Goal: Task Accomplishment & Management: Manage account settings

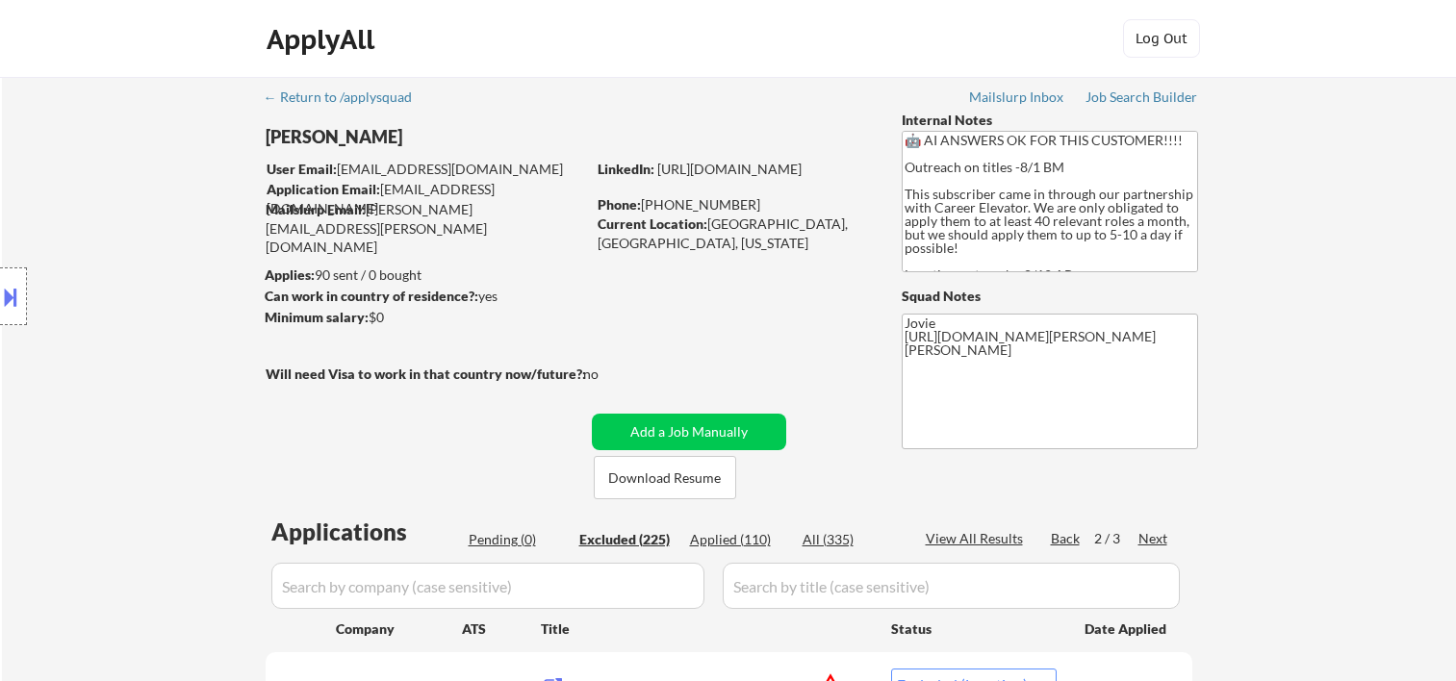
select select ""excluded__location_""
select select ""excluded__bad_match_""
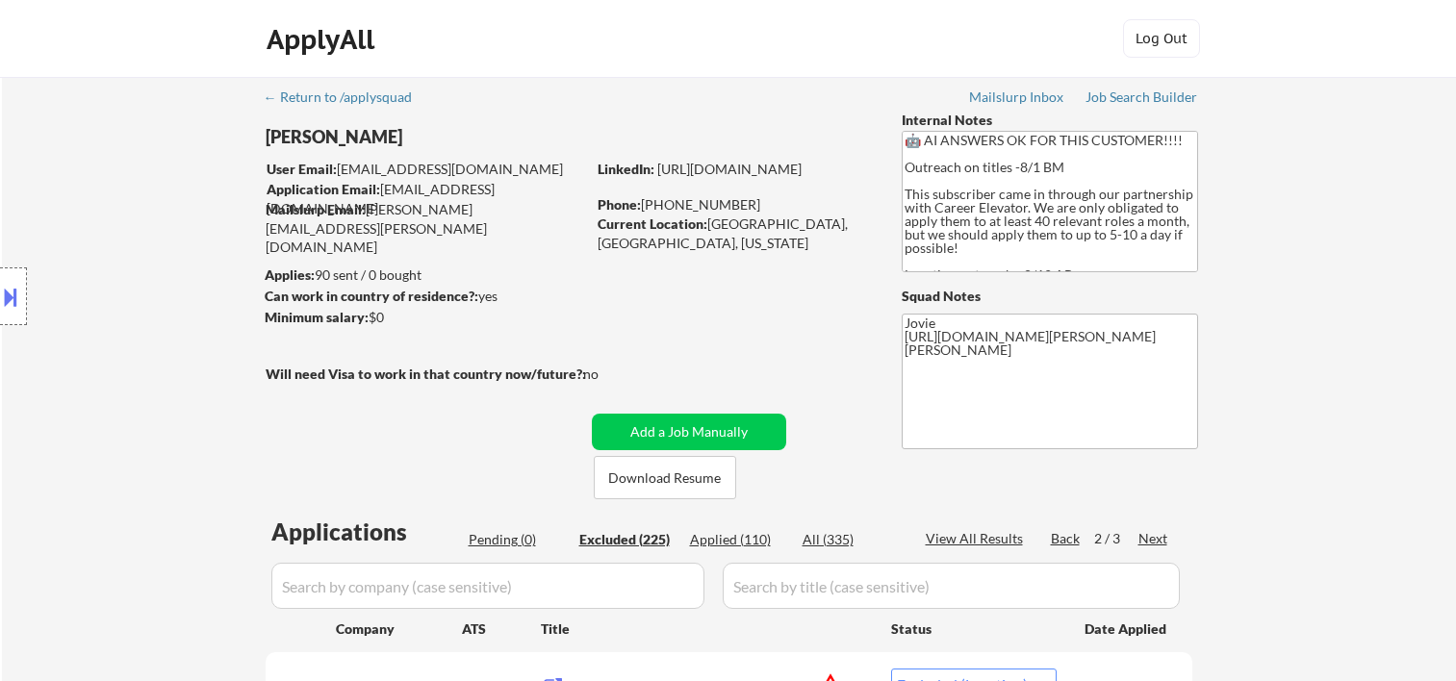
select select ""excluded__bad_match_""
select select ""excluded__salary_""
select select ""excluded__bad_match_""
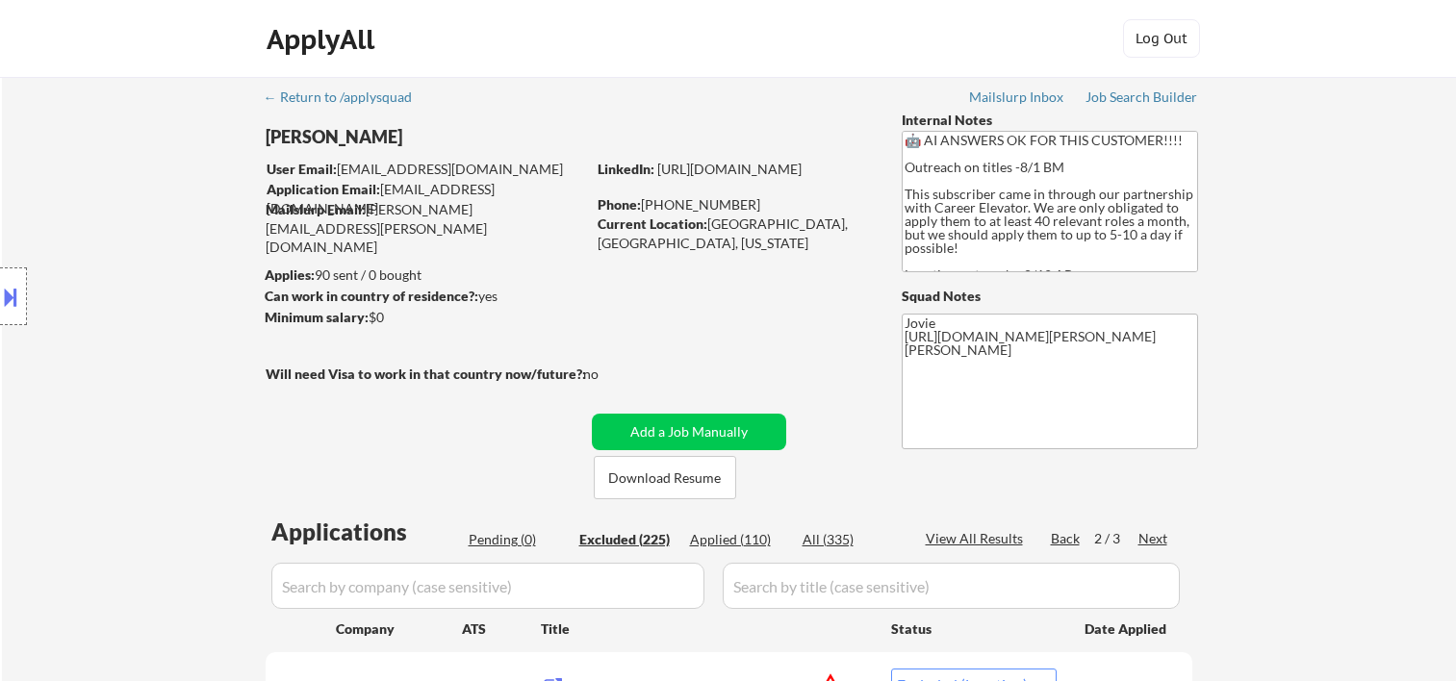
select select ""excluded__bad_match_""
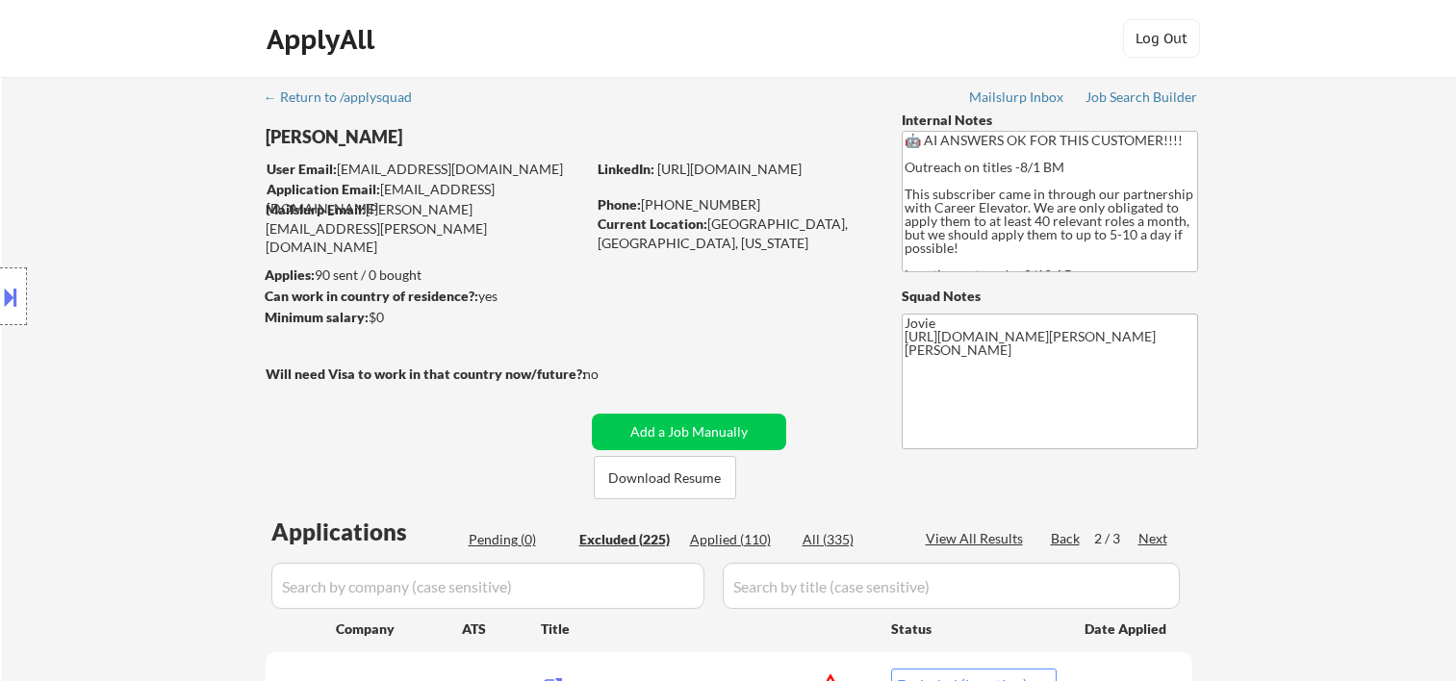
select select ""excluded__expired_""
select select ""excluded__salary_""
select select ""excluded__expired_""
select select ""excluded__bad_match_""
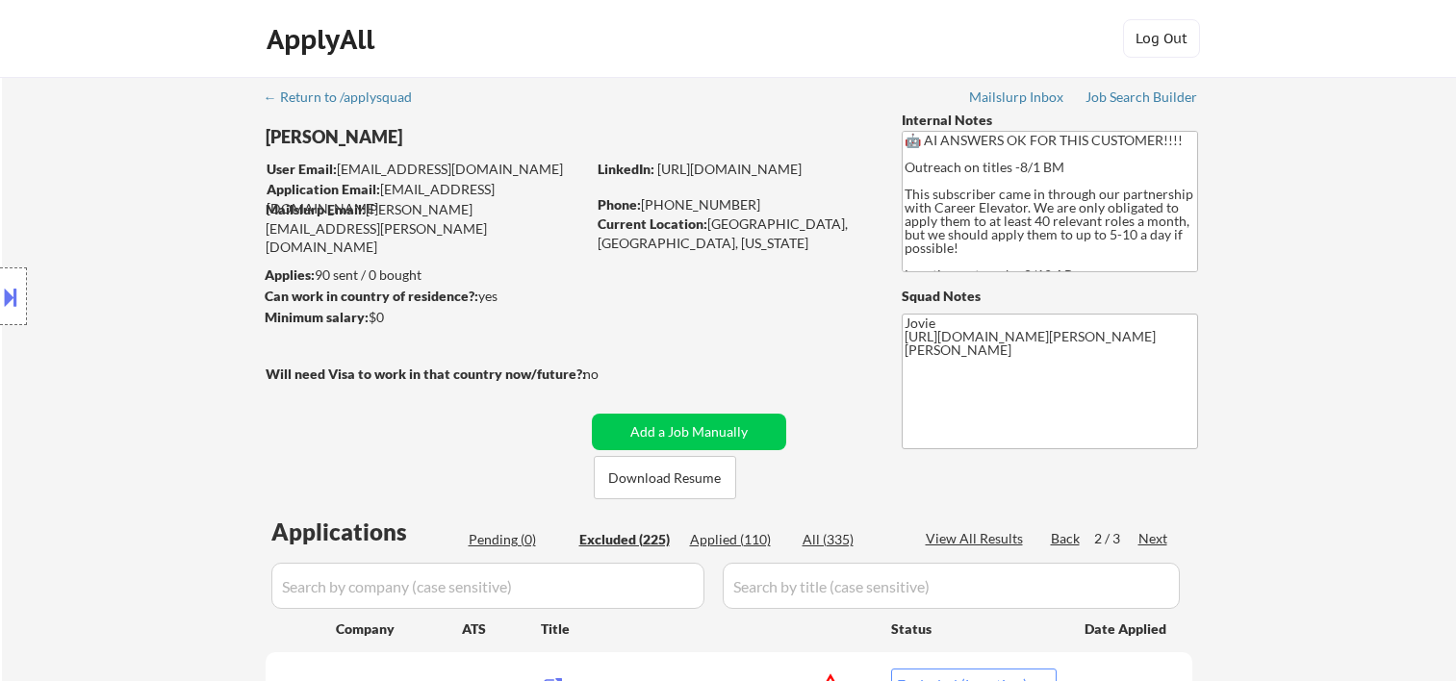
select select ""excluded""
select select ""excluded__expired_""
select select ""excluded__bad_match_""
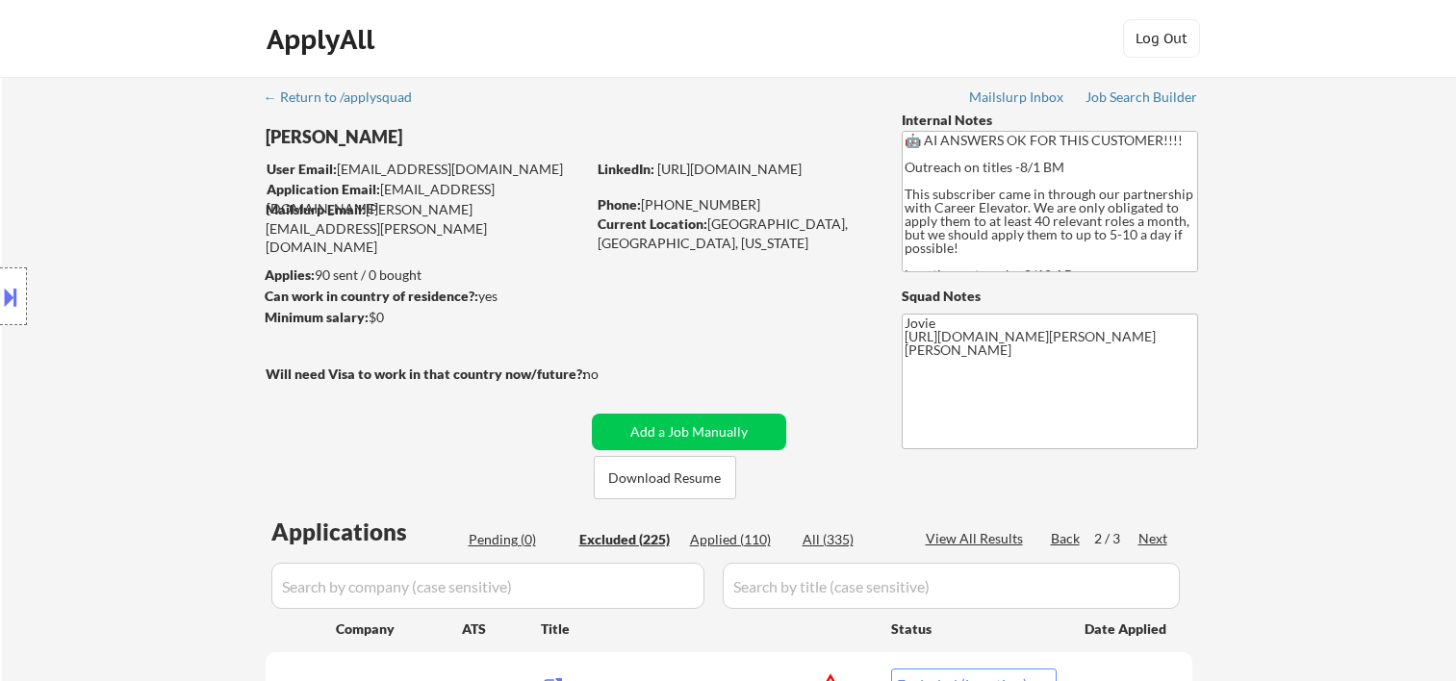
select select ""excluded__bad_match_""
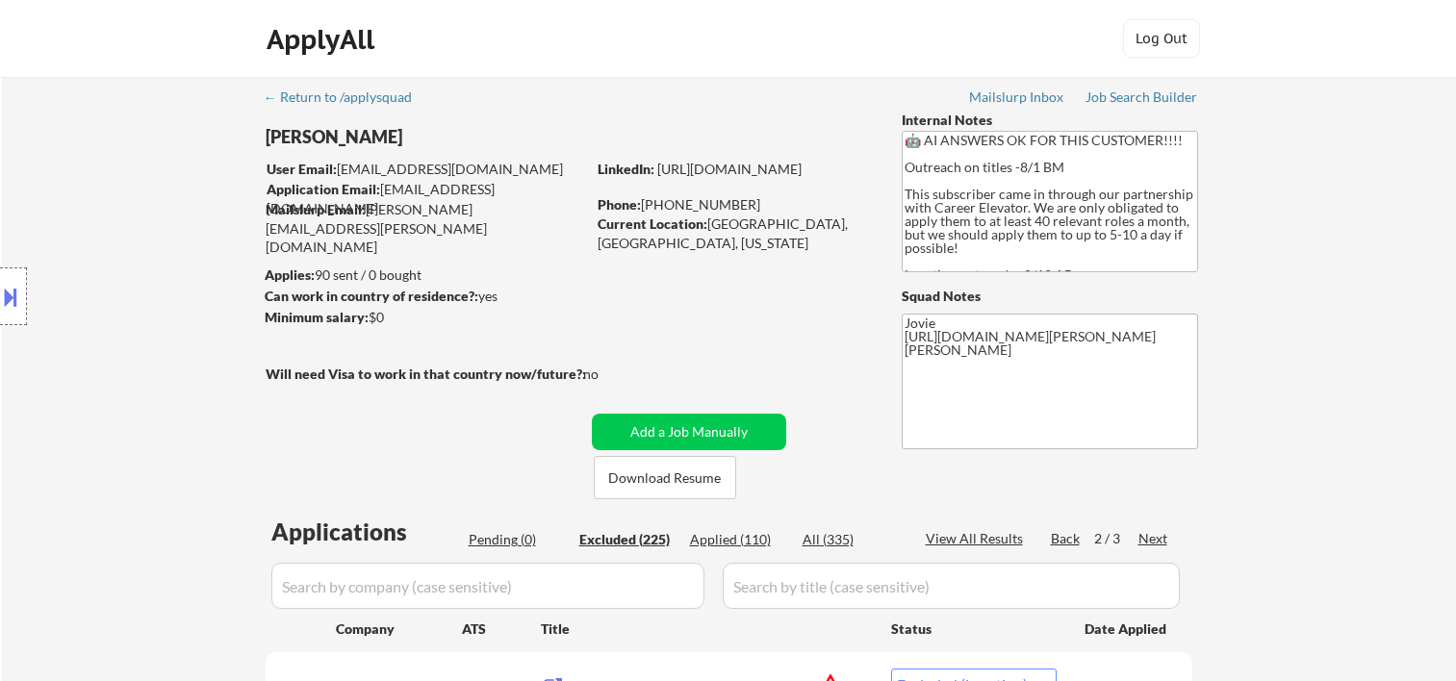
select select ""excluded__bad_match_""
select select ""excluded__salary_""
select select ""excluded__bad_match_""
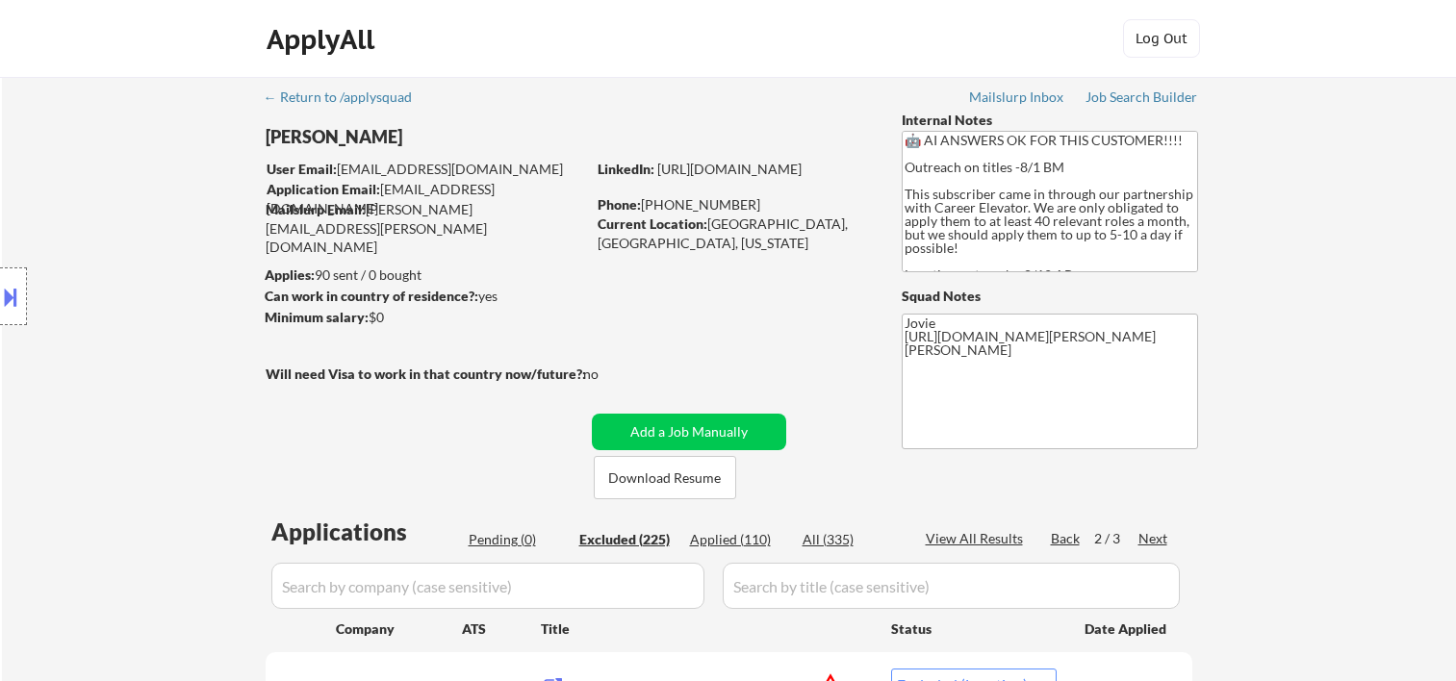
select select ""excluded__bad_match_""
select select ""excluded__expired_""
select select ""excluded__bad_match_""
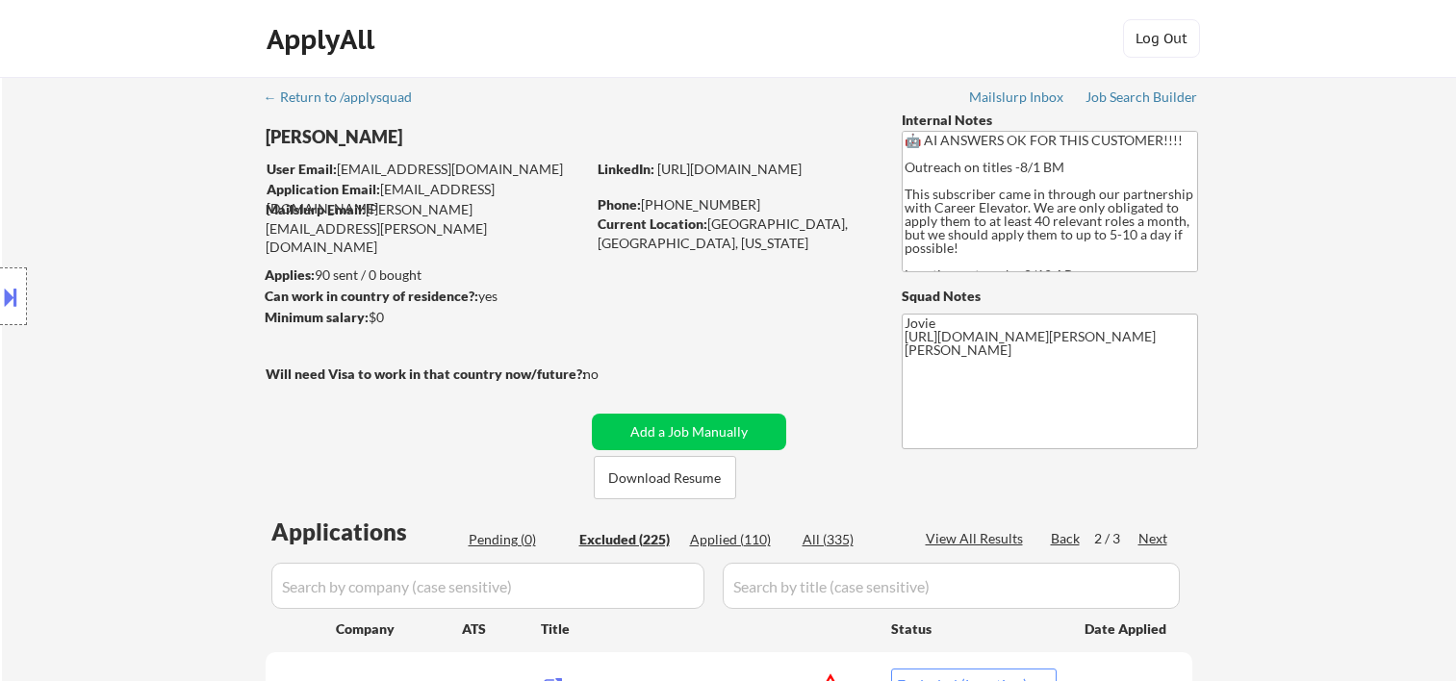
select select ""excluded__bad_match_""
select select ""excluded__location_""
select select ""excluded__bad_match_""
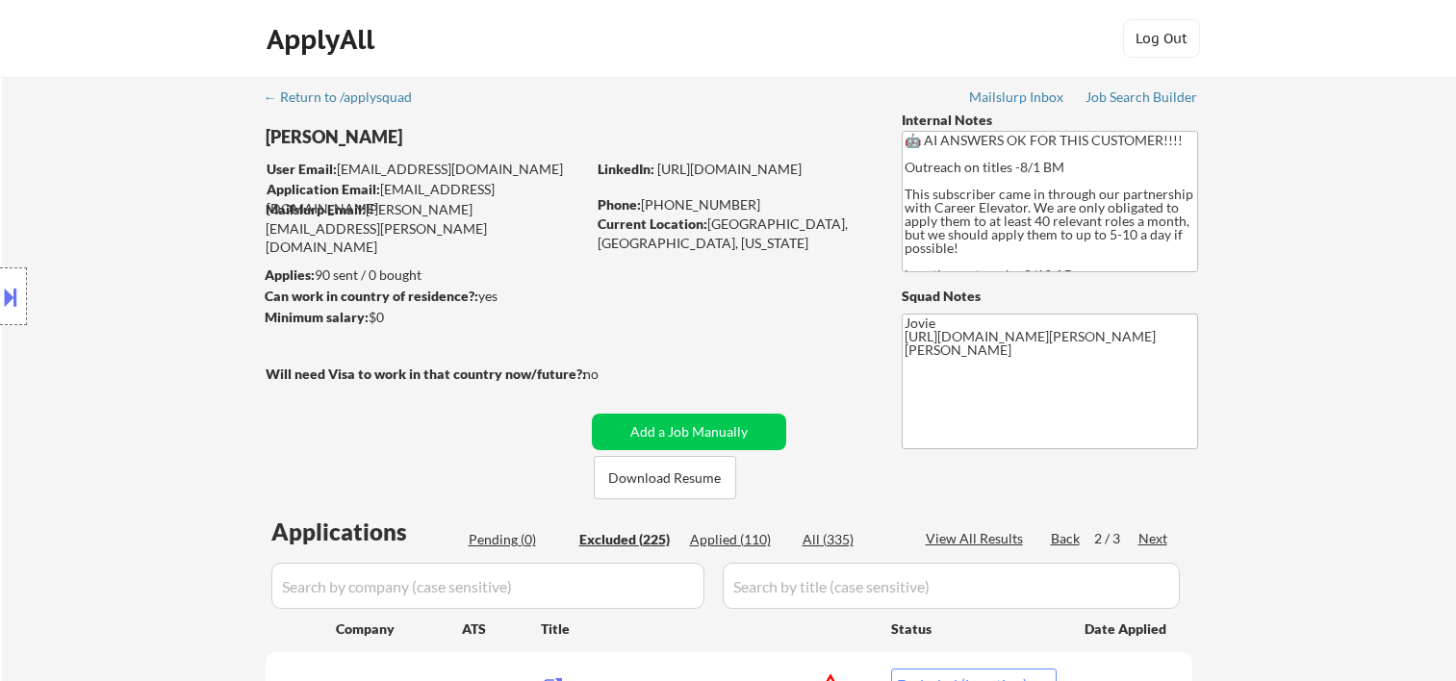
select select ""excluded__expired_""
select select ""excluded__bad_match_""
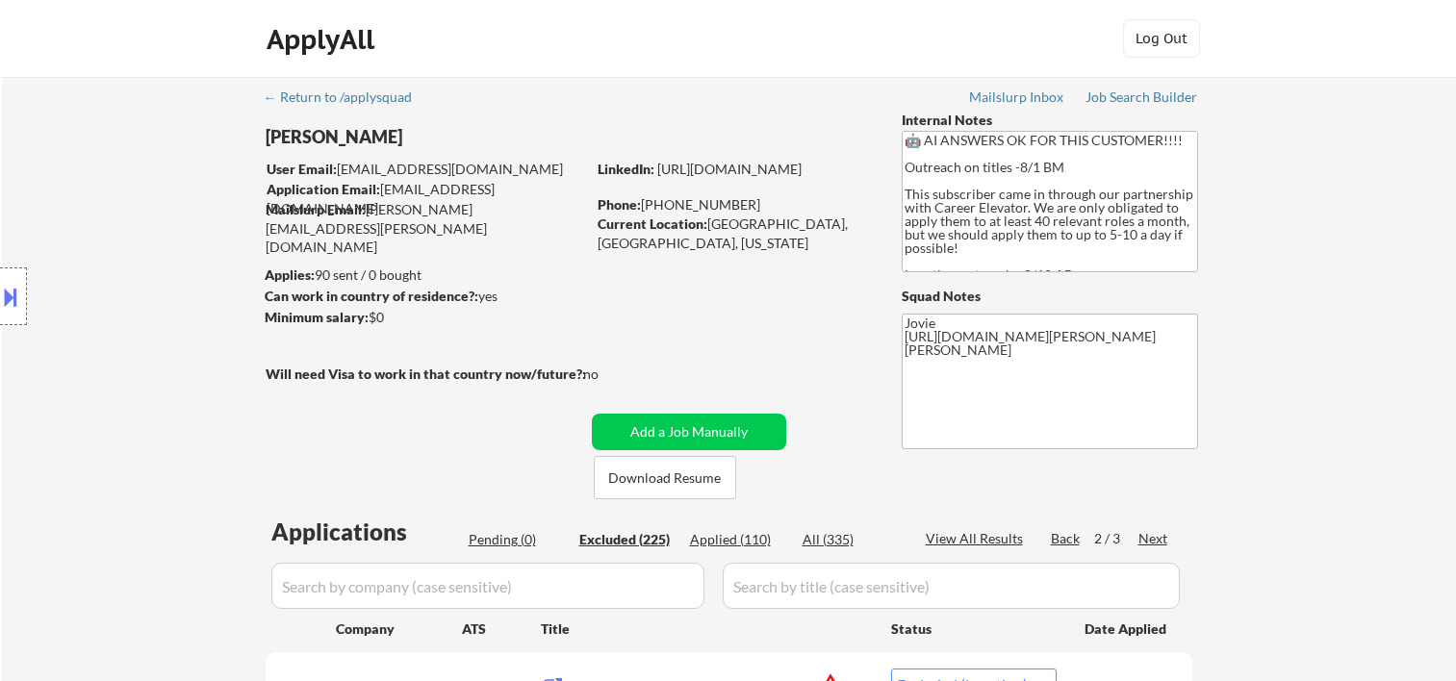
select select ""excluded__bad_match_""
select select ""excluded__expired_""
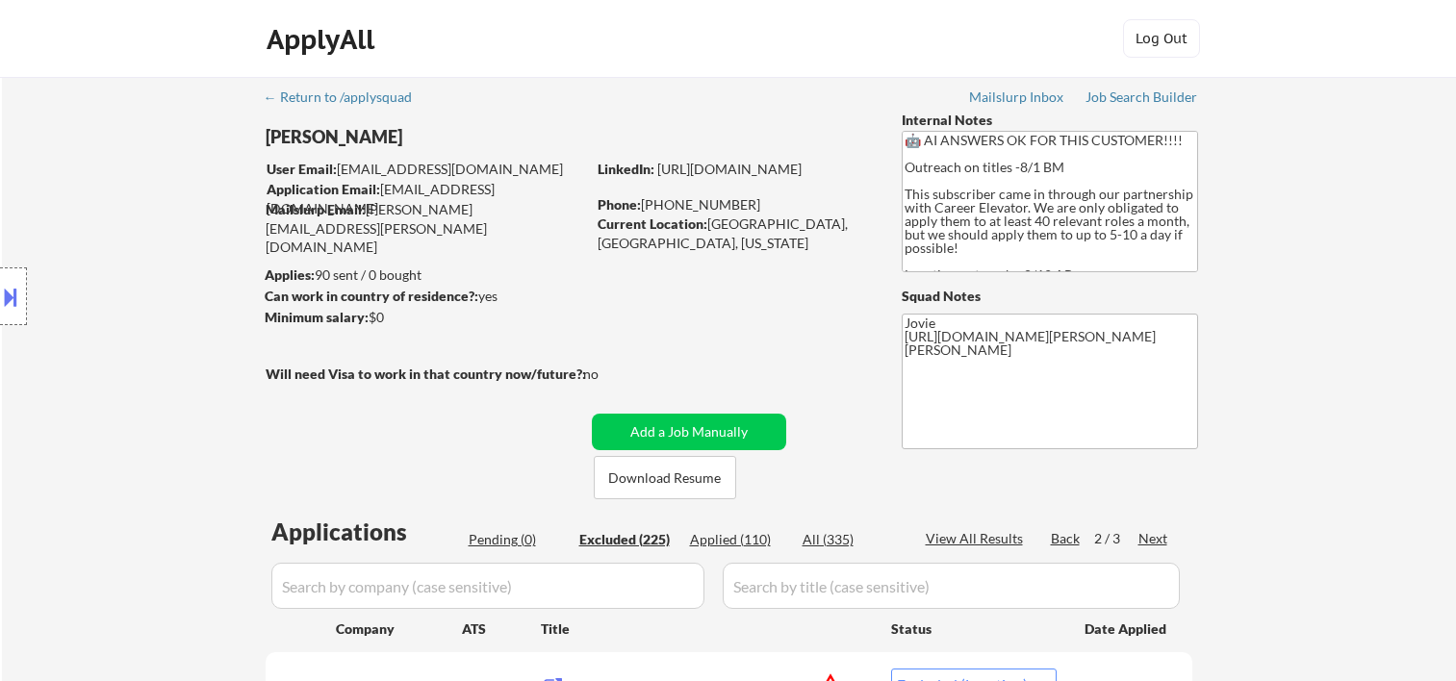
select select ""excluded__bad_match_""
select select ""excluded__location_""
select select ""excluded__bad_match_""
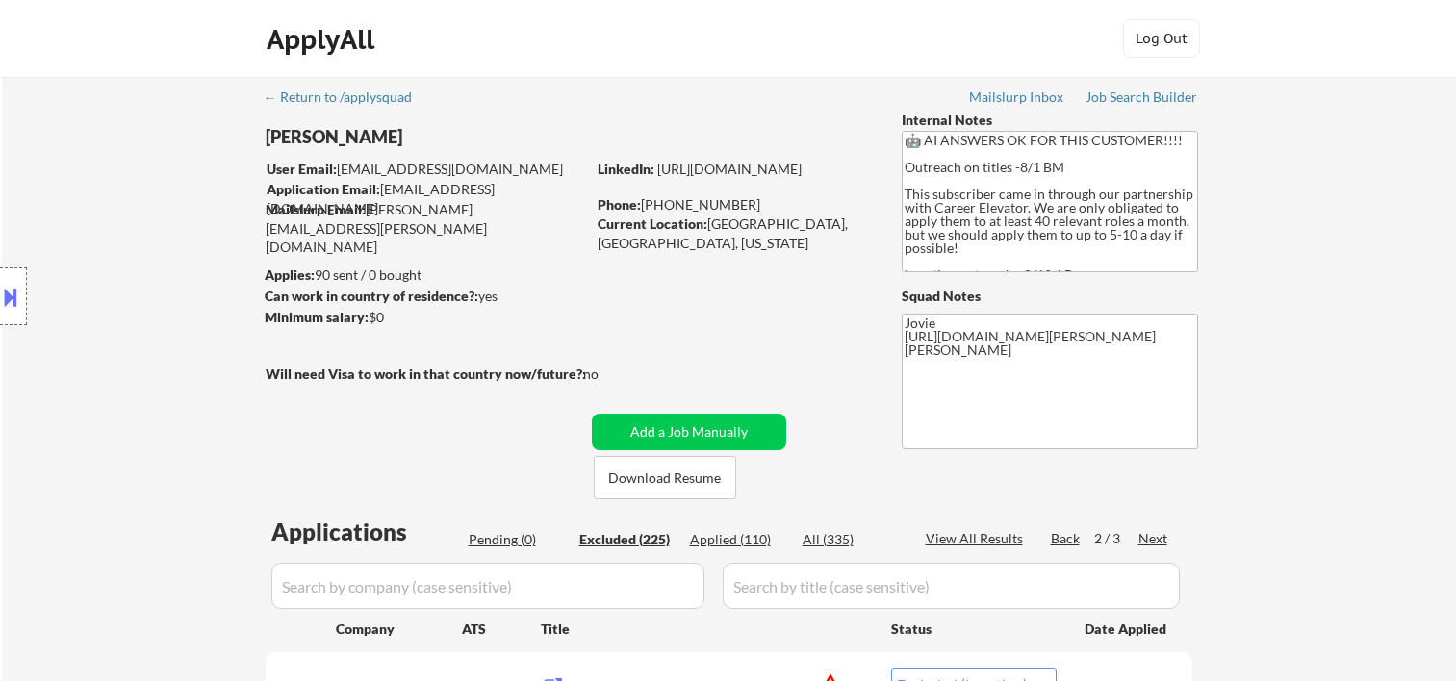
select select ""excluded__expired_""
select select ""excluded__bad_match_""
select select ""excluded__expired_""
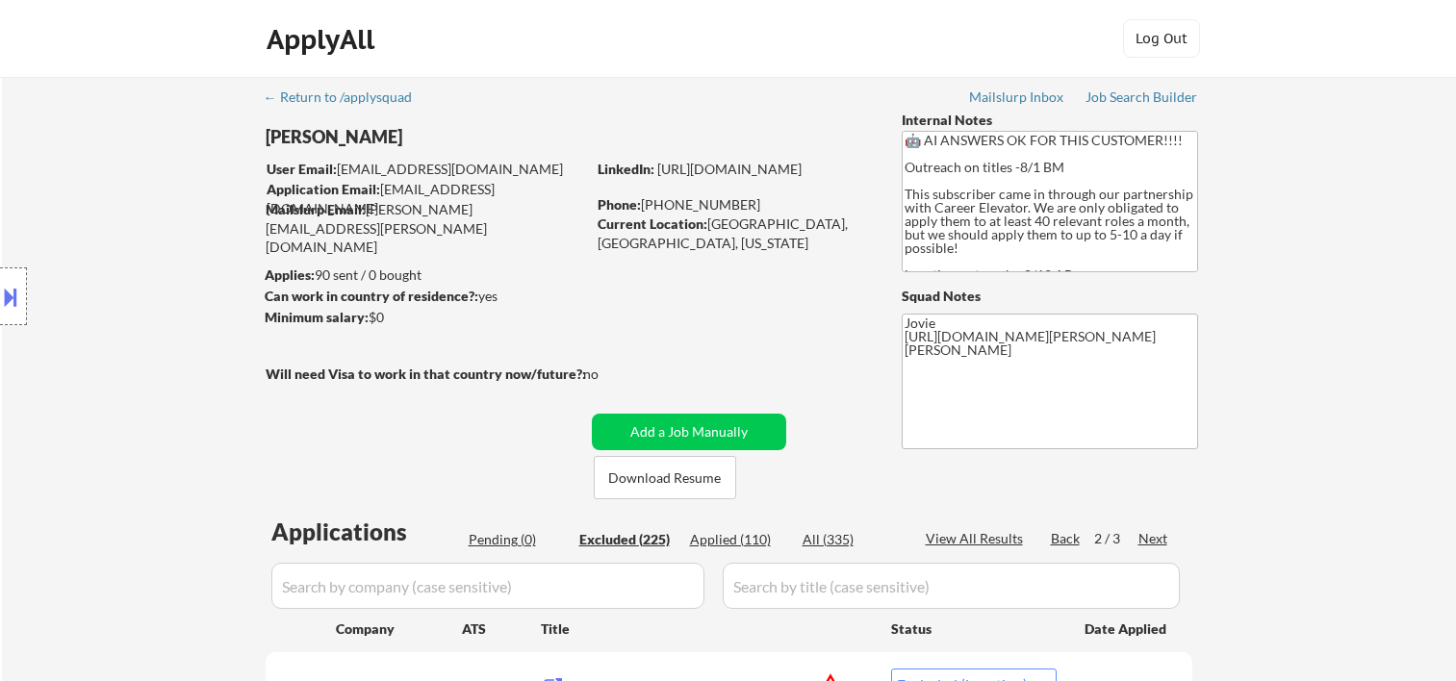
select select ""excluded__location_""
select select ""excluded__bad_match_""
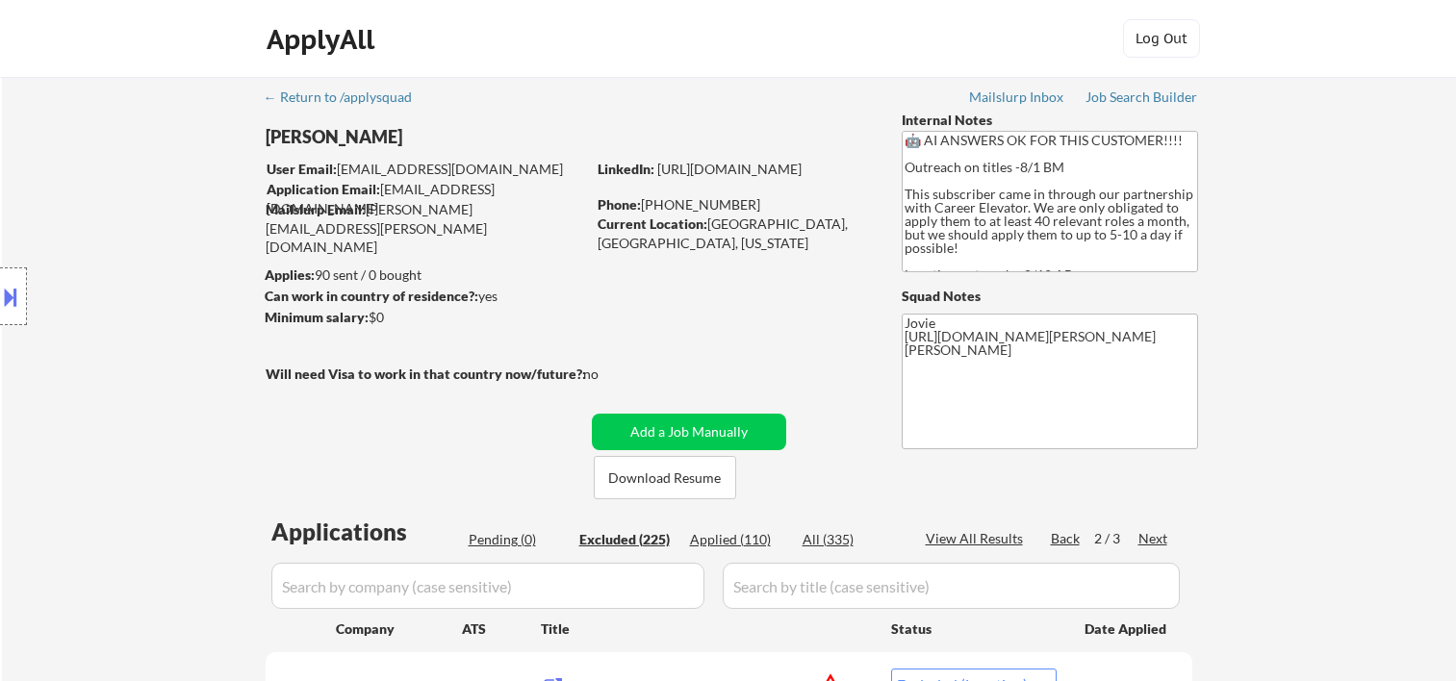
select select ""excluded__expired_""
select select ""excluded__bad_match_""
select select ""excluded__expired_""
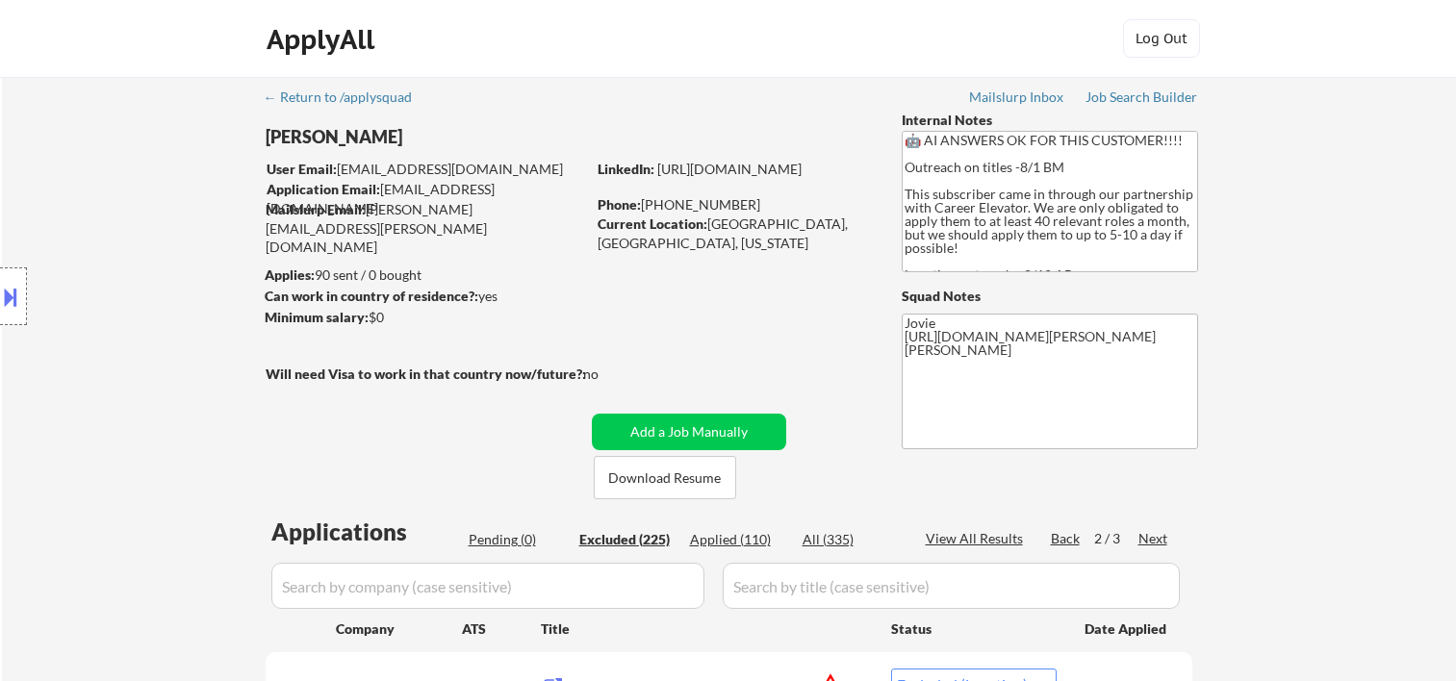
select select ""excluded__location_""
select select ""excluded__expired_""
select select ""excluded__bad_match_""
select select ""excluded__expired_""
select select ""excluded__bad_match_""
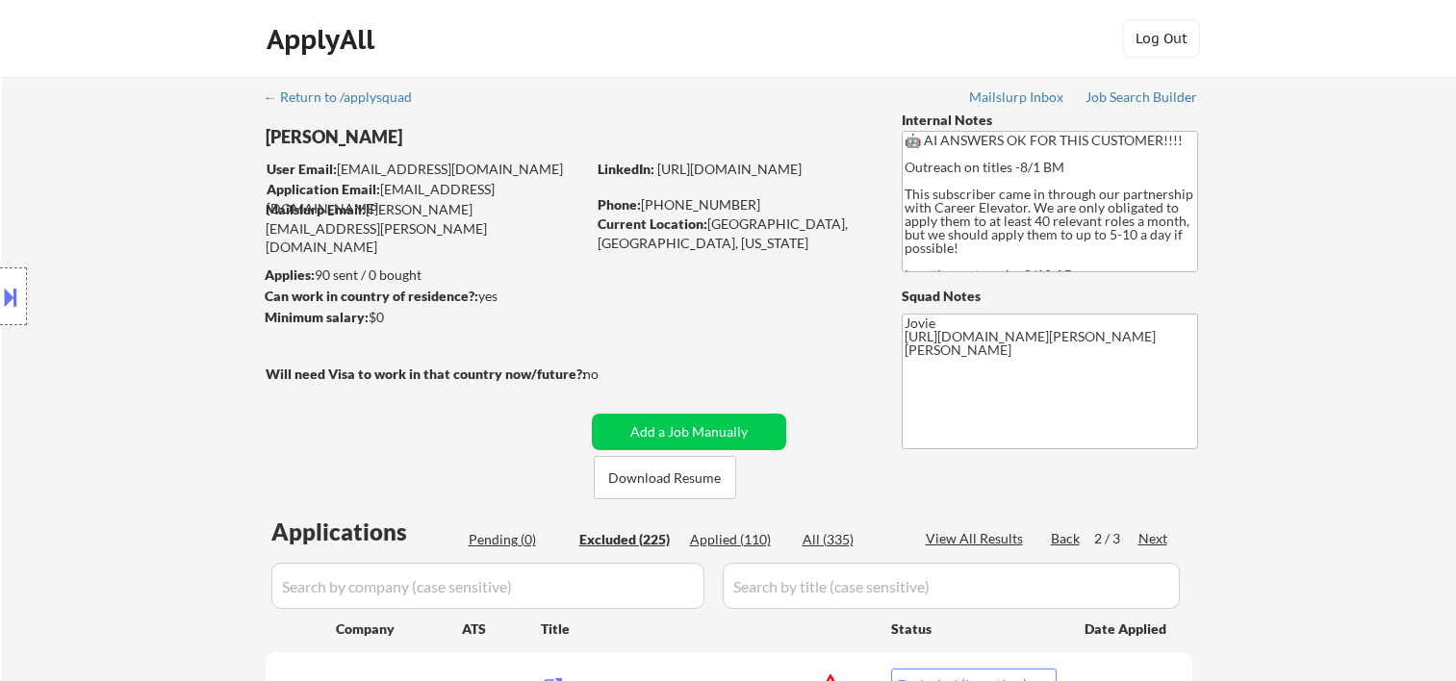
select select ""excluded__location_""
select select ""excluded__bad_match_""
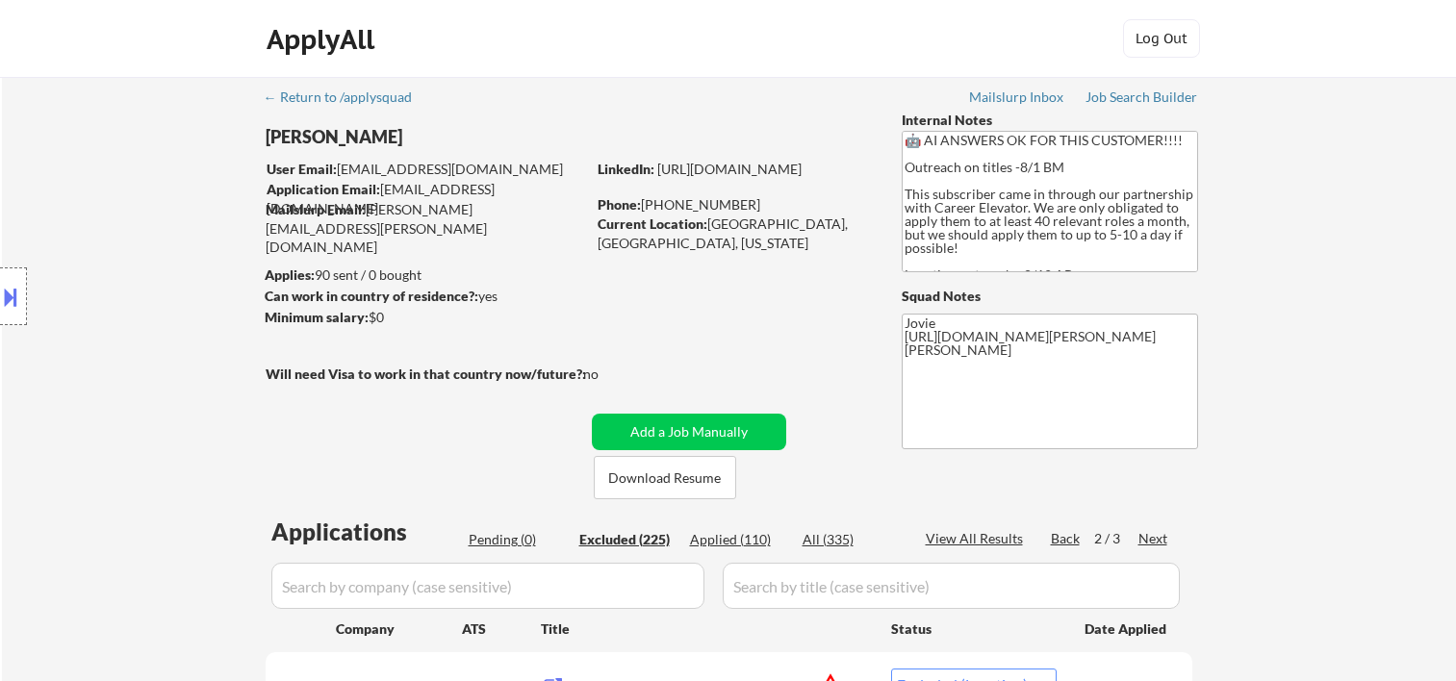
select select ""excluded__bad_match_""
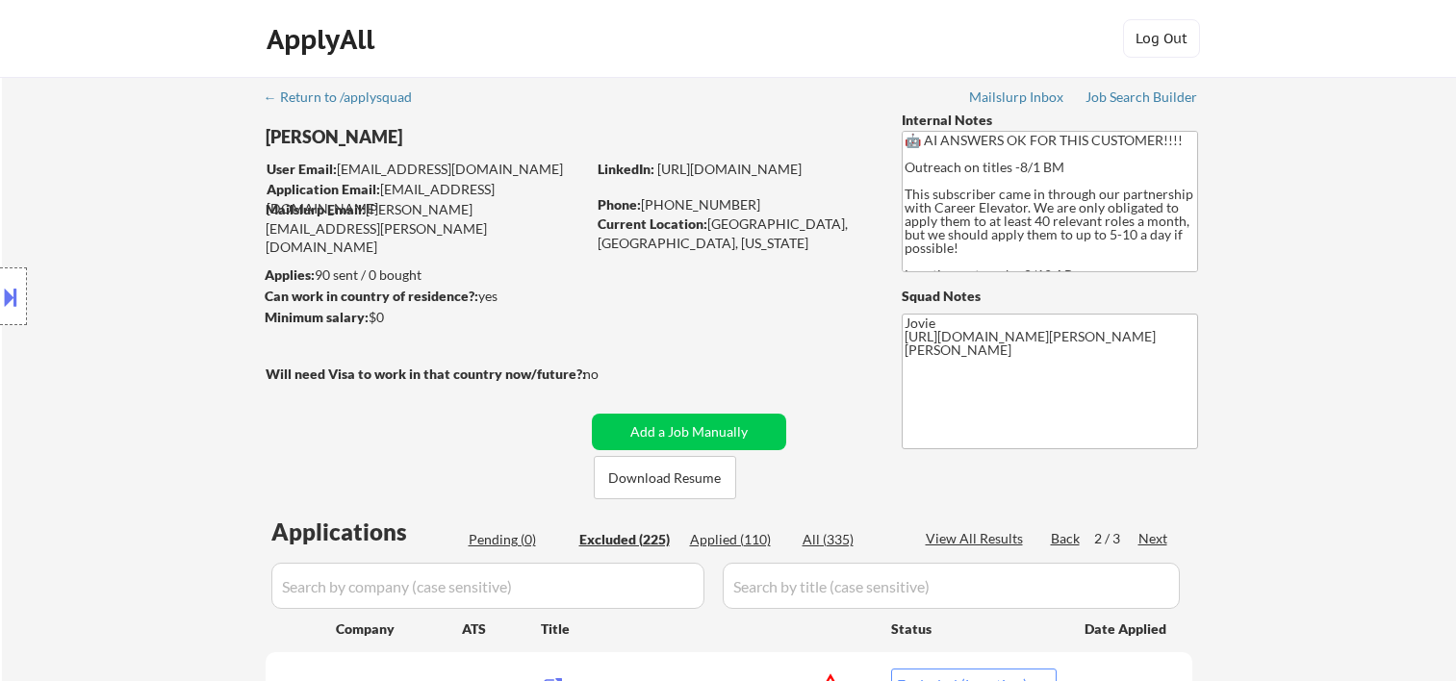
select select ""excluded__location_""
select select ""excluded__bad_match_""
select select ""excluded__expired_""
select select ""excluded__bad_match_""
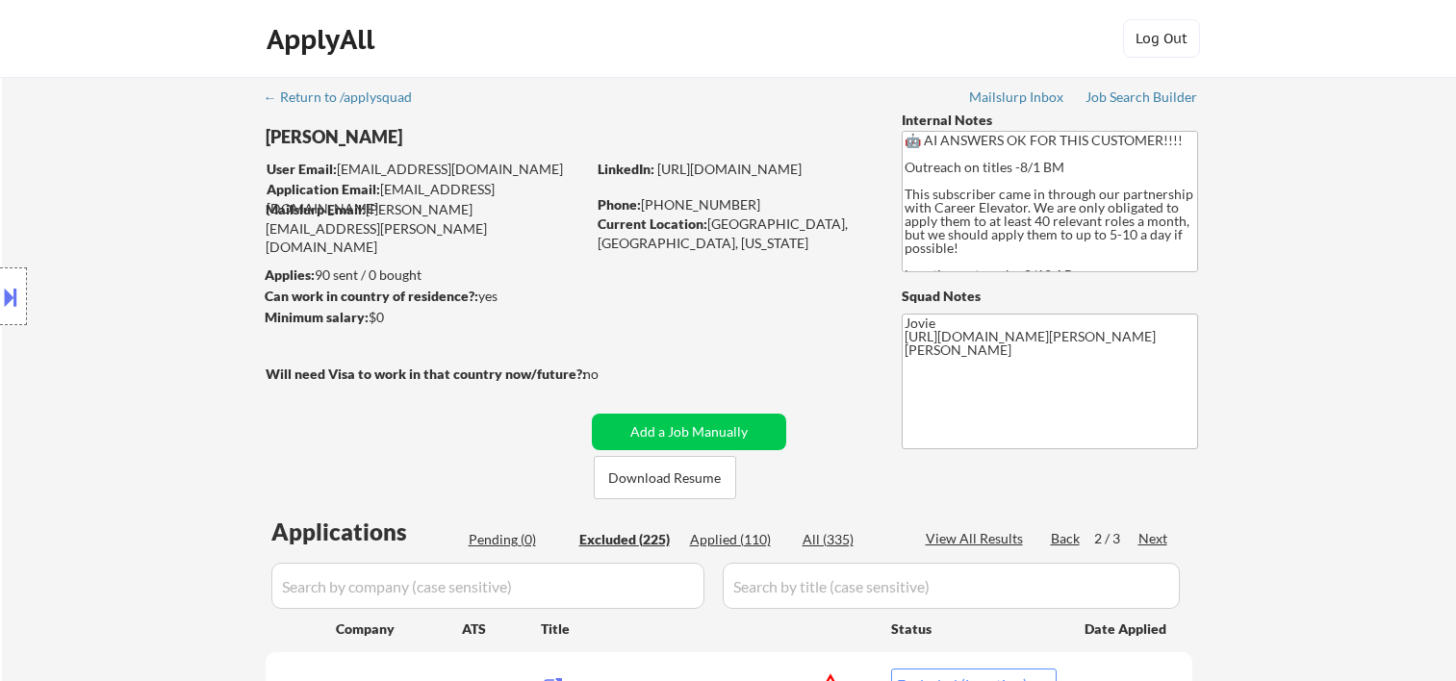
select select ""excluded__expired_""
select select ""excluded__bad_match_""
select select ""excluded__expired_""
select select ""excluded__bad_match_""
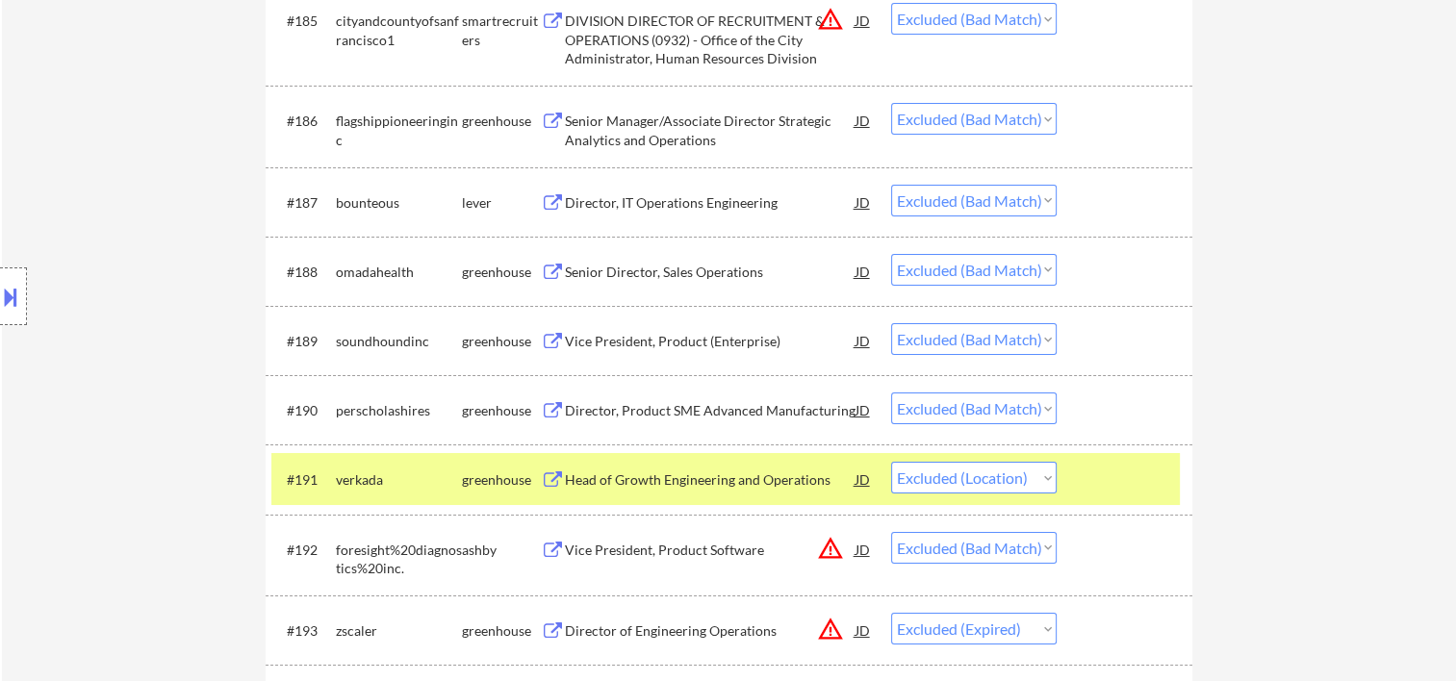
scroll to position [7045, 0]
click at [1048, 488] on select "Choose an option... Pending Applied Excluded (Questions) Excluded (Expired) Exc…" at bounding box center [974, 478] width 166 height 32
click at [891, 463] on select "Choose an option... Pending Applied Excluded (Questions) Excluded (Expired) Exc…" at bounding box center [974, 478] width 166 height 32
select select ""excluded__bad_match_""
select select ""excluded__expired_""
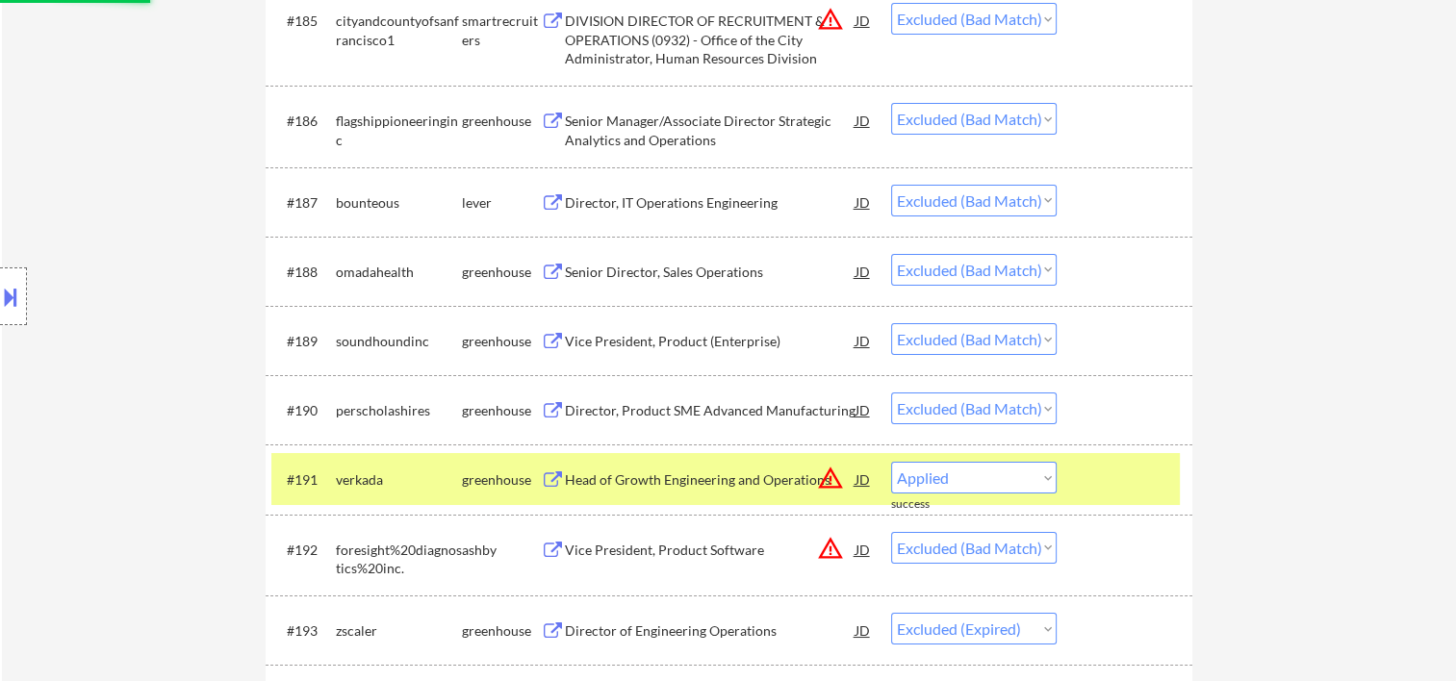
select select ""excluded__bad_match_""
select select ""excluded__expired_""
select select ""excluded__bad_match_""
select select ""excluded__expired_""
select select ""excluded__bad_match_""
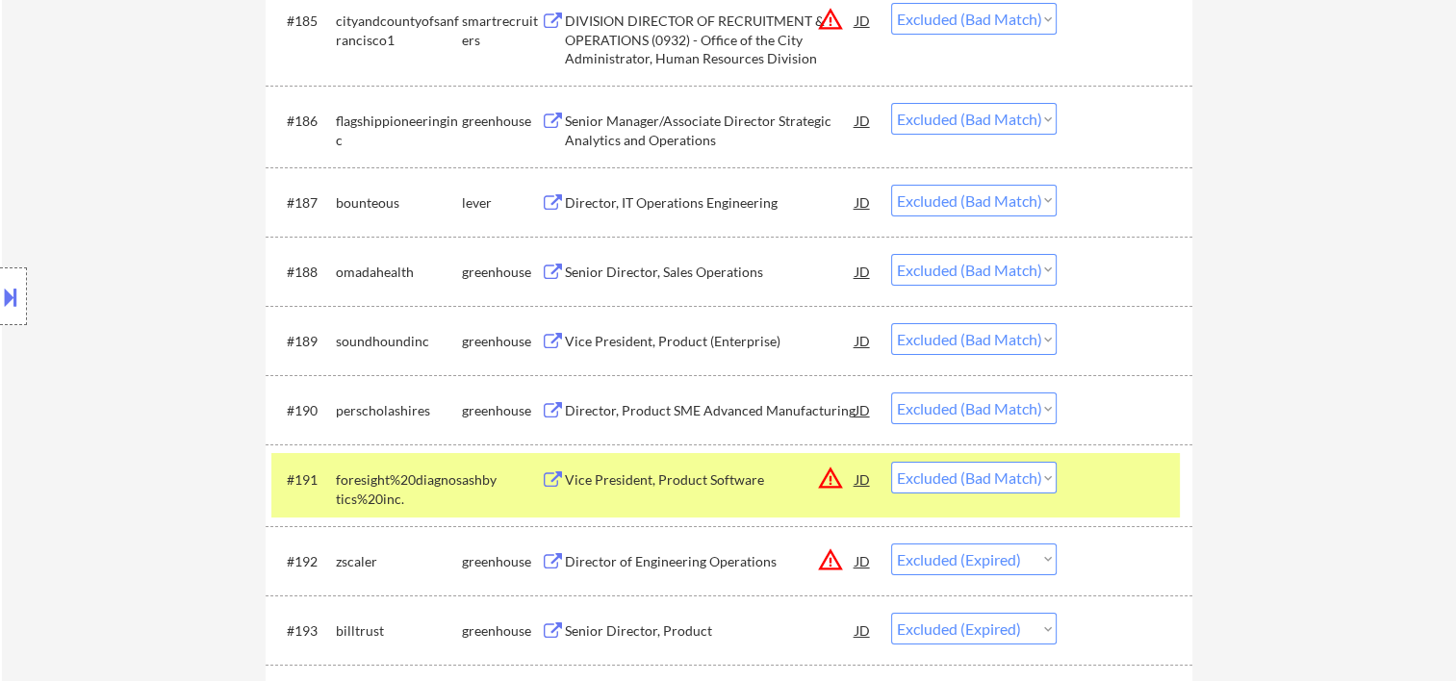
click at [1102, 483] on div at bounding box center [1127, 479] width 85 height 35
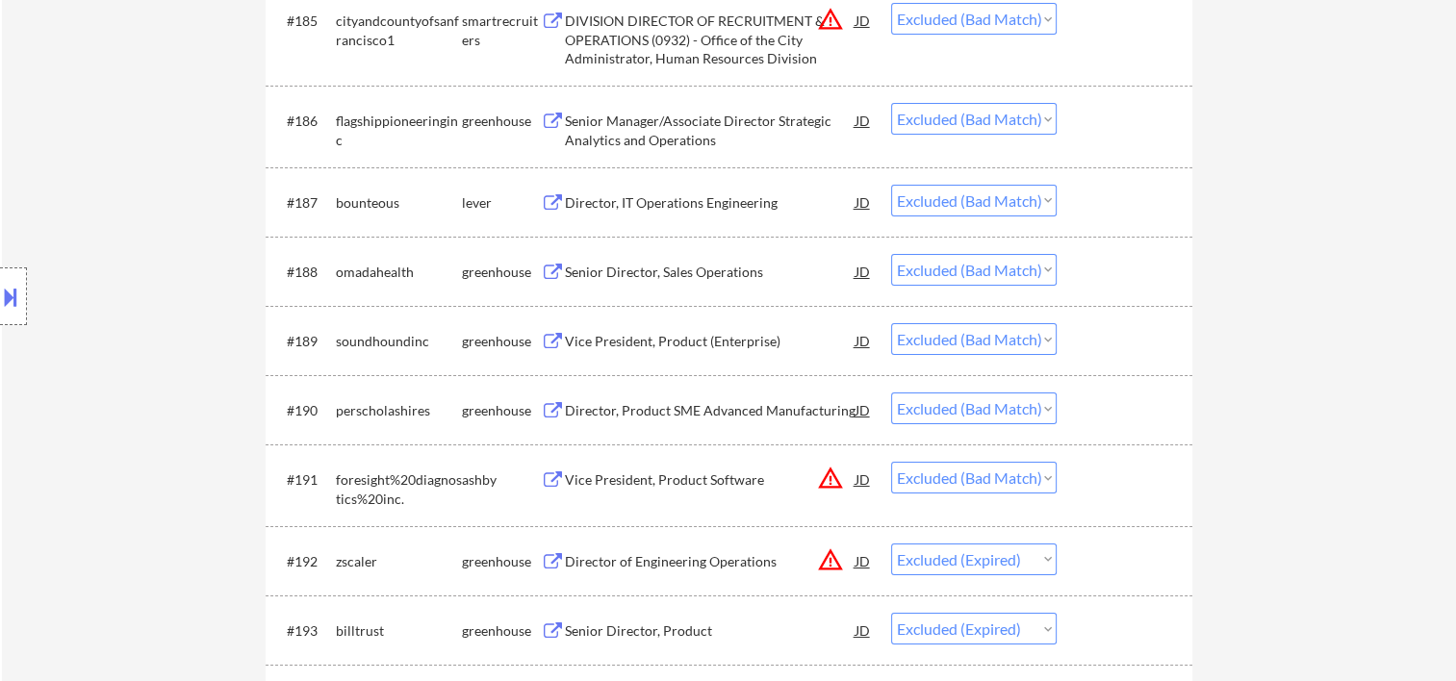
click at [1102, 483] on div at bounding box center [1127, 479] width 85 height 35
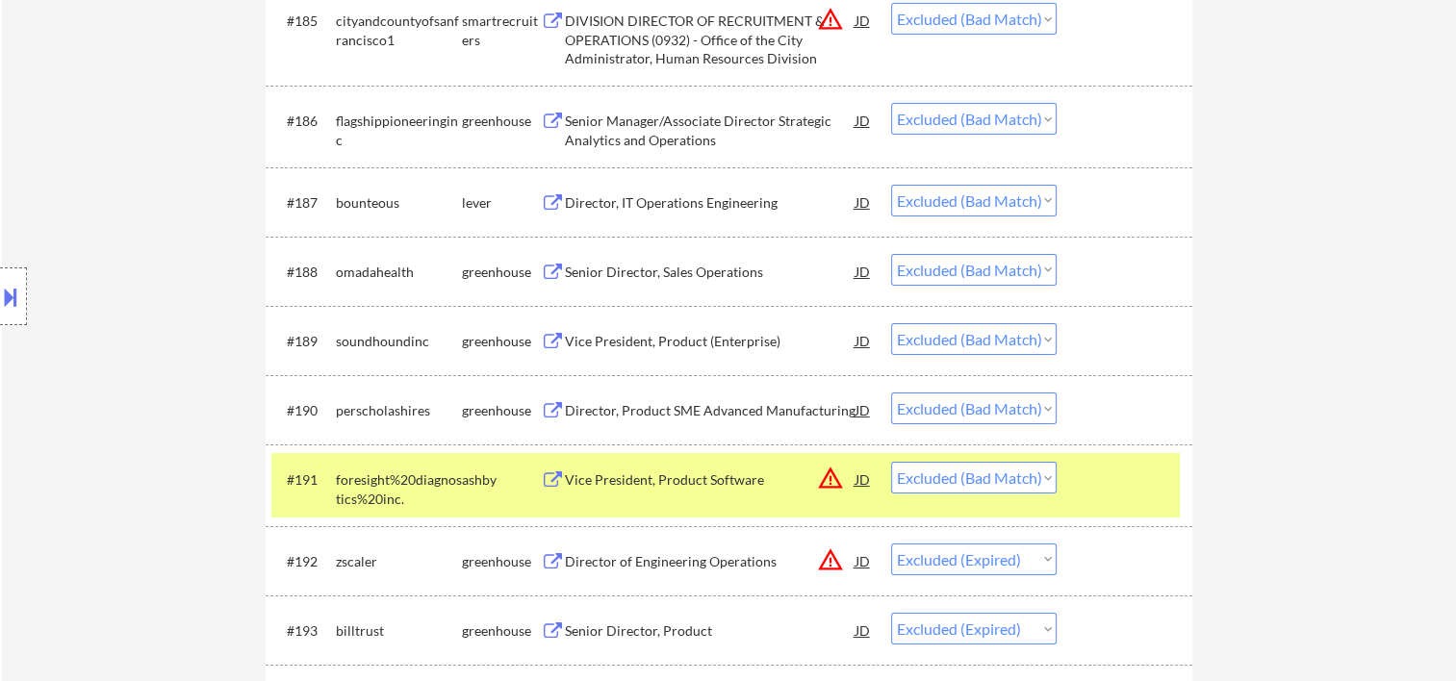
click at [685, 483] on div "Vice President, Product Software" at bounding box center [710, 480] width 291 height 19
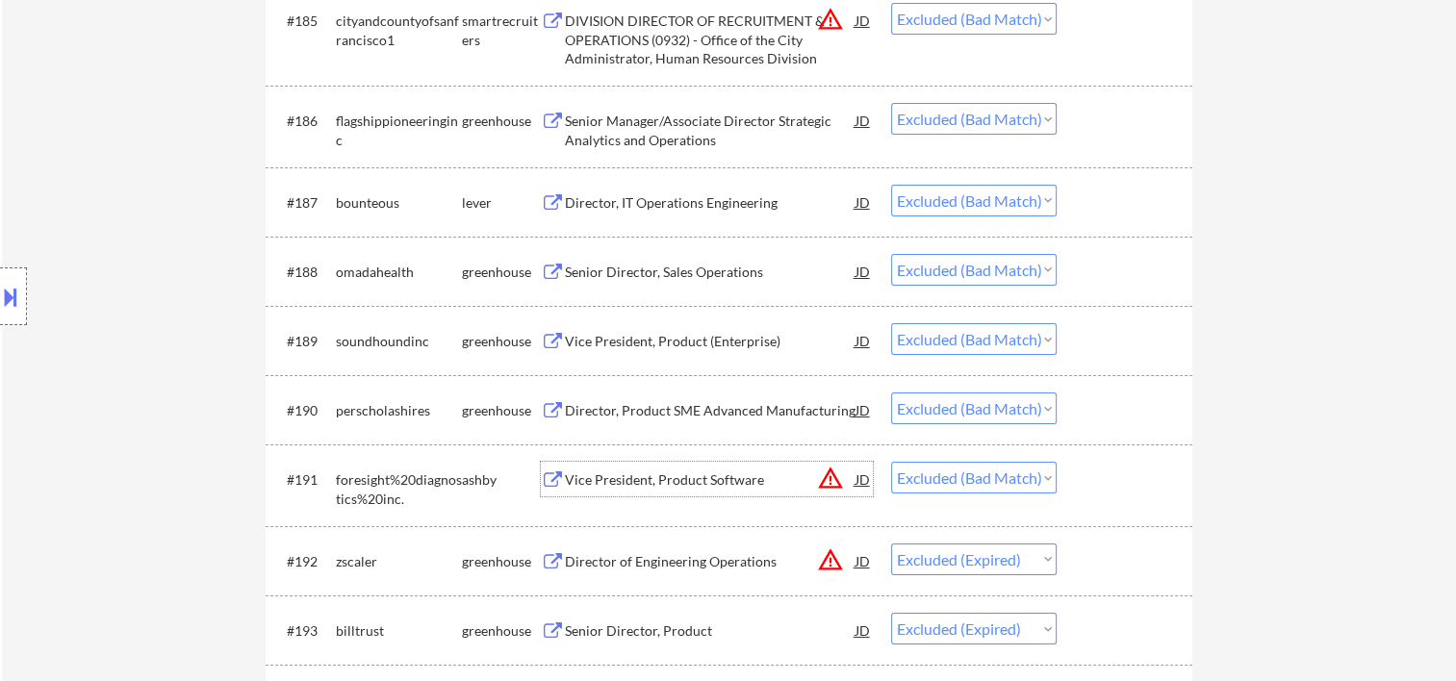
click at [1066, 555] on div "#192 zscaler greenhouse Director of Engineering Operations JD warning_amber Cho…" at bounding box center [725, 561] width 909 height 52
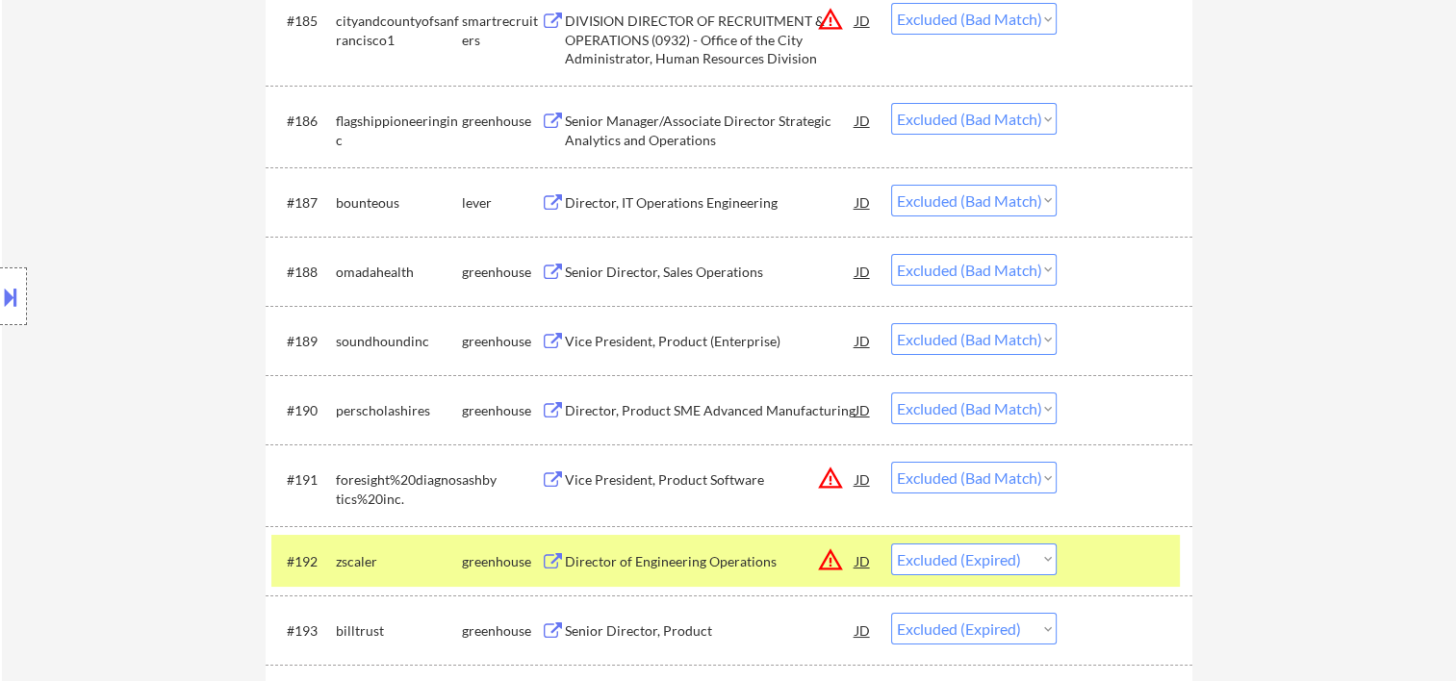
scroll to position [7366, 0]
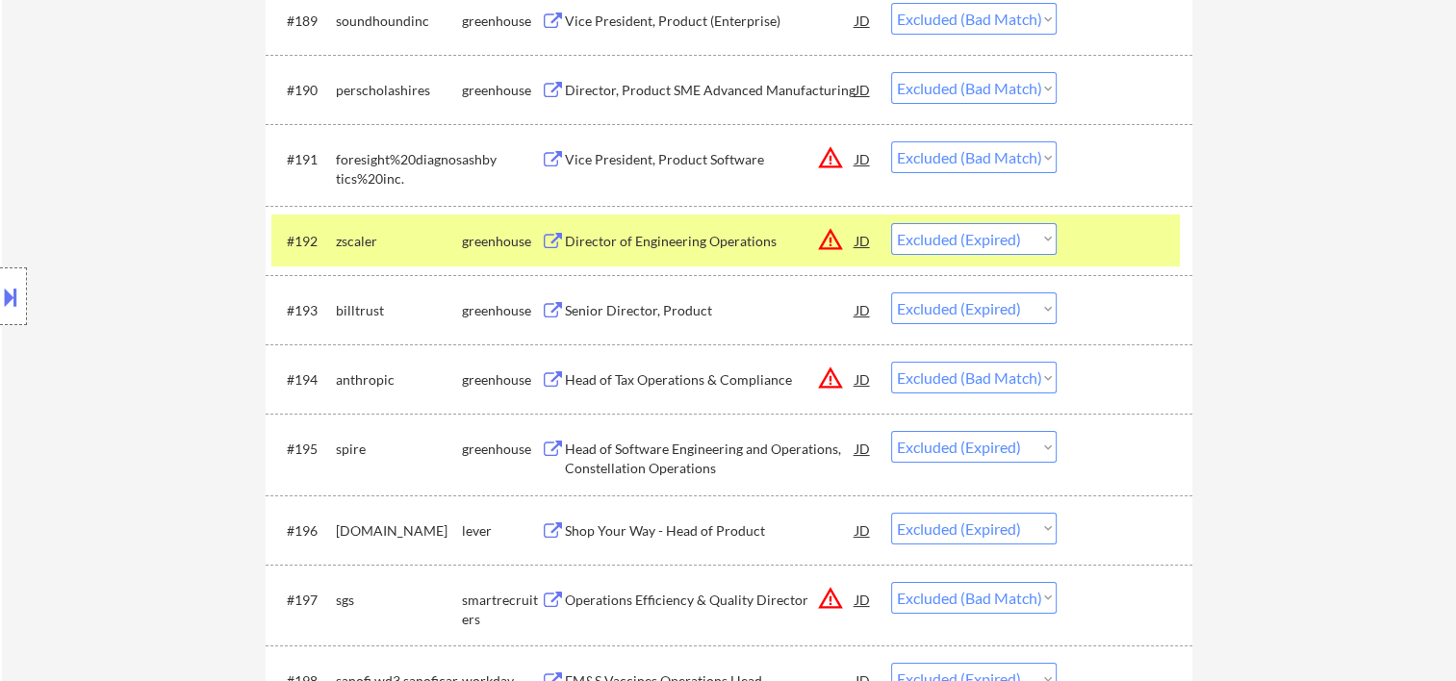
click at [1124, 250] on div at bounding box center [1127, 240] width 85 height 35
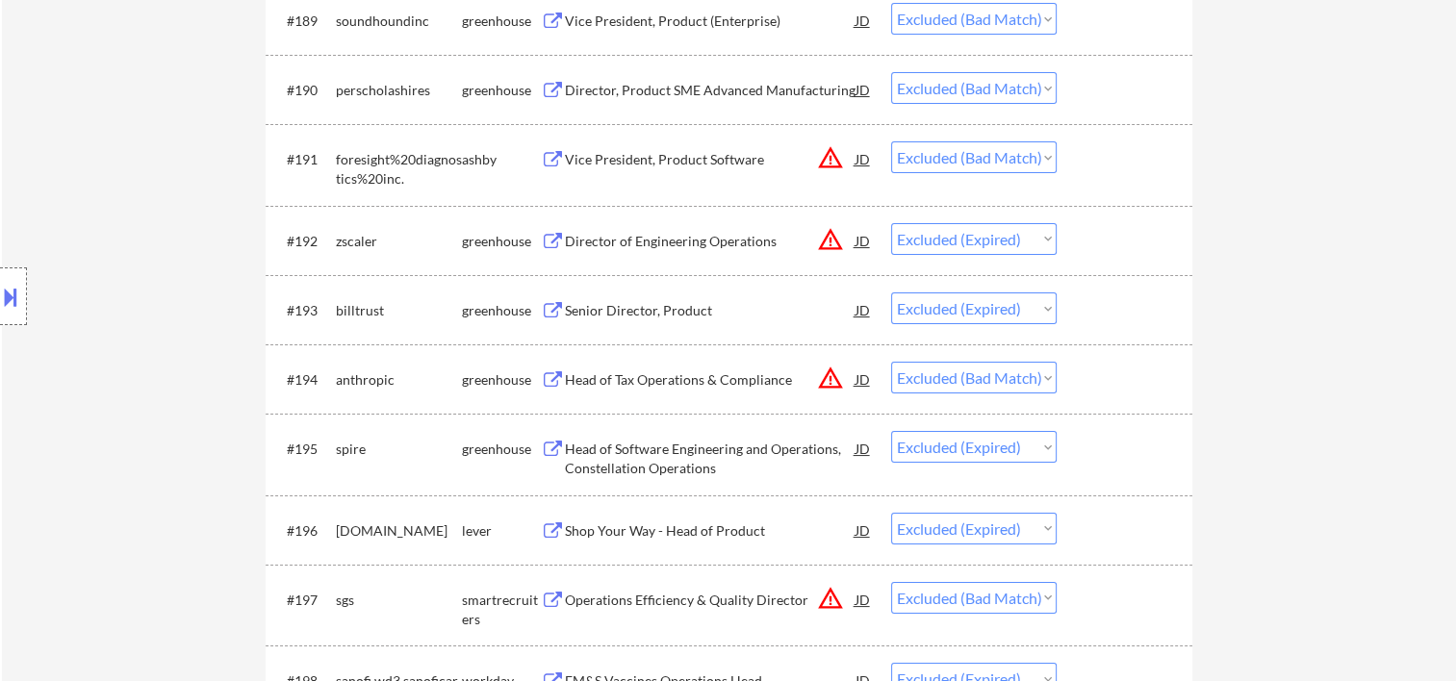
drag, startPoint x: 1125, startPoint y: 227, endPoint x: 816, endPoint y: 252, distance: 310.0
click at [1126, 227] on div at bounding box center [1127, 240] width 85 height 35
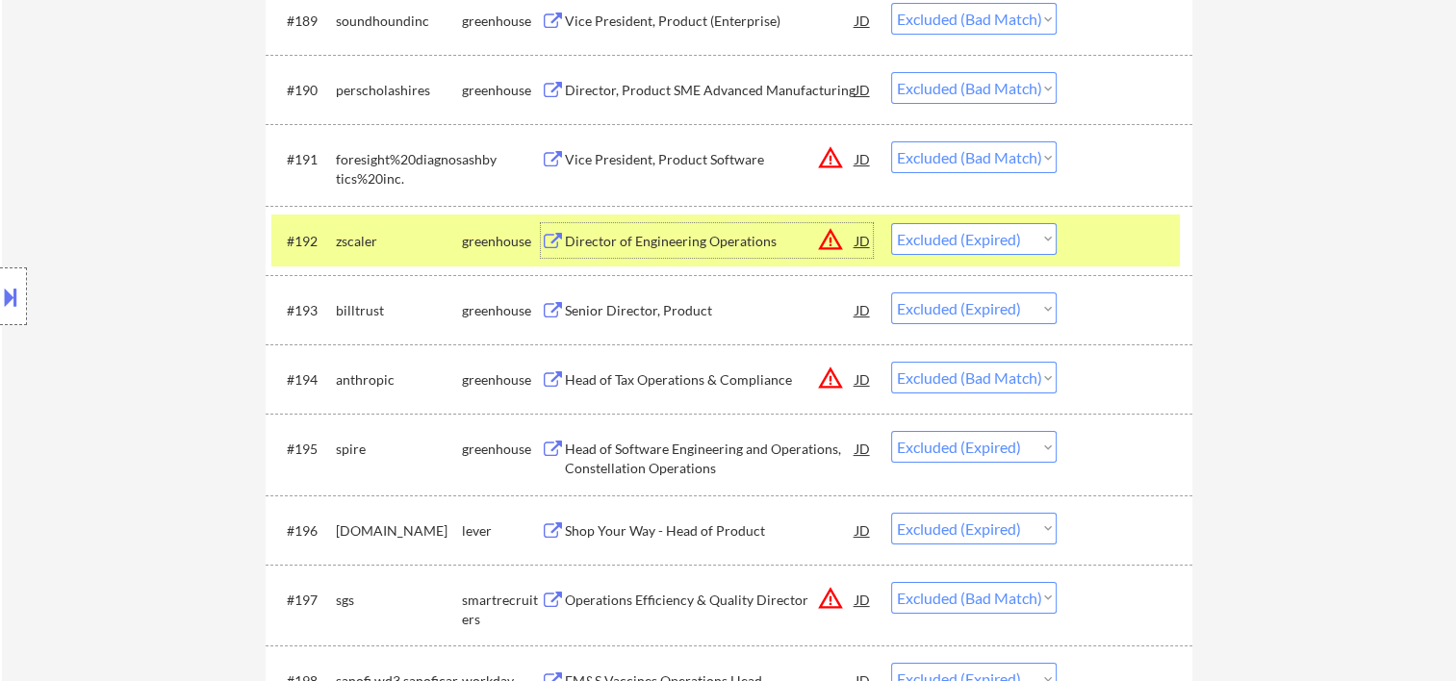
click at [650, 238] on div "Director of Engineering Operations" at bounding box center [710, 241] width 291 height 19
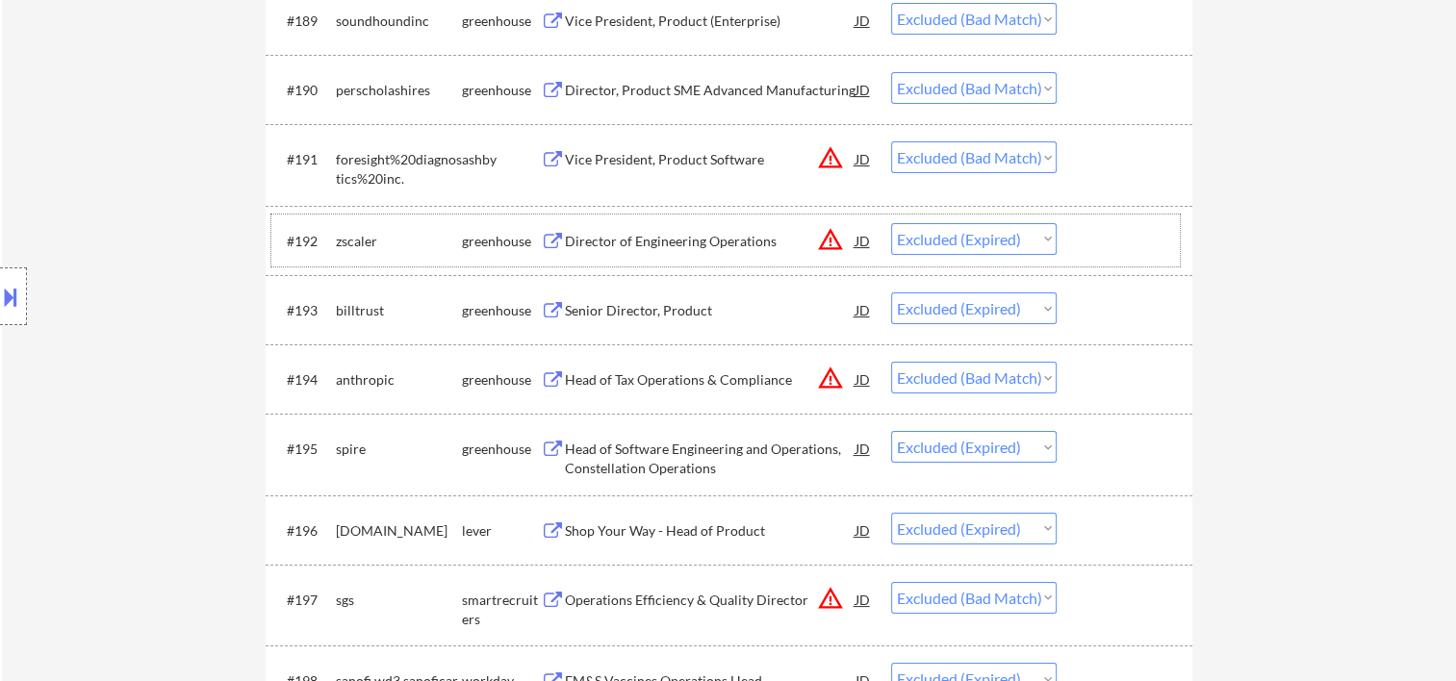
click at [1126, 239] on div at bounding box center [1127, 240] width 85 height 35
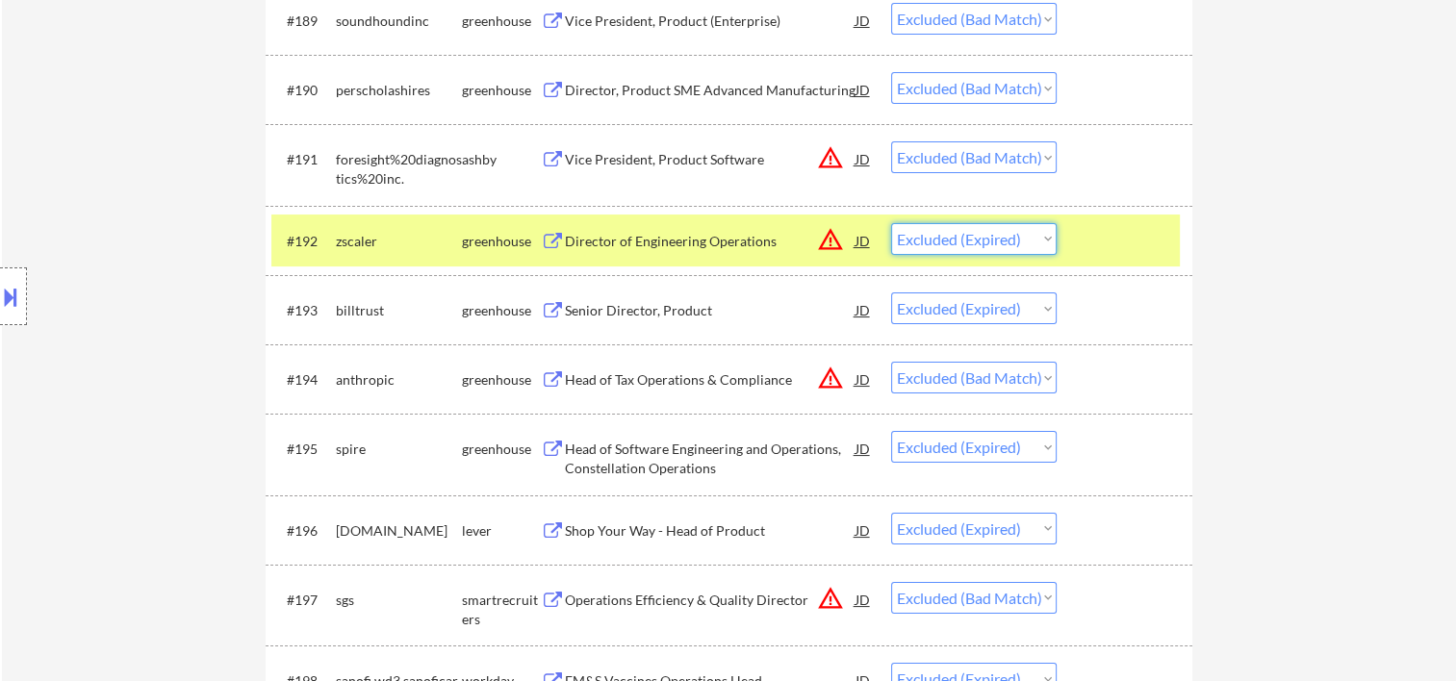
click at [1039, 244] on select "Choose an option... Pending Applied Excluded (Questions) Excluded (Expired) Exc…" at bounding box center [974, 239] width 166 height 32
click at [891, 223] on select "Choose an option... Pending Applied Excluded (Questions) Excluded (Expired) Exc…" at bounding box center [974, 239] width 166 height 32
select select ""excluded__expired_""
select select ""excluded__bad_match_""
select select ""excluded__expired_""
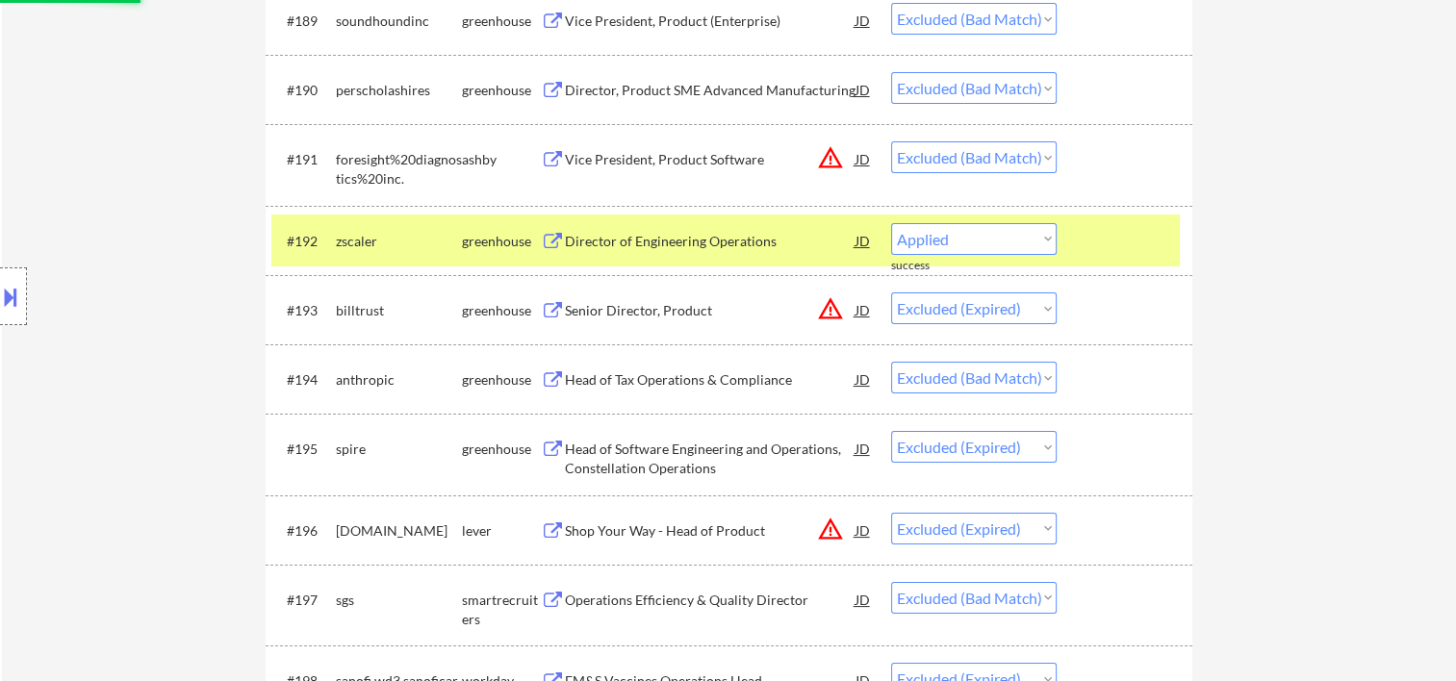
select select ""excluded__bad_match_""
select select ""excluded__expired_""
select select ""excluded__bad_match_""
select select ""excluded__expired_""
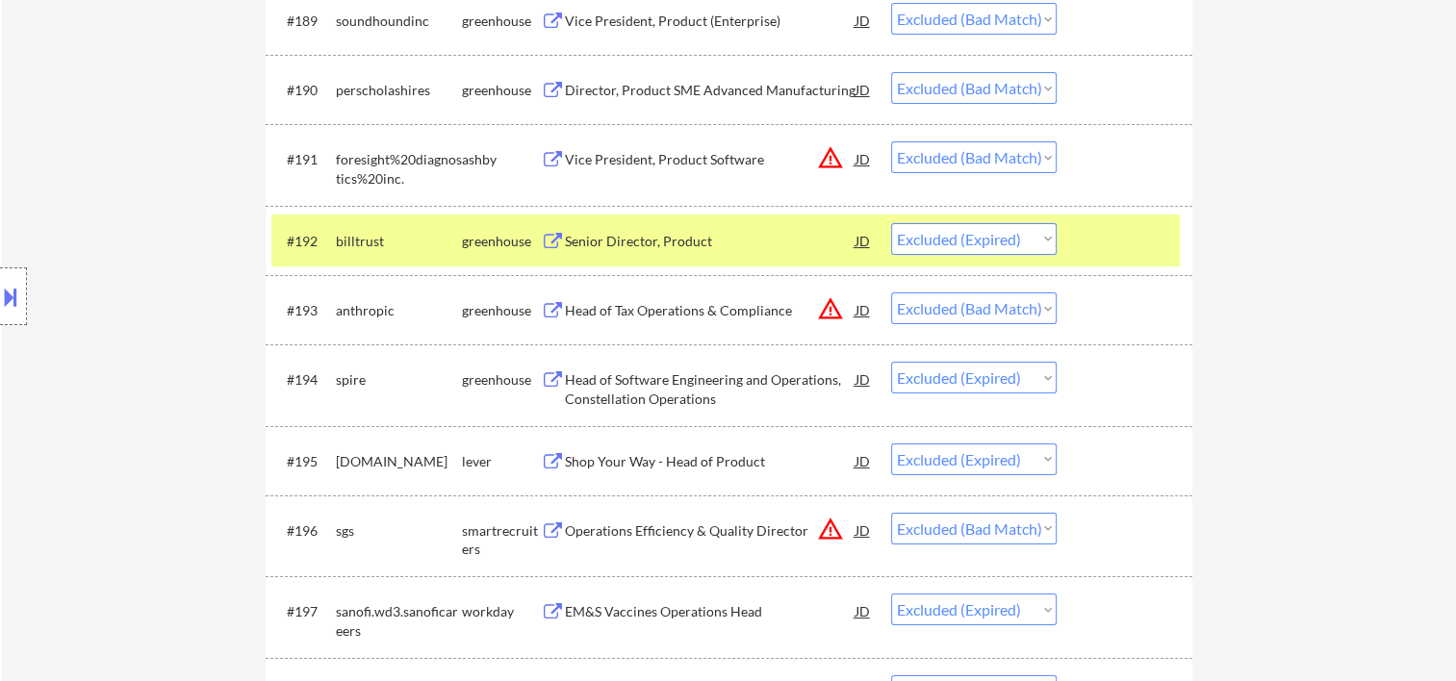
click at [1094, 252] on div at bounding box center [1127, 240] width 85 height 35
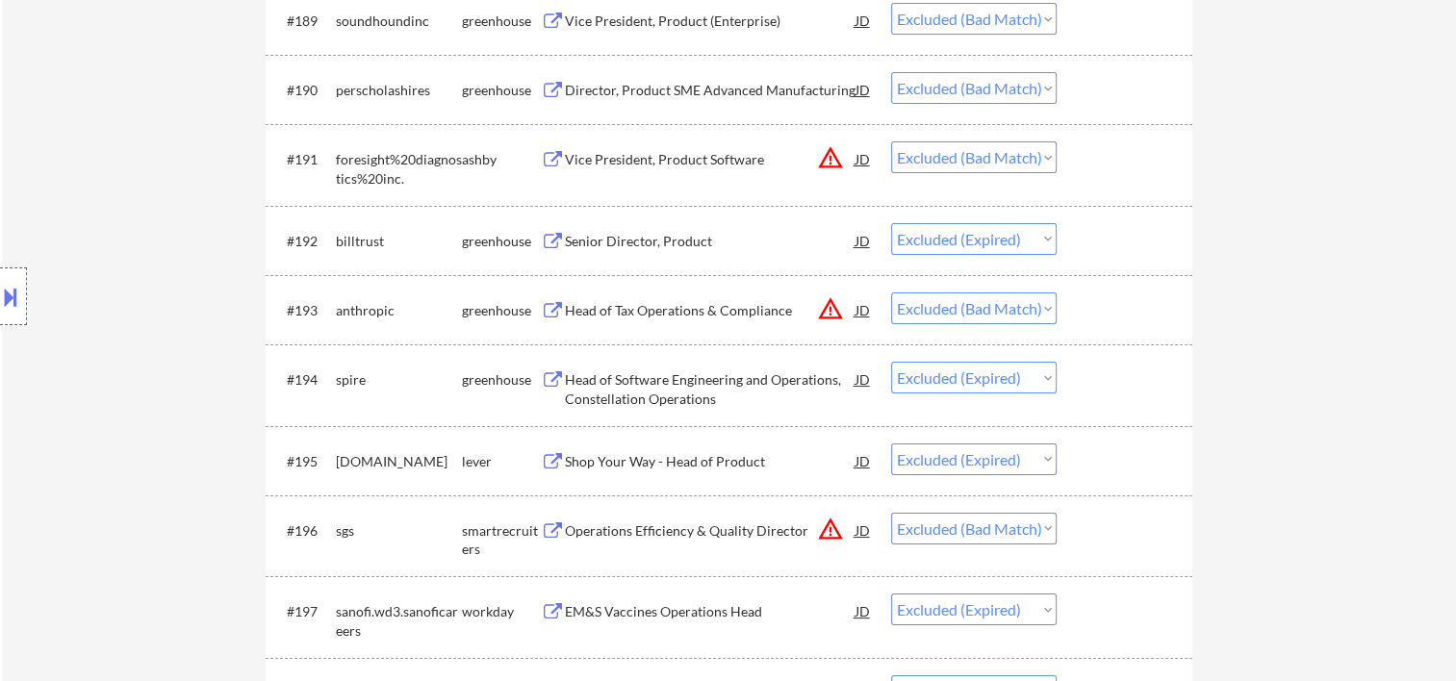
click at [1160, 297] on div at bounding box center [1127, 310] width 85 height 35
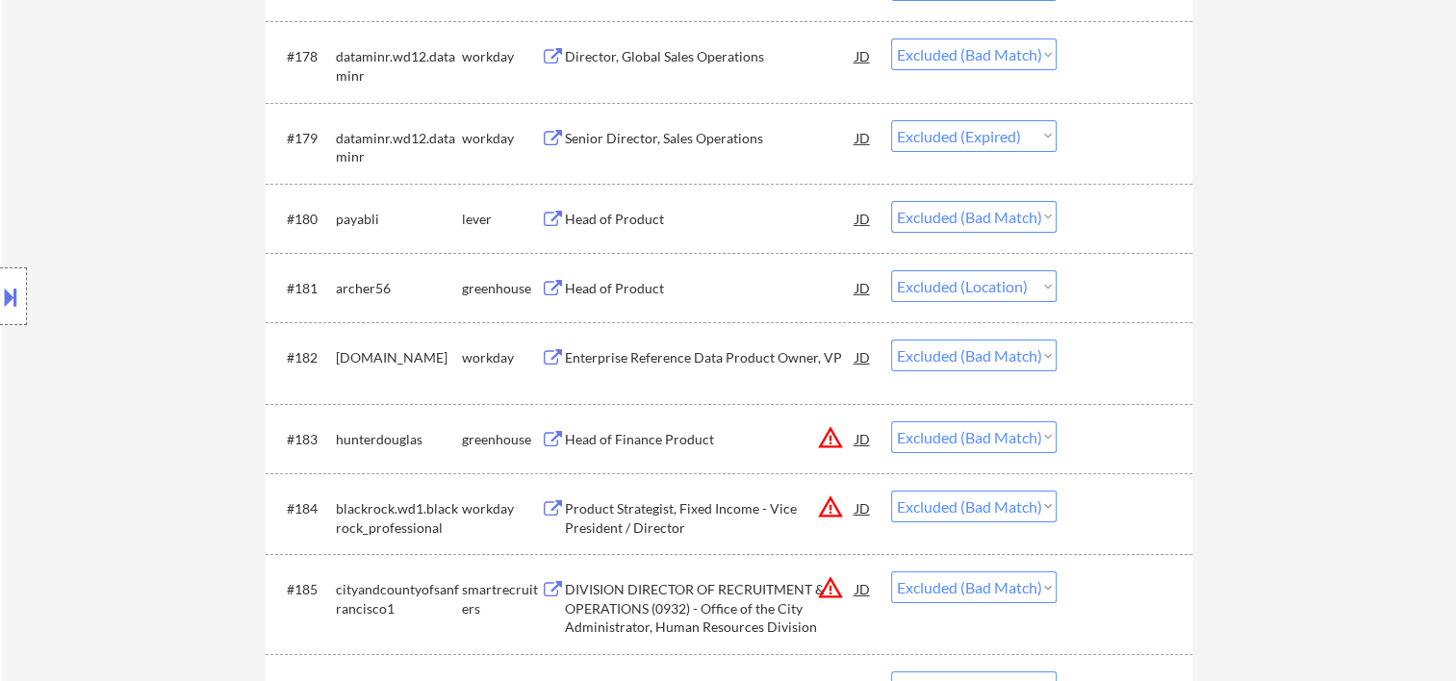
scroll to position [6737, 0]
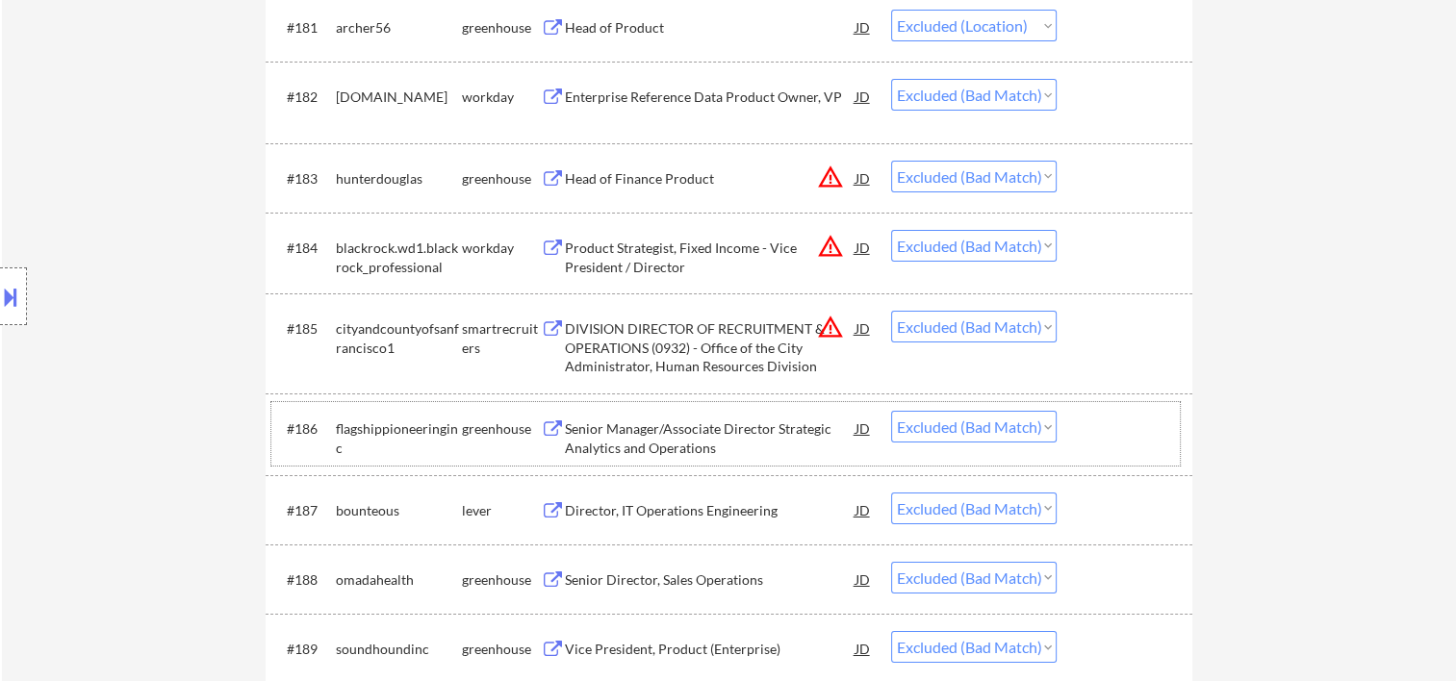
click at [1122, 441] on div at bounding box center [1127, 428] width 85 height 35
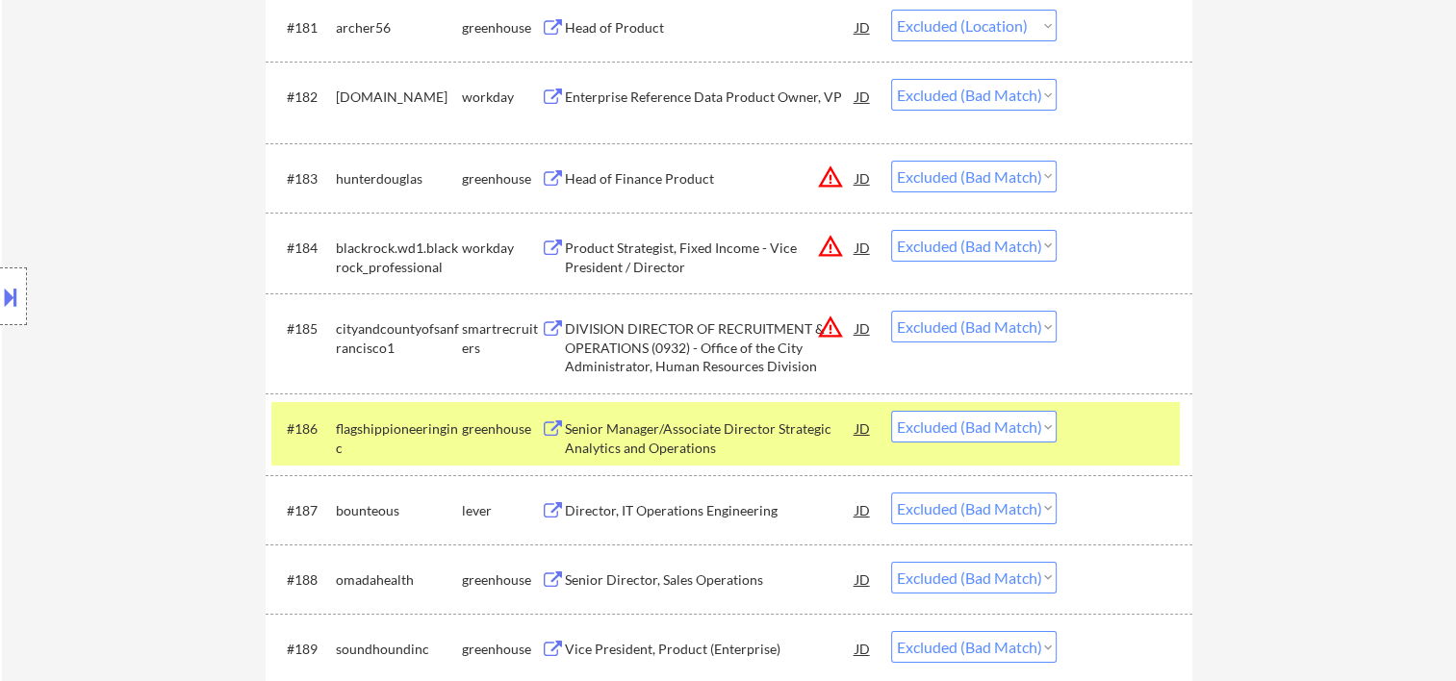
click at [1122, 441] on div at bounding box center [1127, 428] width 85 height 35
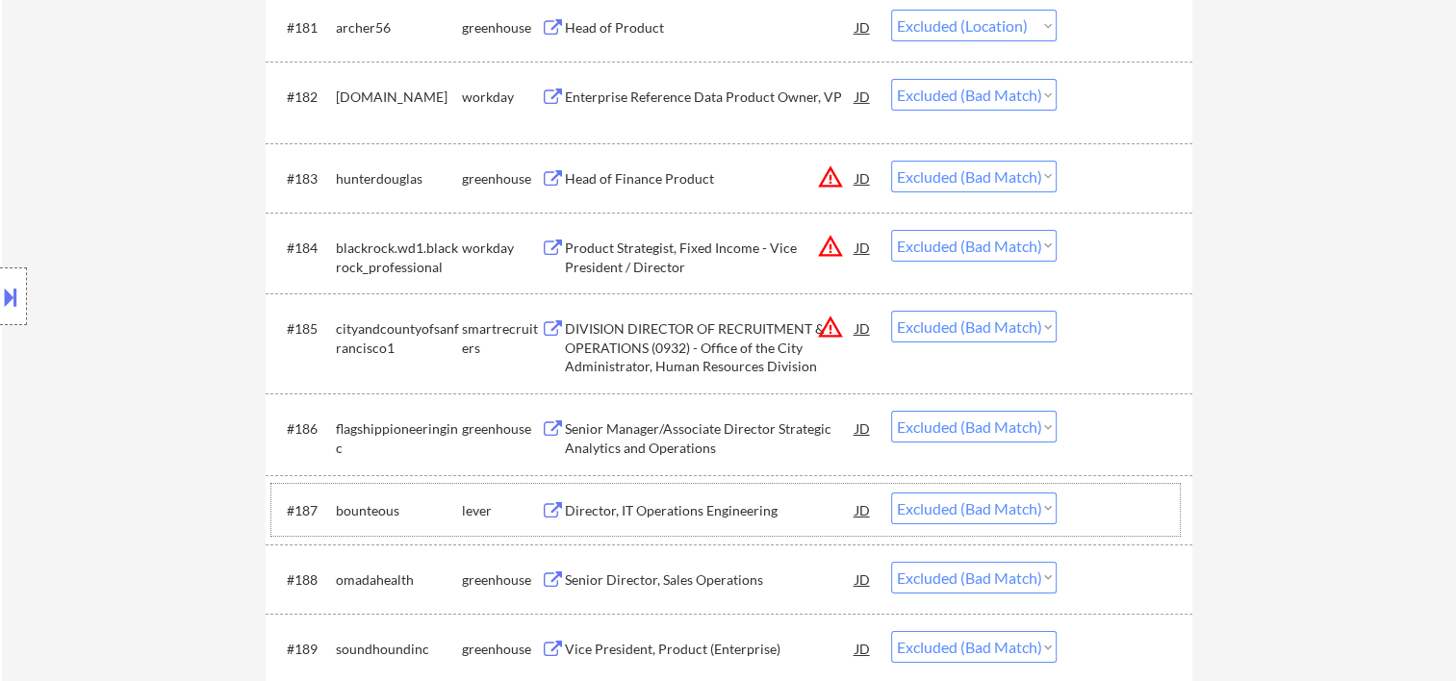
click at [1113, 514] on div at bounding box center [1127, 510] width 85 height 35
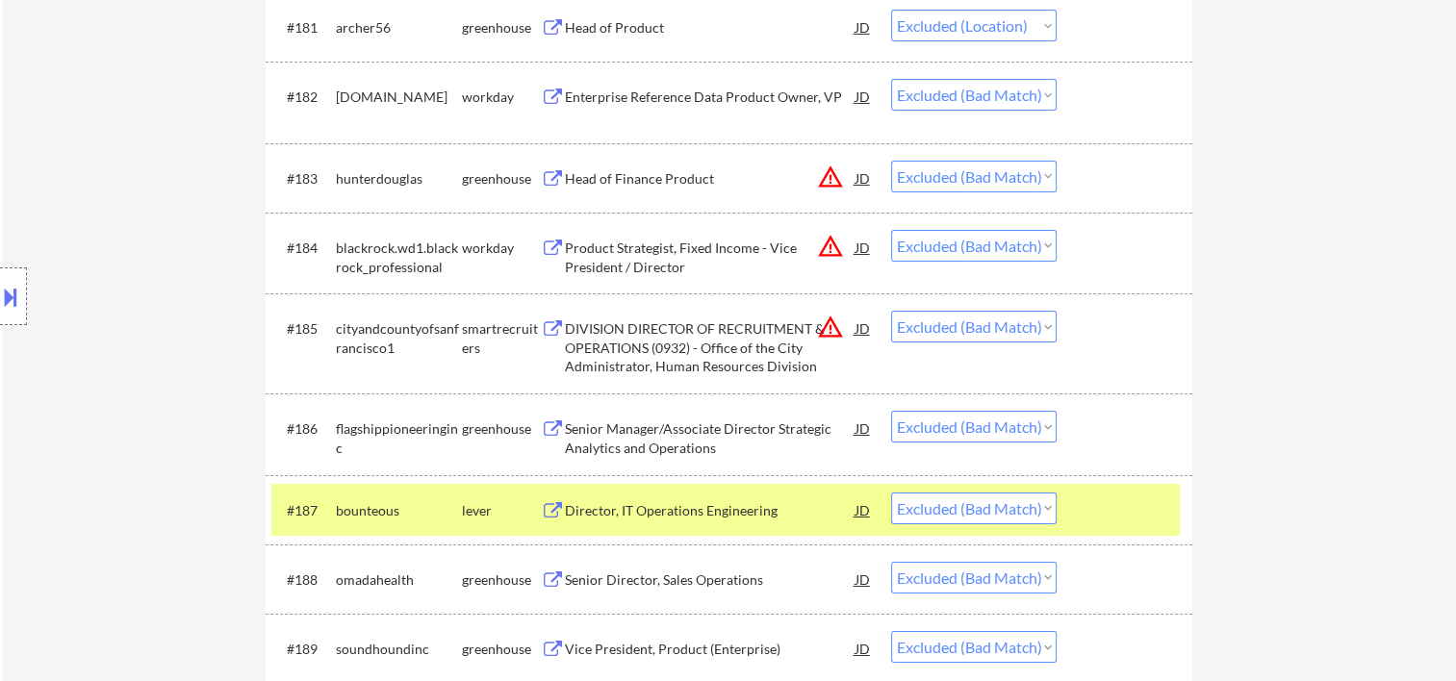
click at [1113, 514] on div at bounding box center [1127, 510] width 85 height 35
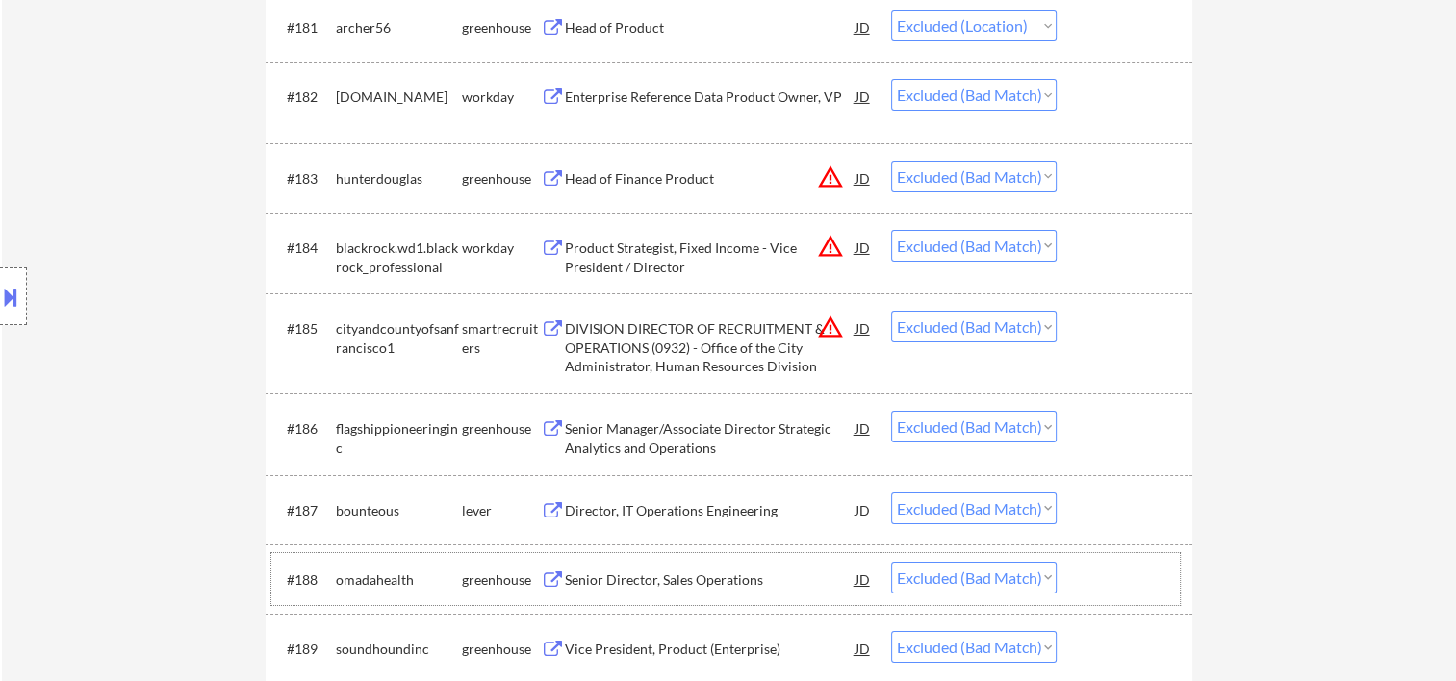
click at [1120, 590] on div at bounding box center [1127, 579] width 85 height 35
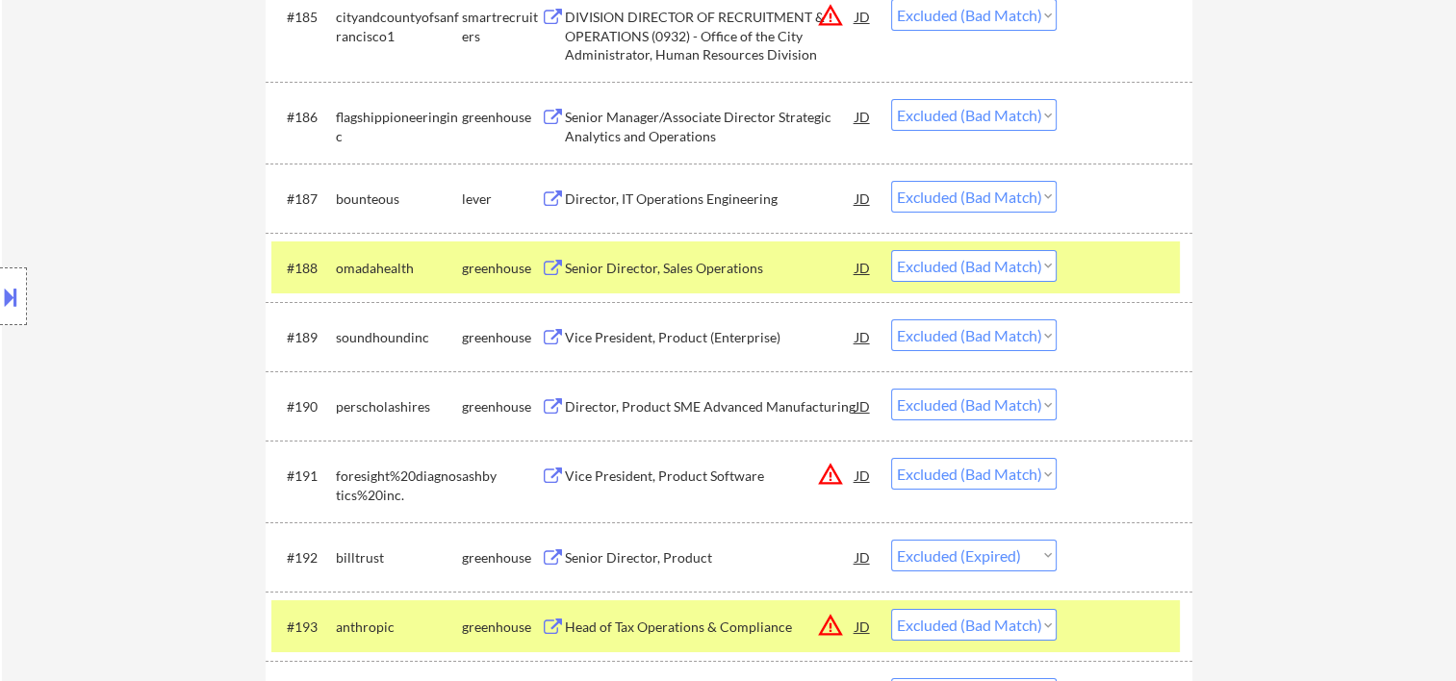
scroll to position [7058, 0]
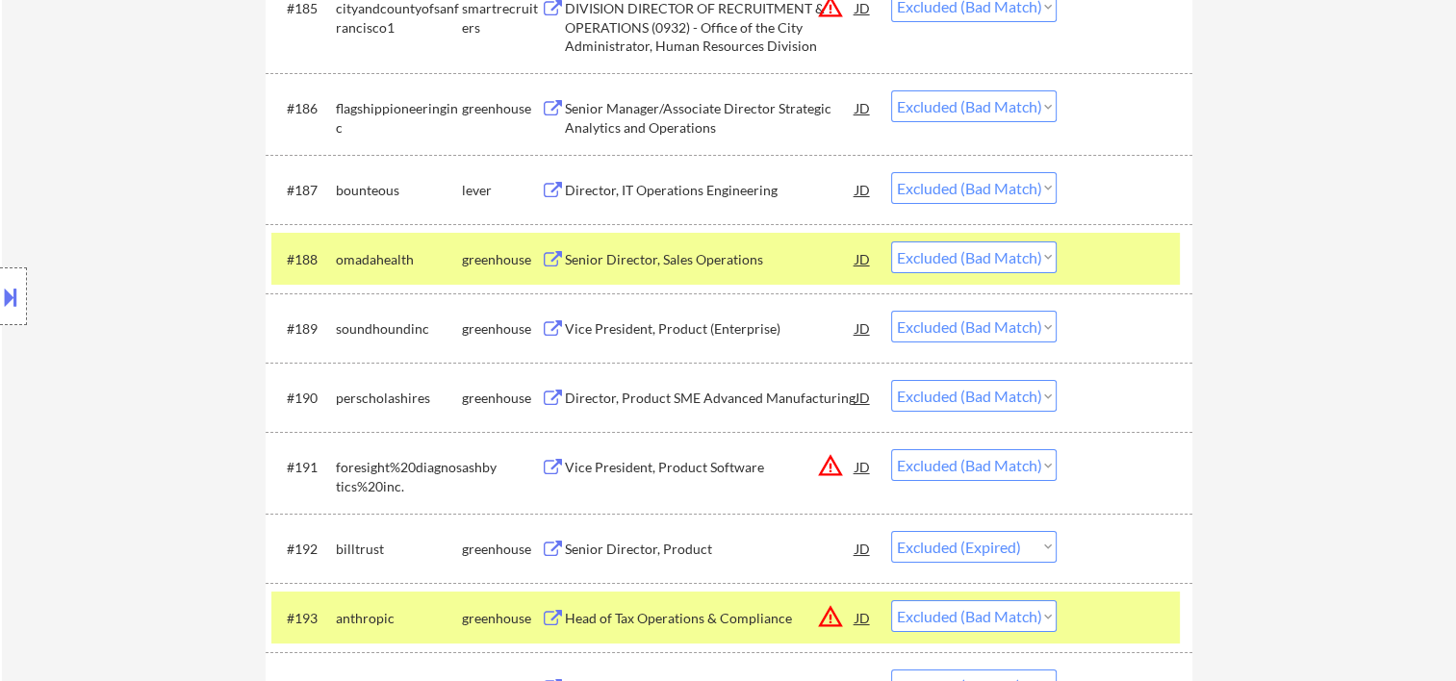
click at [1123, 271] on div at bounding box center [1127, 259] width 85 height 35
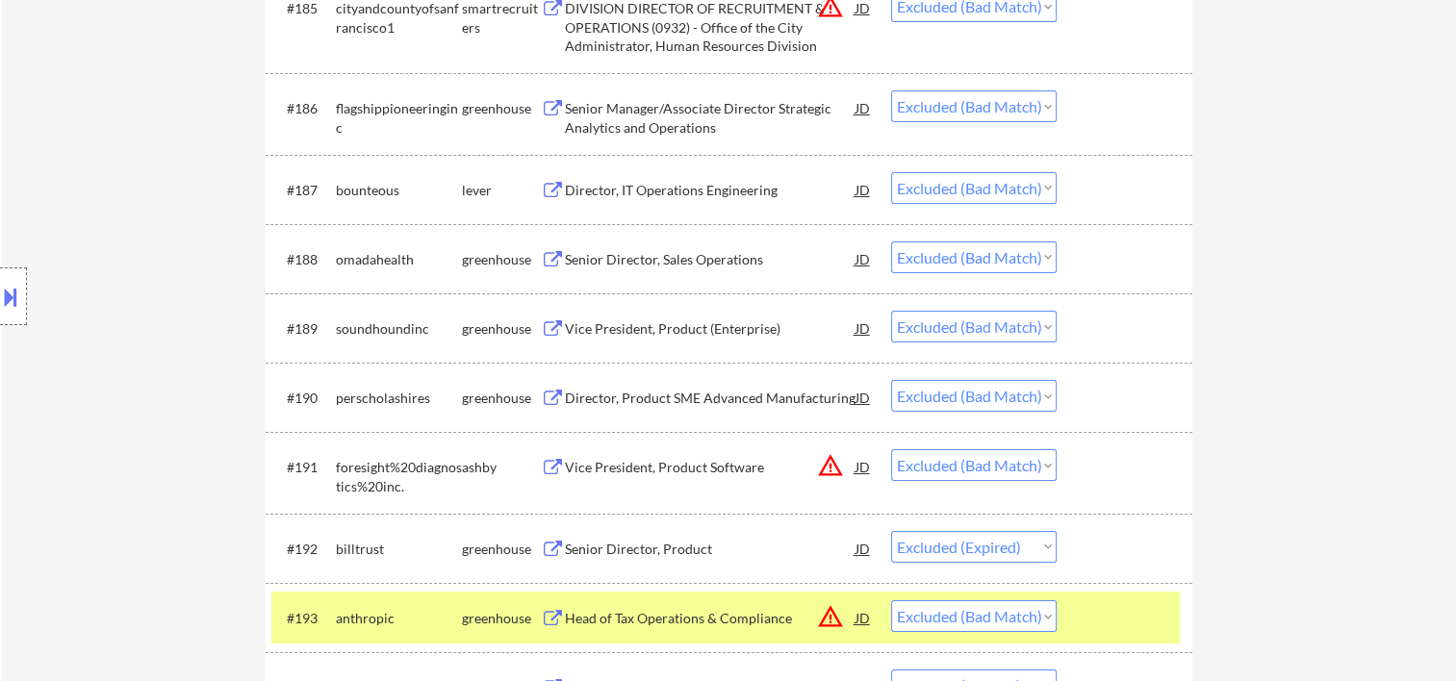
scroll to position [7378, 0]
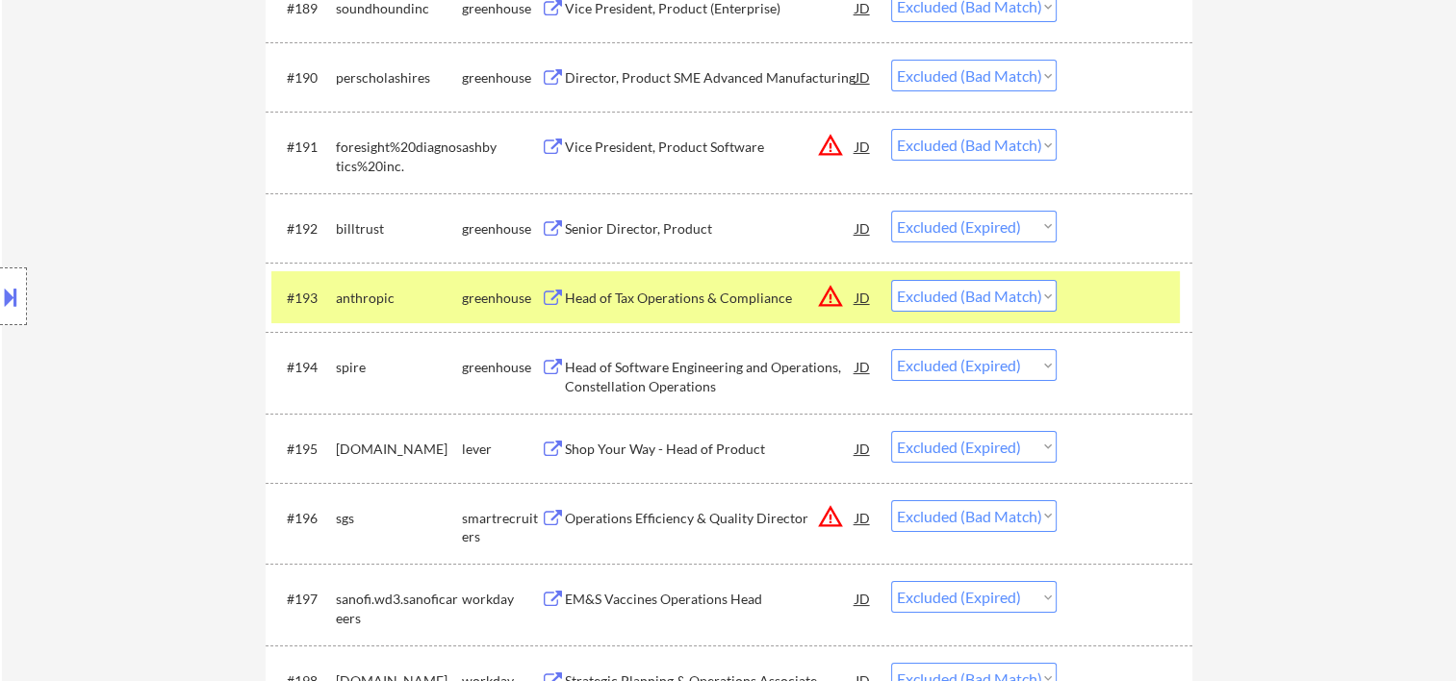
click at [695, 296] on div "Head of Tax Operations & Compliance" at bounding box center [710, 298] width 291 height 19
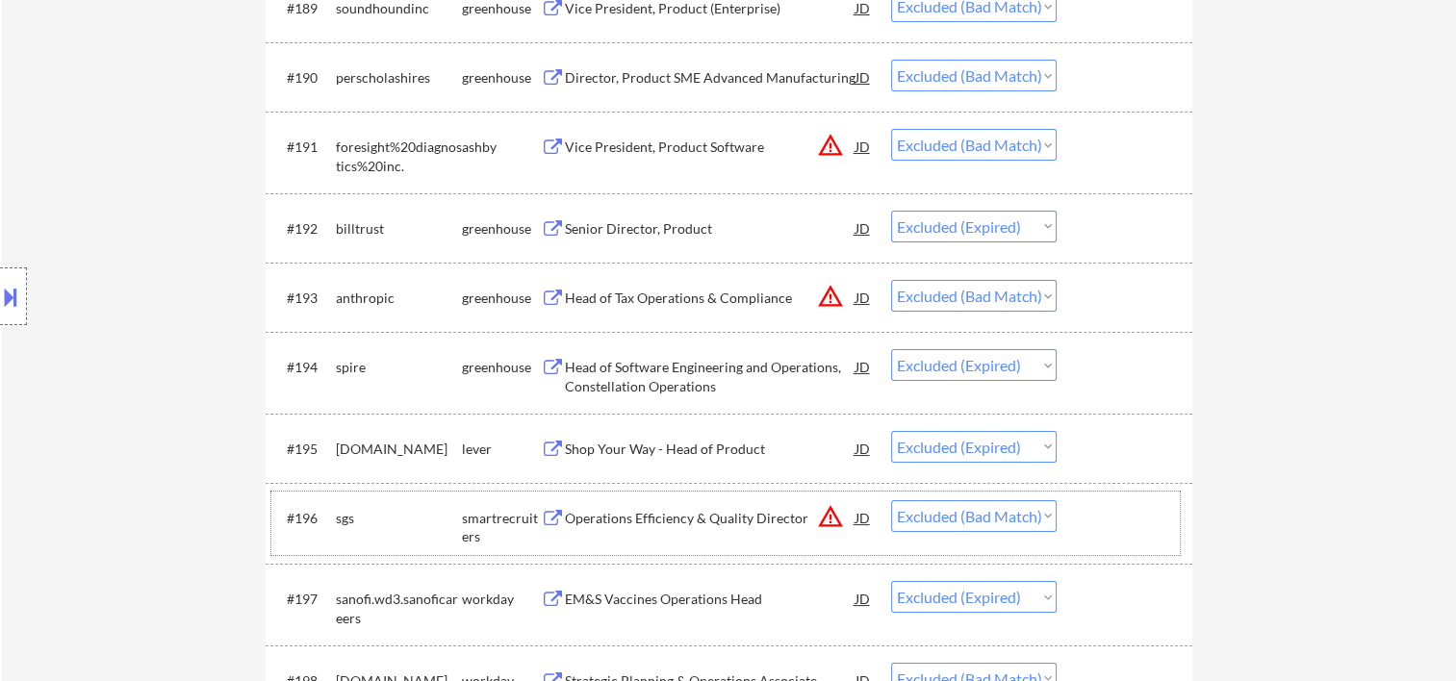
click at [1093, 500] on div at bounding box center [1127, 517] width 85 height 35
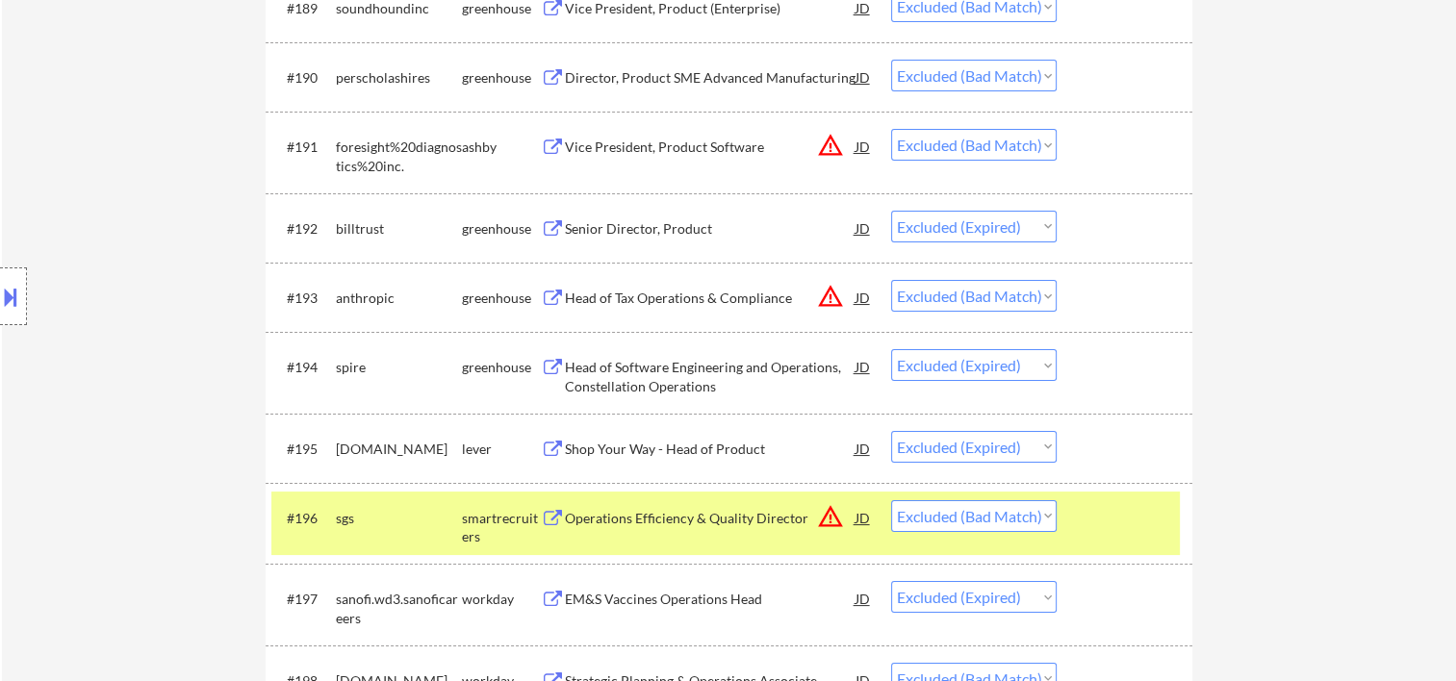
click at [662, 516] on div "Operations Efficiency & Quality Director" at bounding box center [710, 518] width 291 height 19
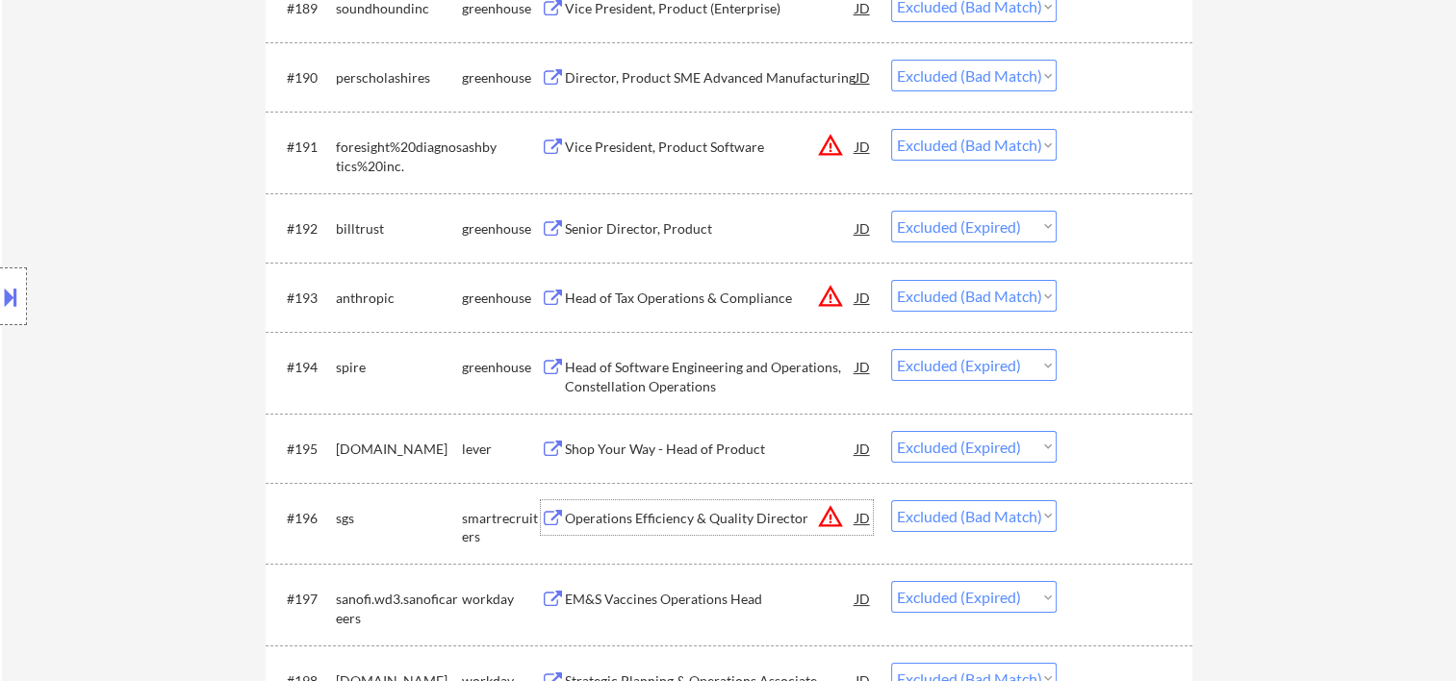
scroll to position [7700, 0]
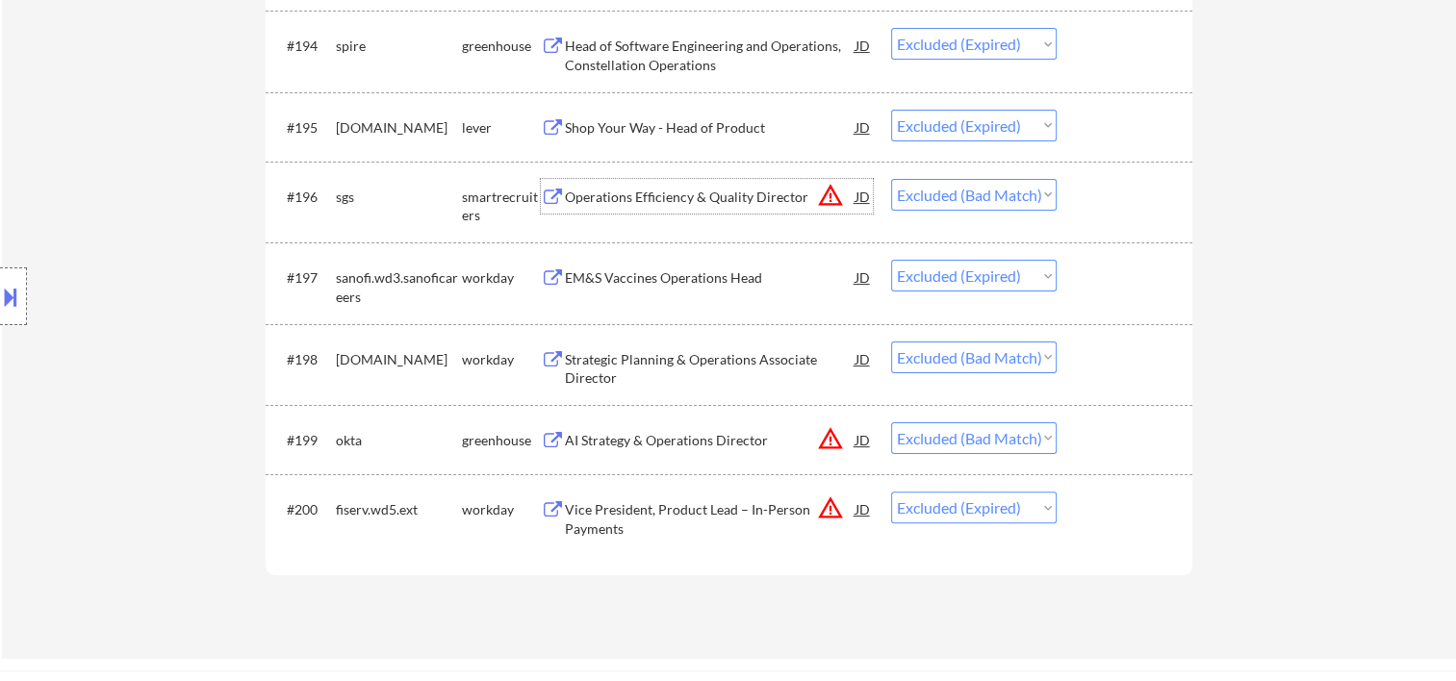
click at [1085, 430] on div at bounding box center [1127, 440] width 85 height 35
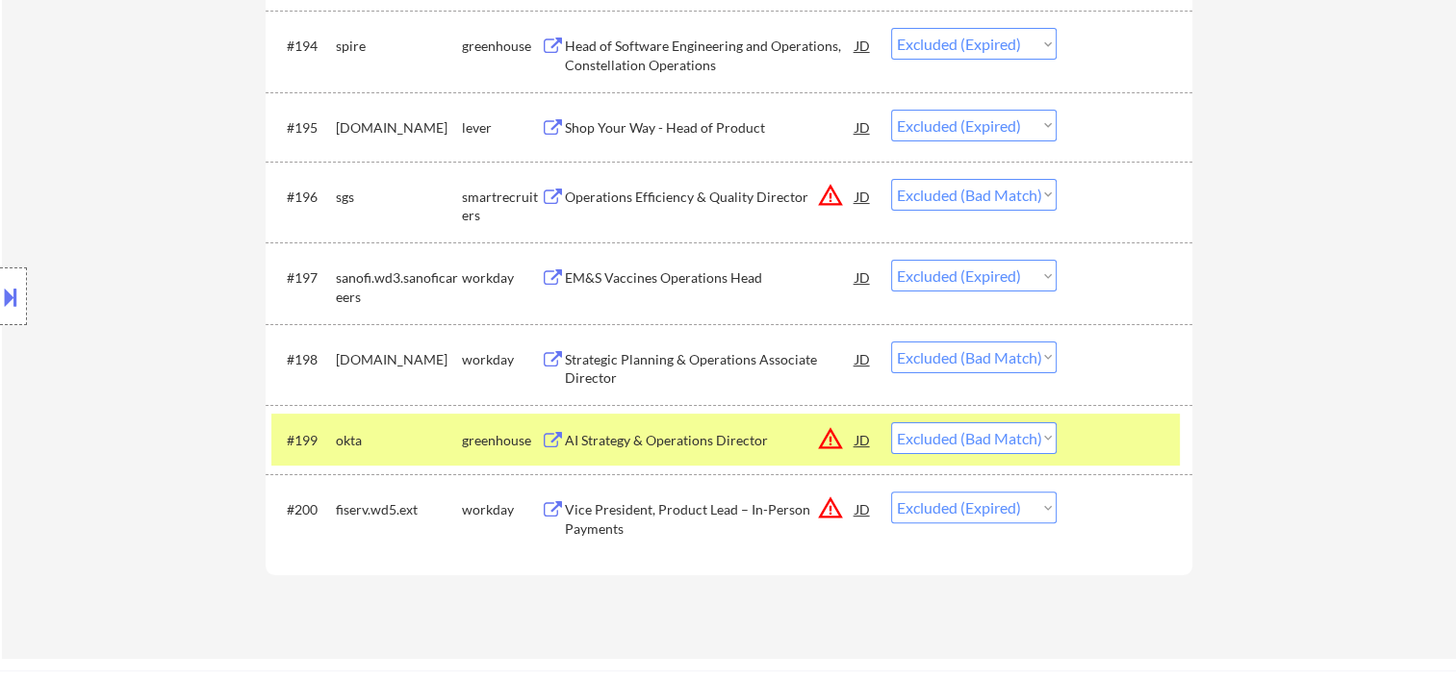
click at [1087, 427] on div at bounding box center [1127, 440] width 85 height 35
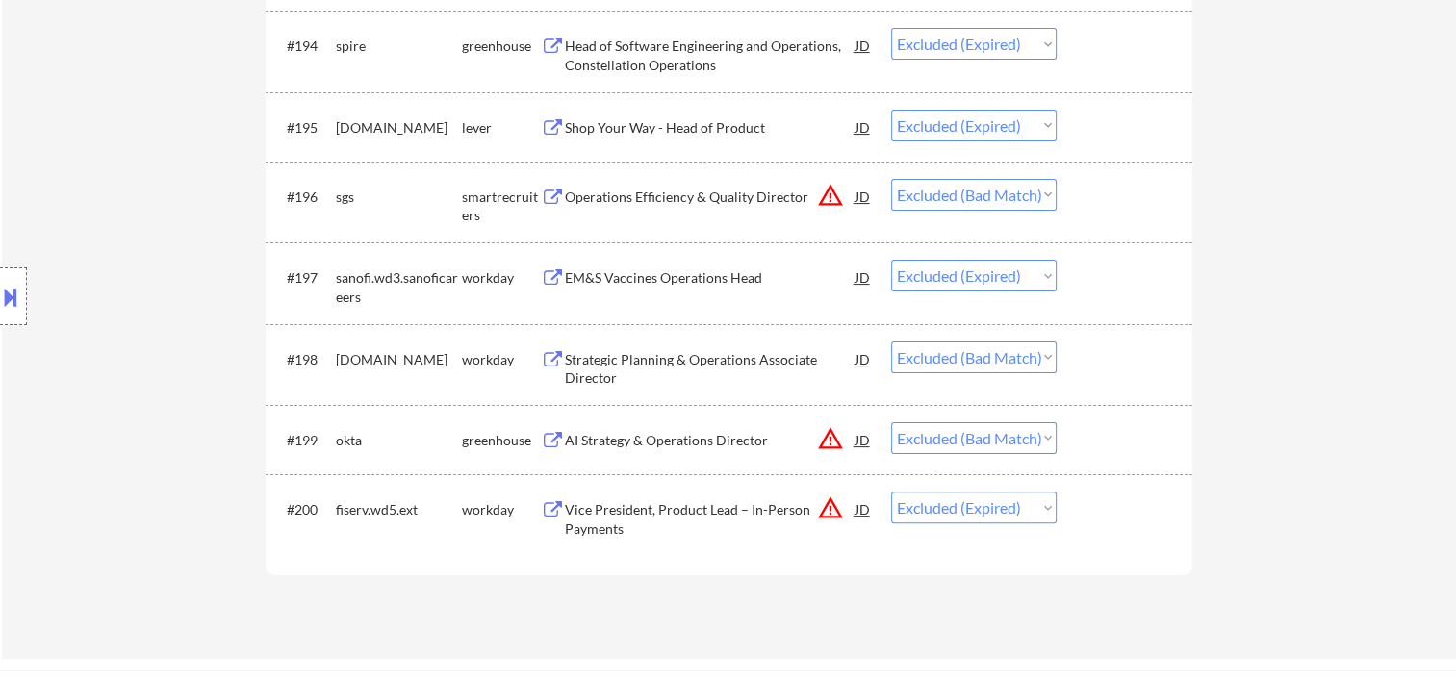
click at [1089, 352] on div at bounding box center [1127, 359] width 85 height 35
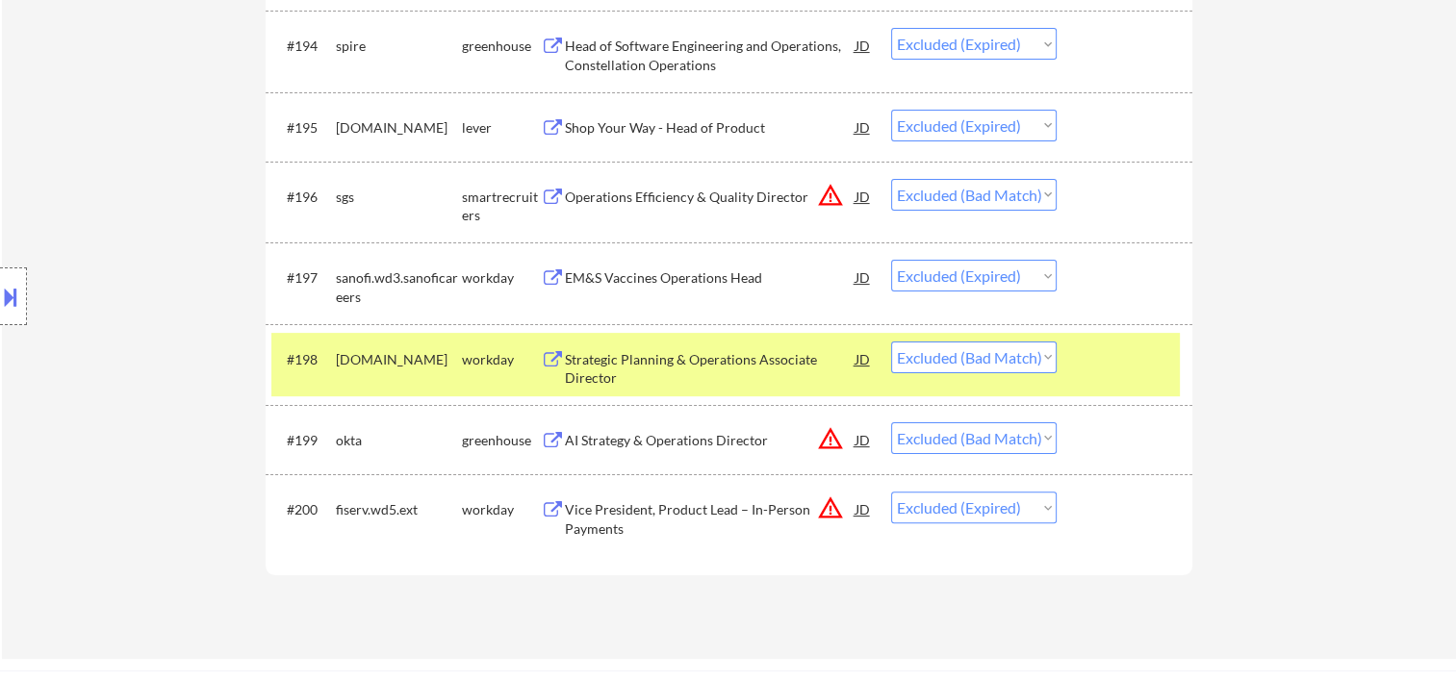
click at [758, 363] on div "Strategic Planning & Operations Associate Director" at bounding box center [710, 369] width 291 height 38
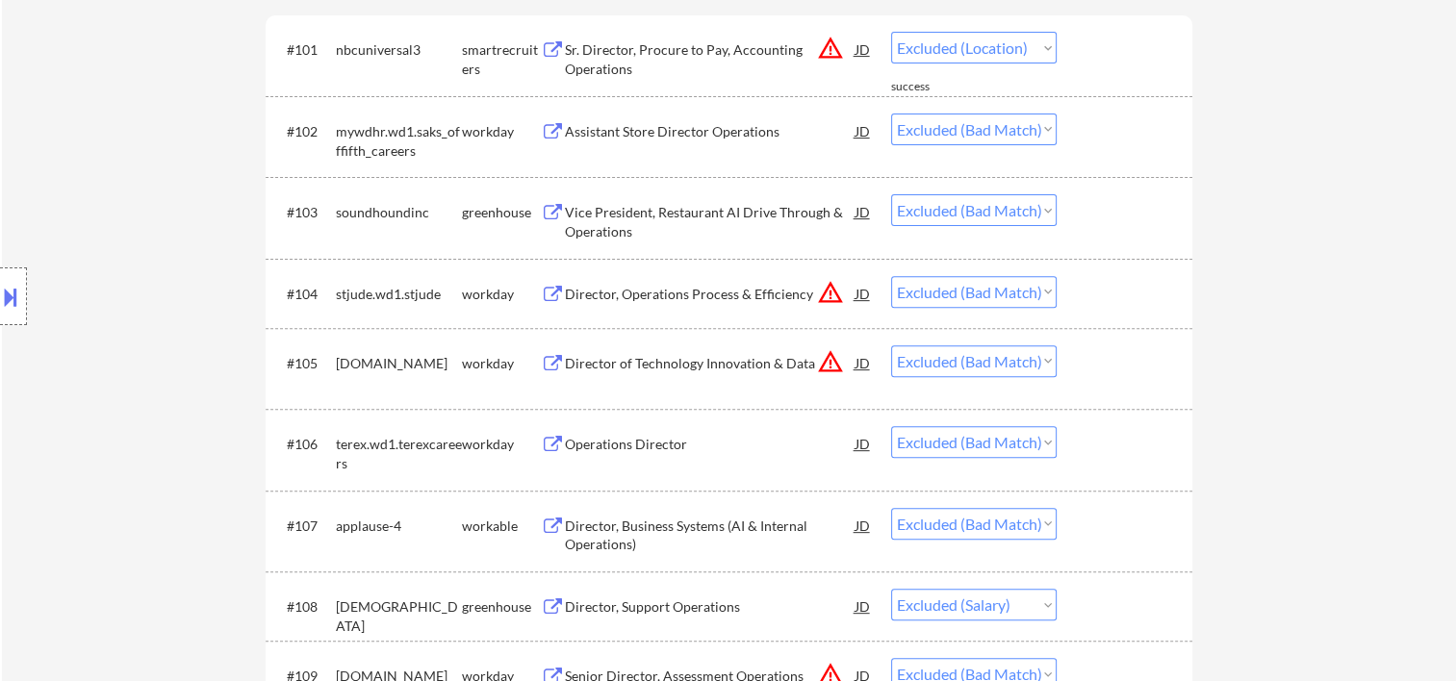
scroll to position [0, 0]
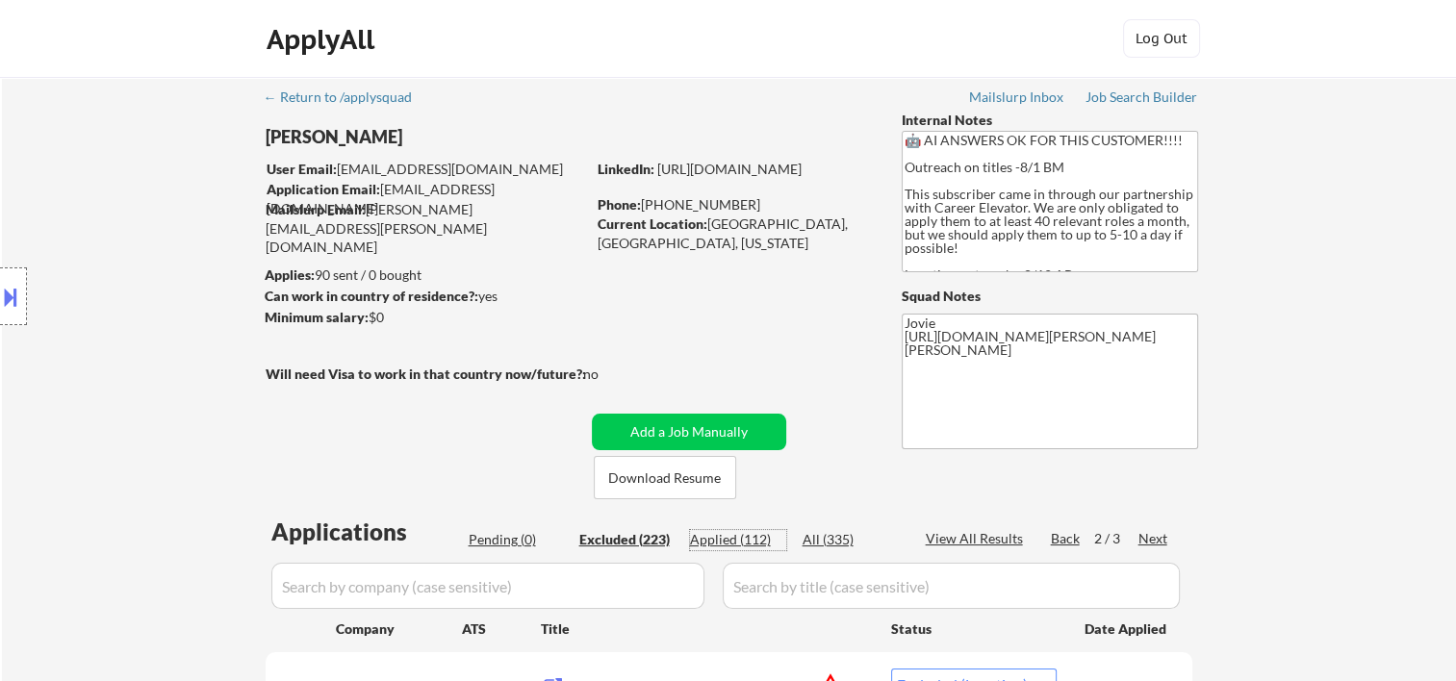
click at [743, 543] on div "Applied (112)" at bounding box center [738, 539] width 96 height 19
select select ""applied""
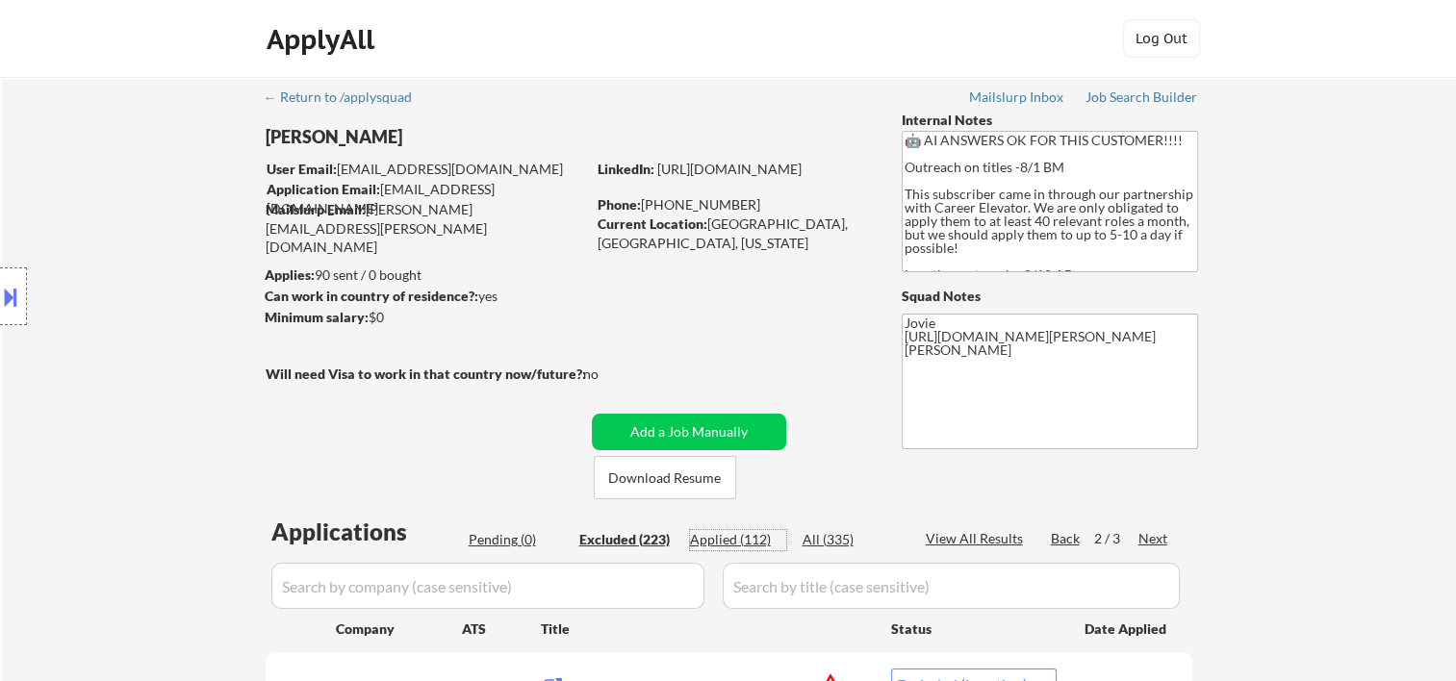
select select ""applied""
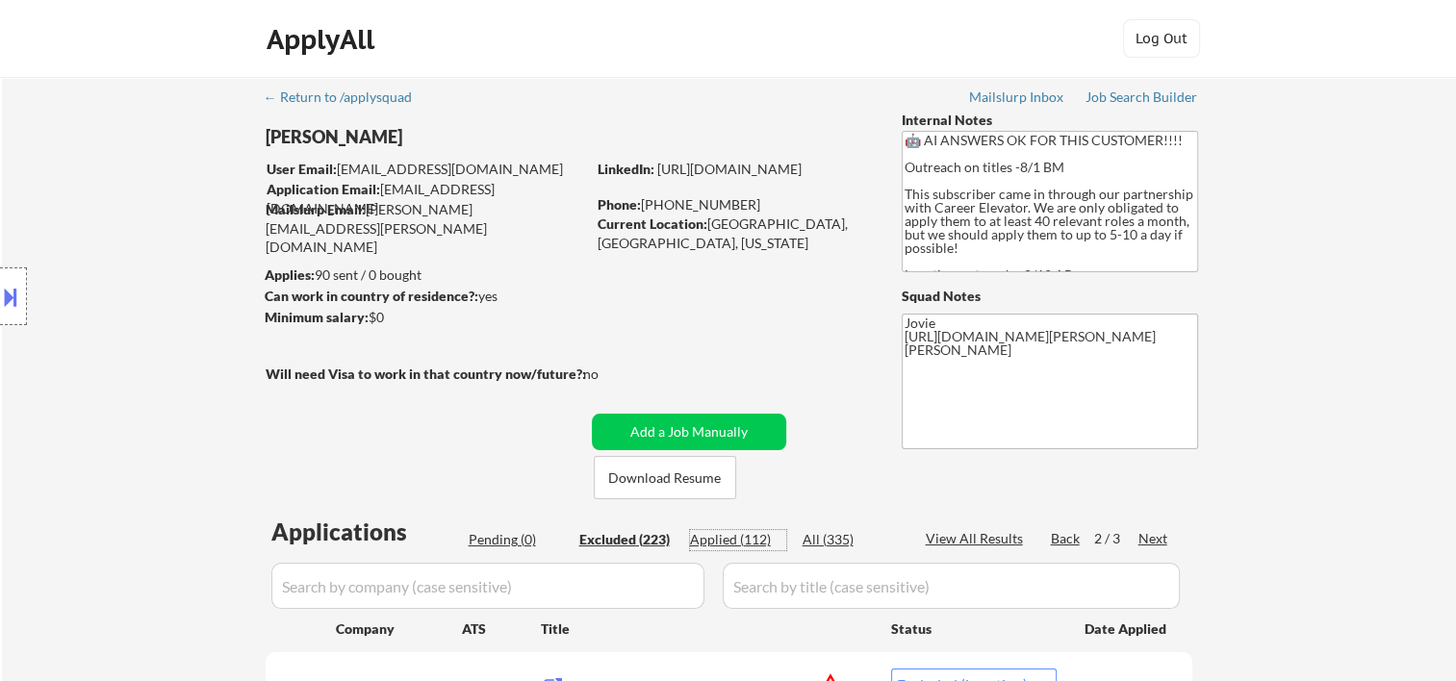
select select ""applied""
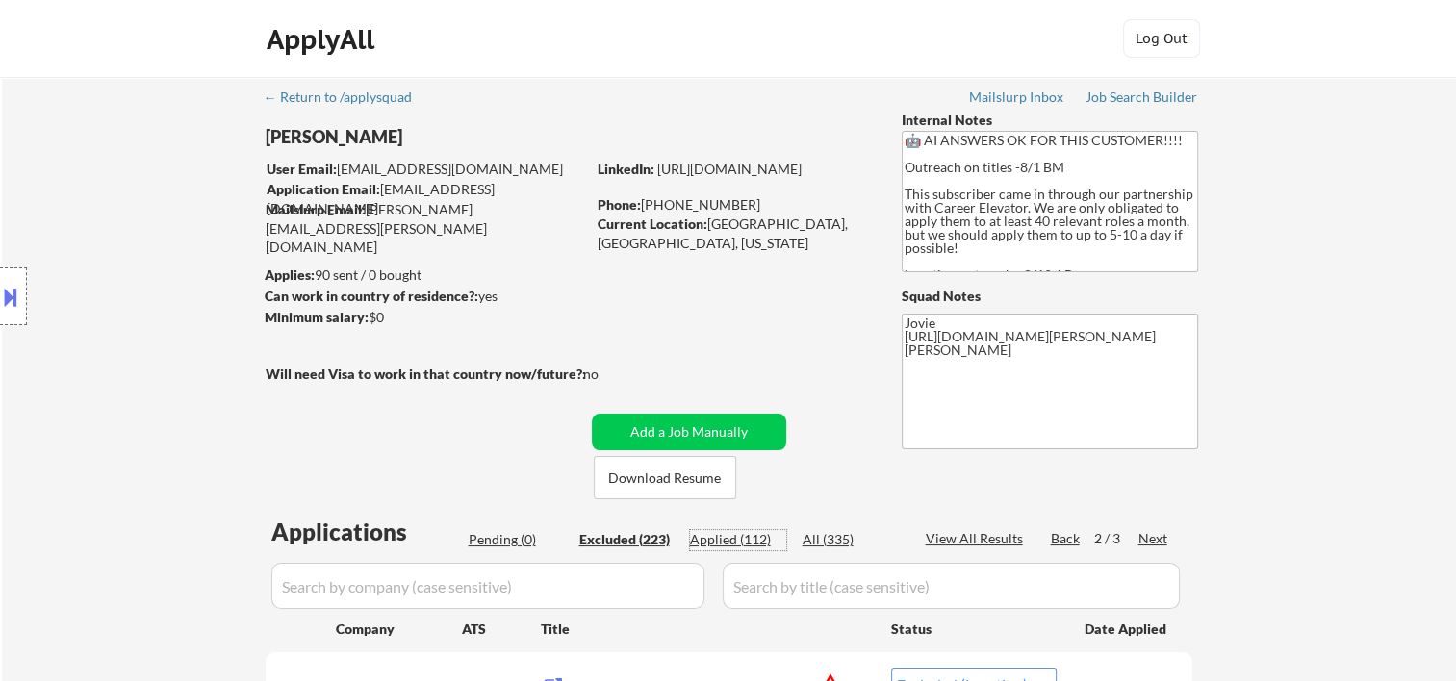
select select ""applied""
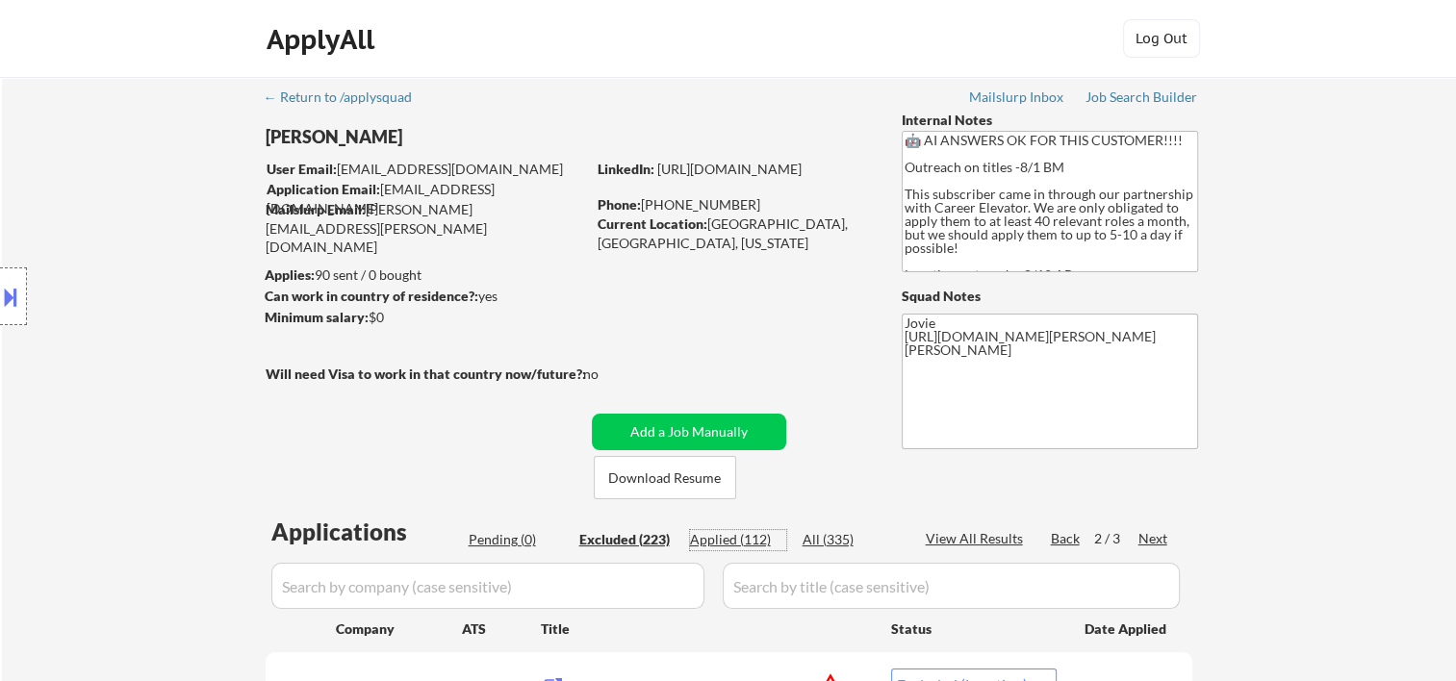
select select ""applied""
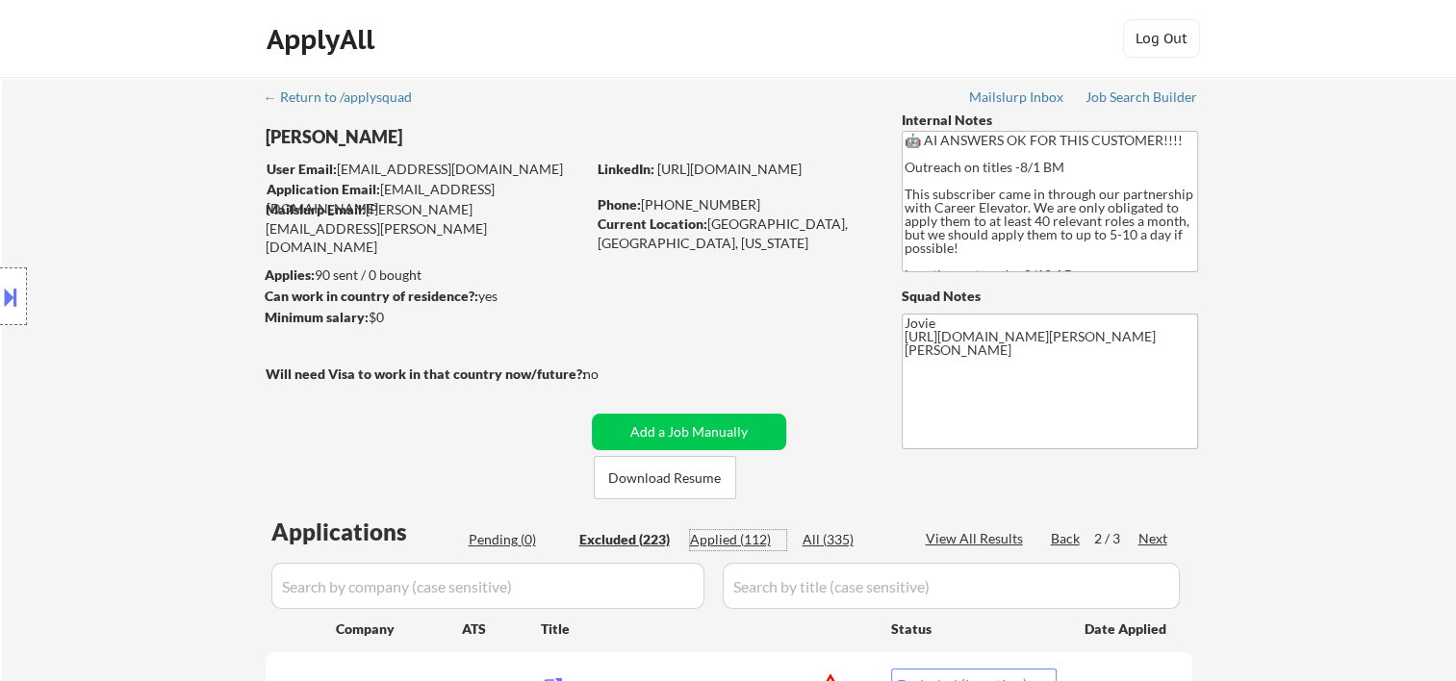
select select ""applied""
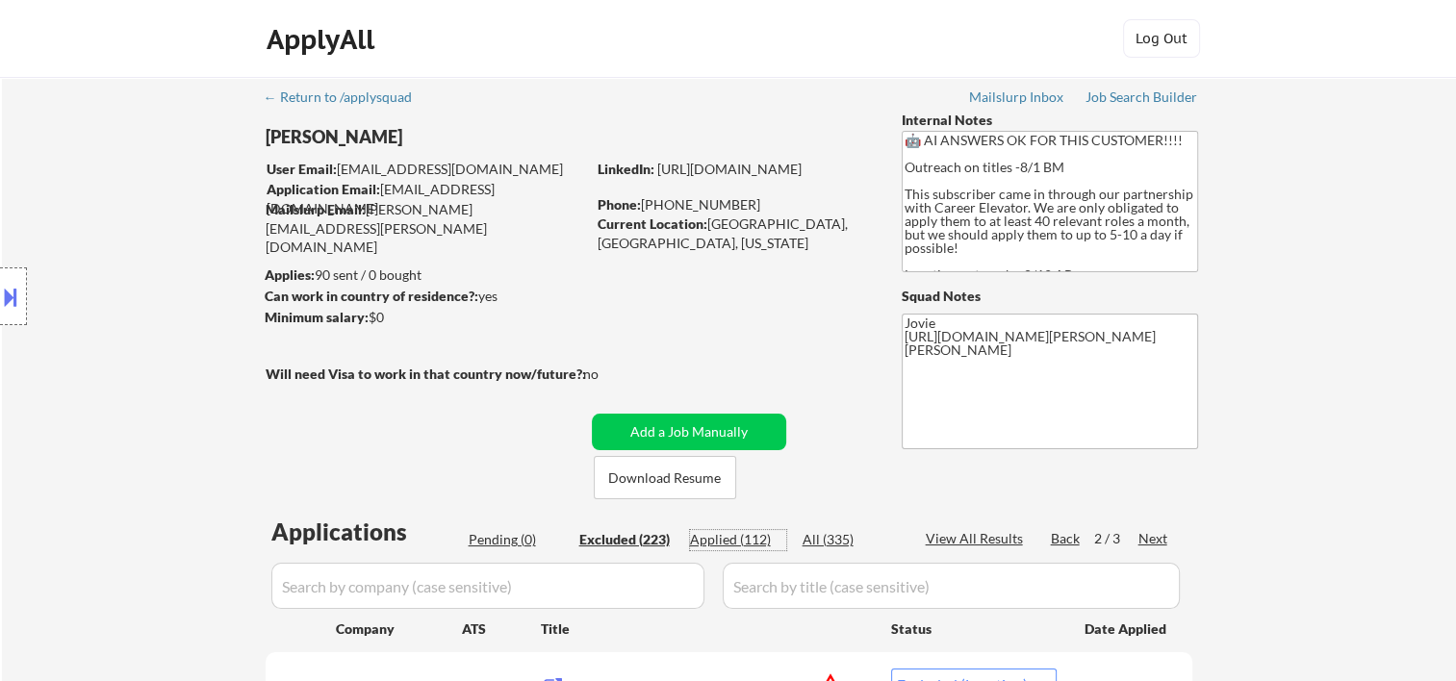
select select ""applied""
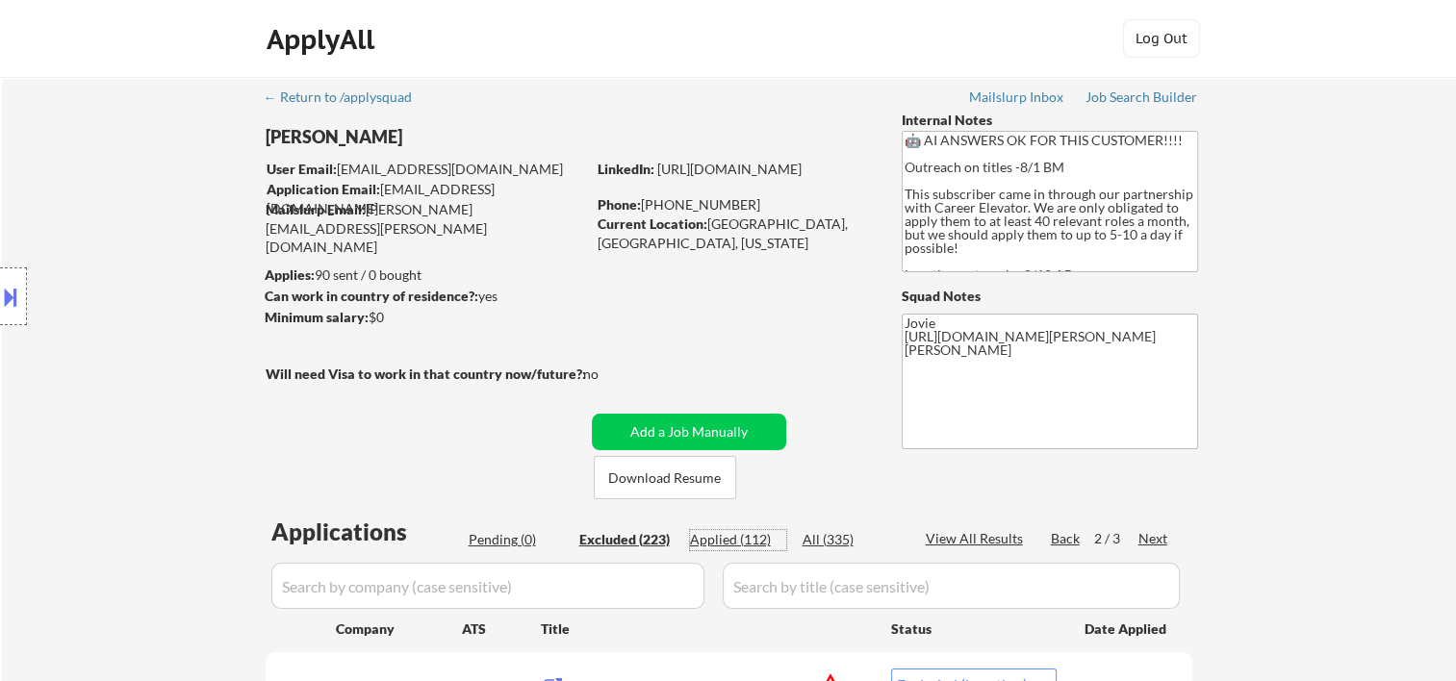
select select ""applied""
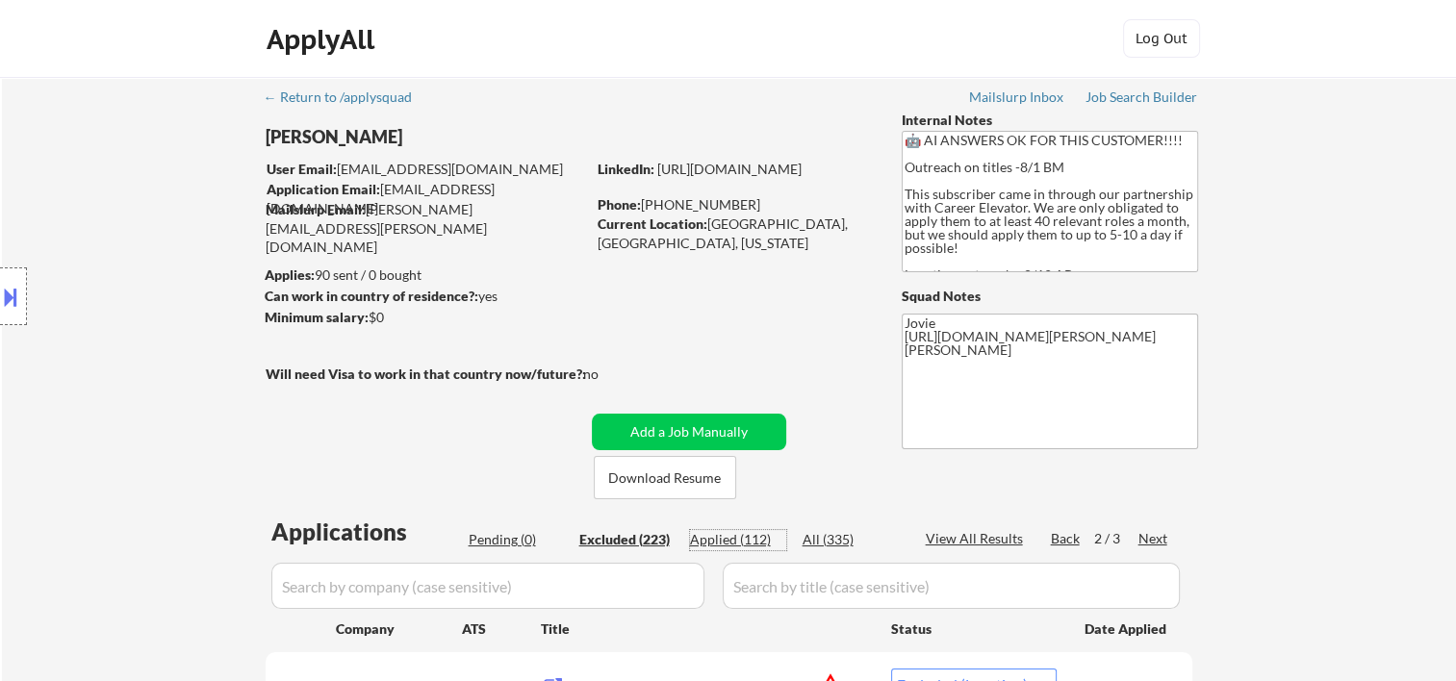
select select ""applied""
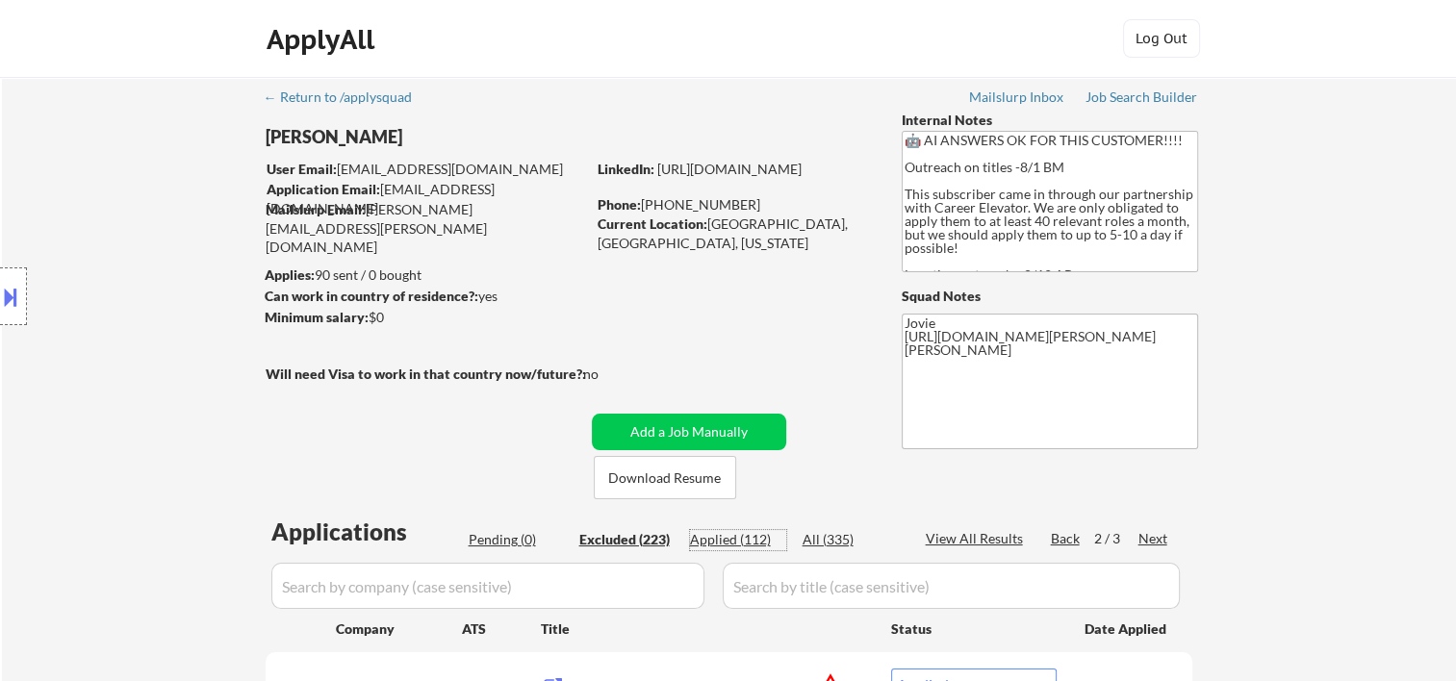
select select ""applied""
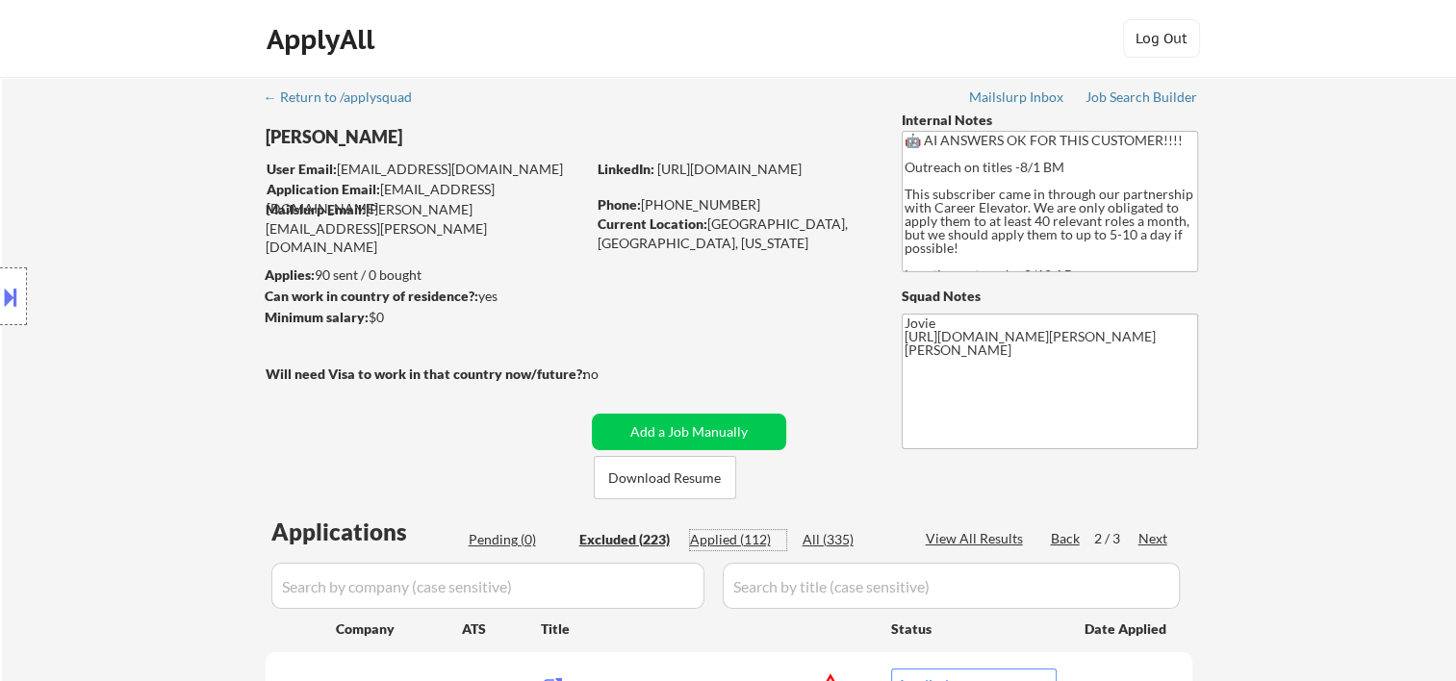
select select ""applied""
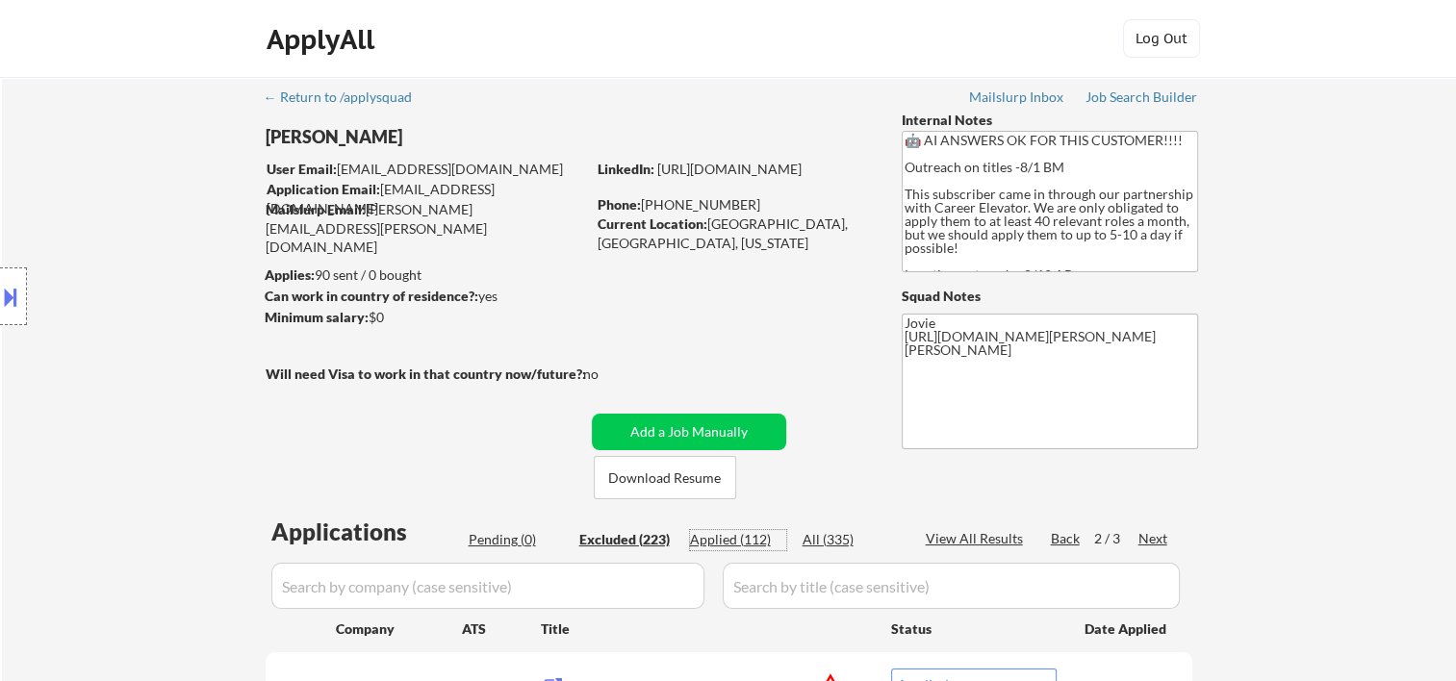
select select ""applied""
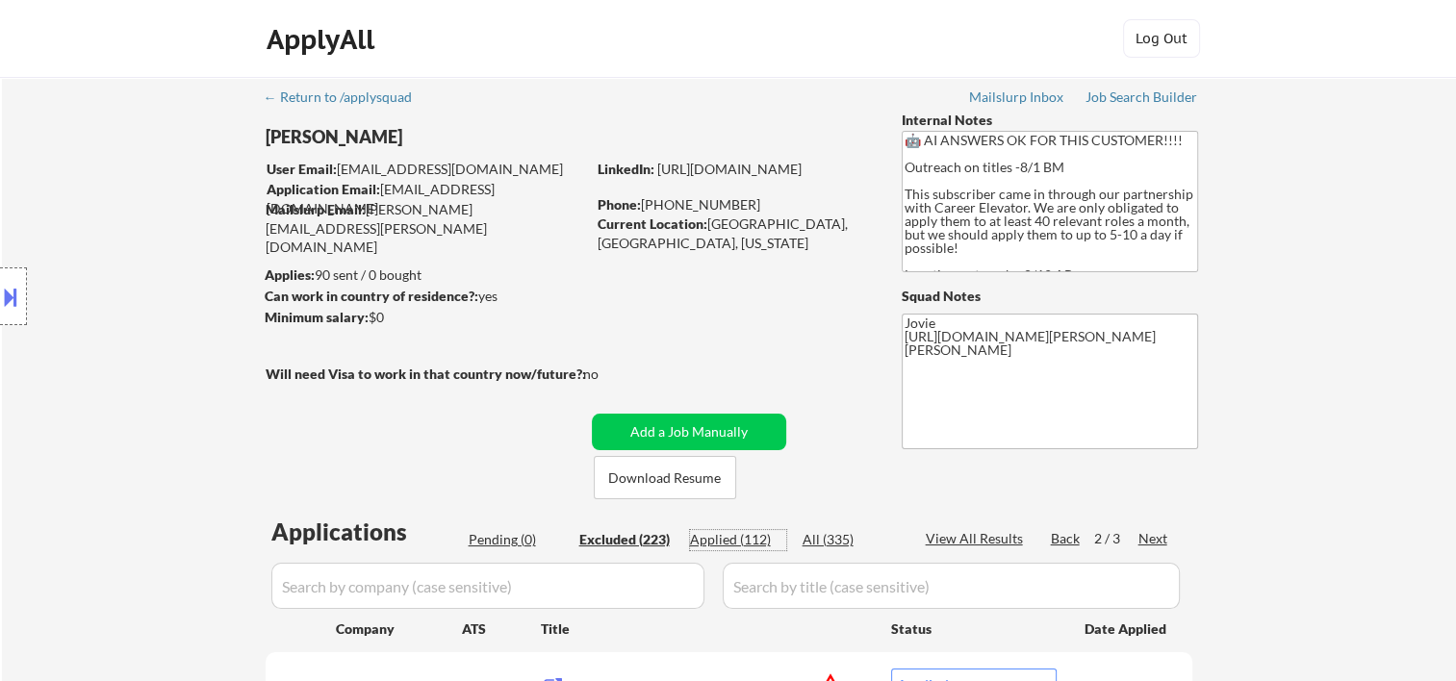
select select ""applied""
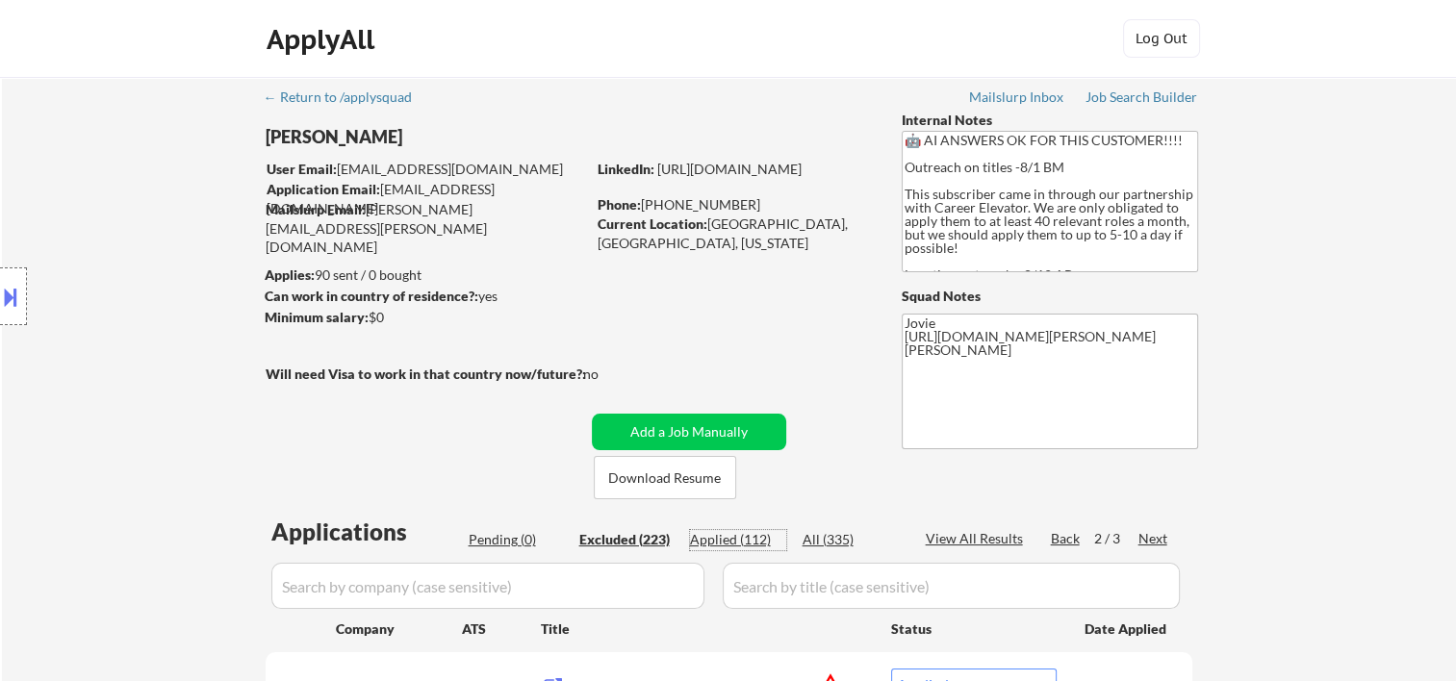
select select ""applied""
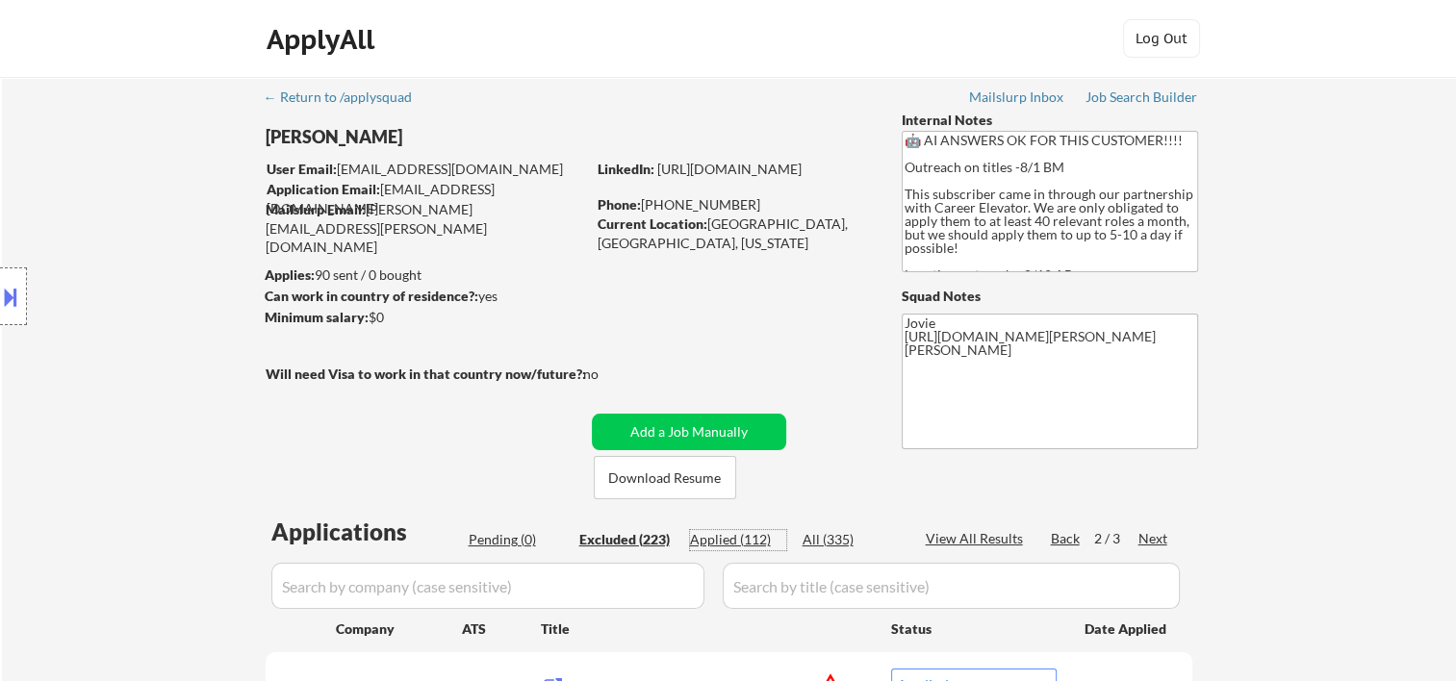
select select ""applied""
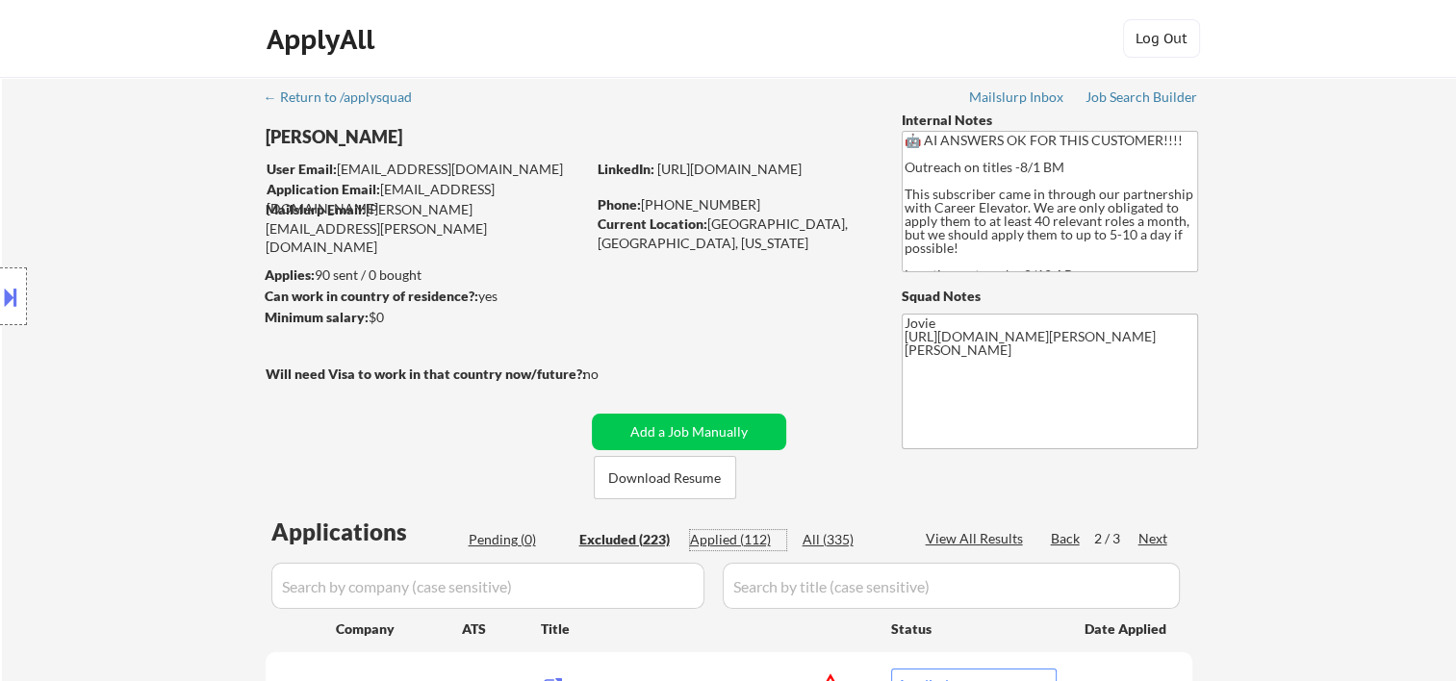
select select ""applied""
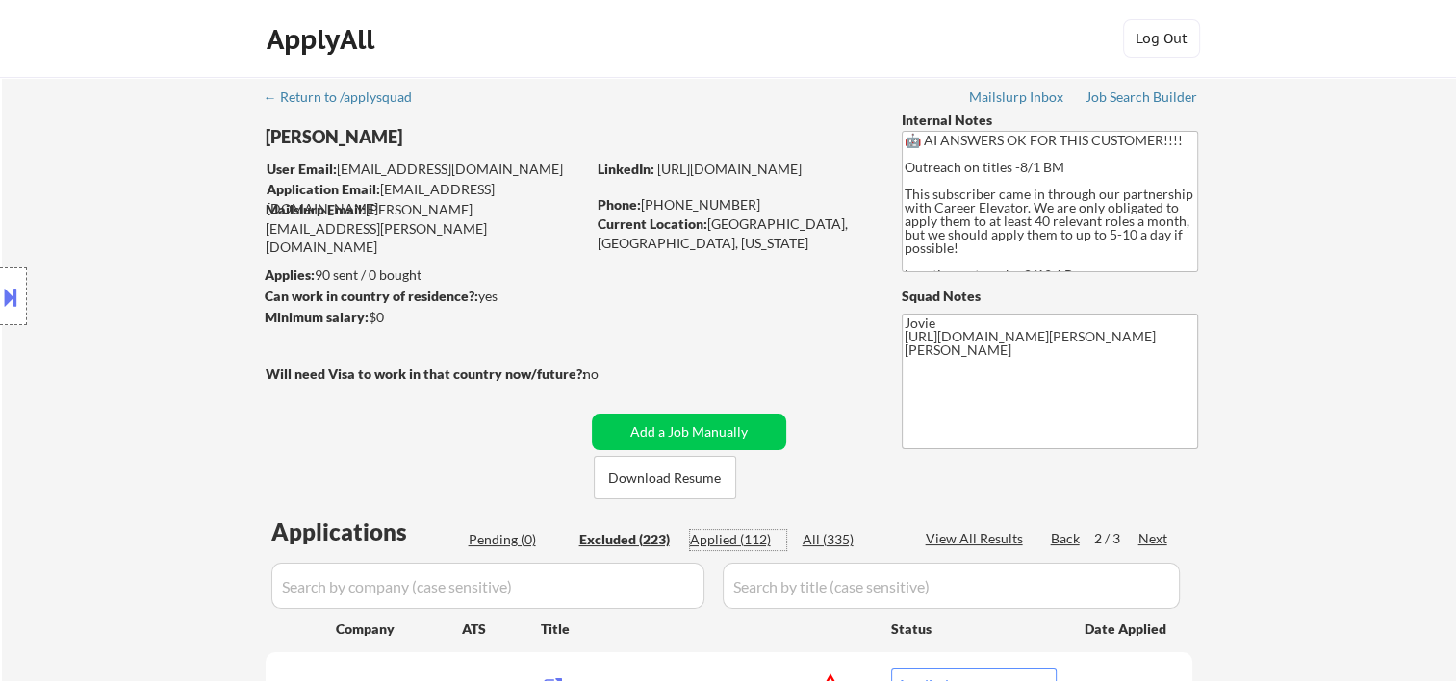
select select ""applied""
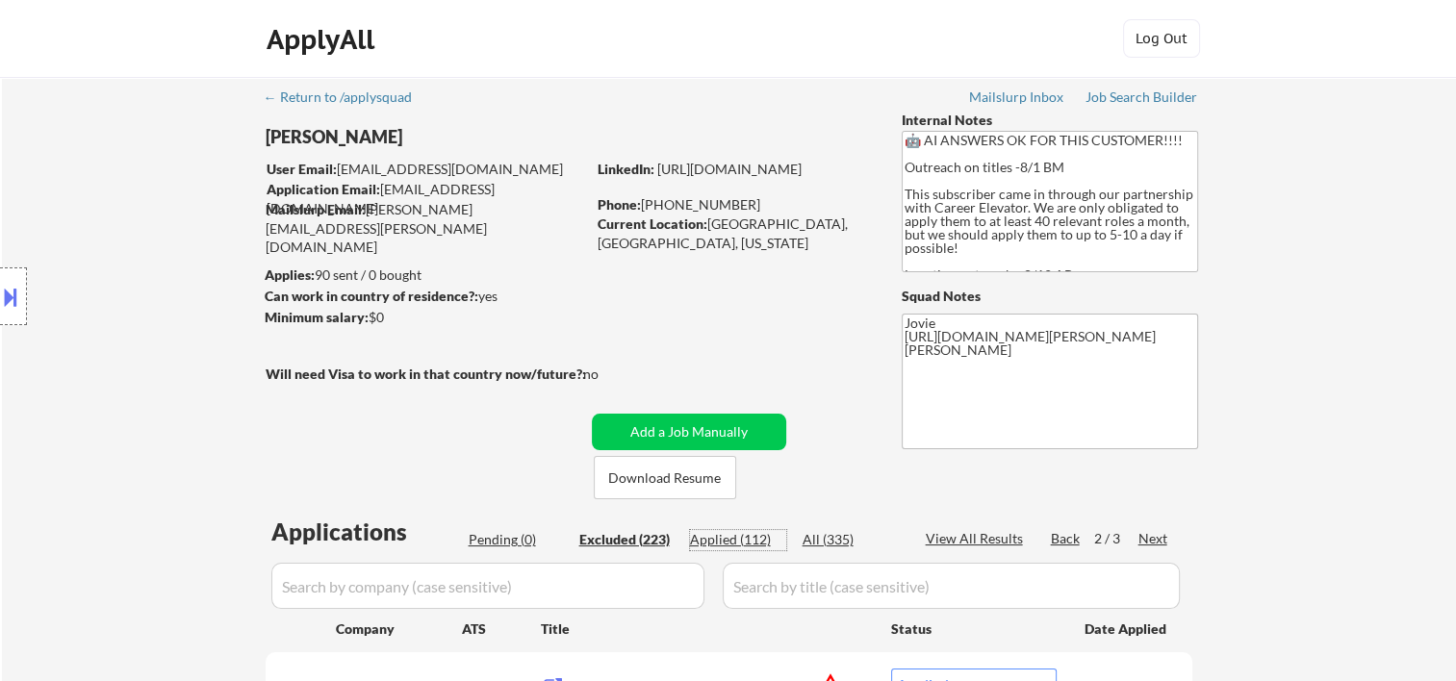
select select ""applied""
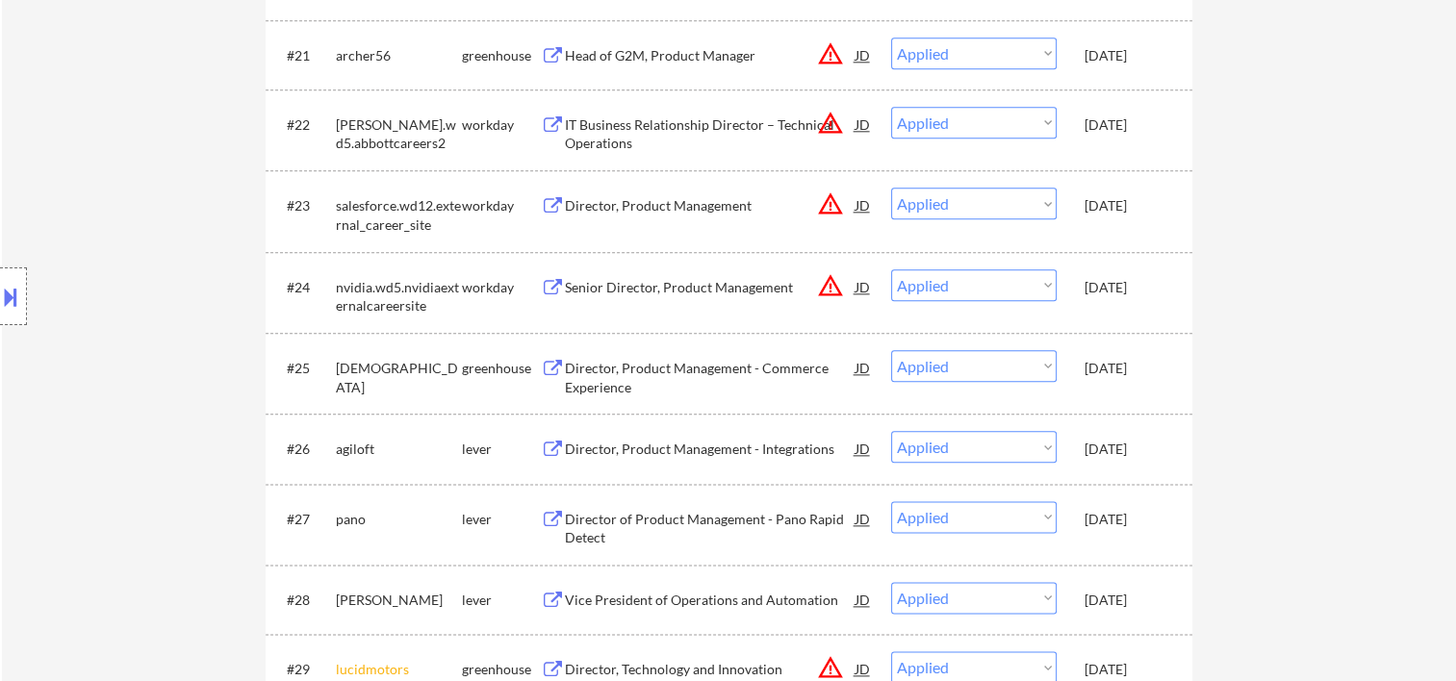
scroll to position [1925, 0]
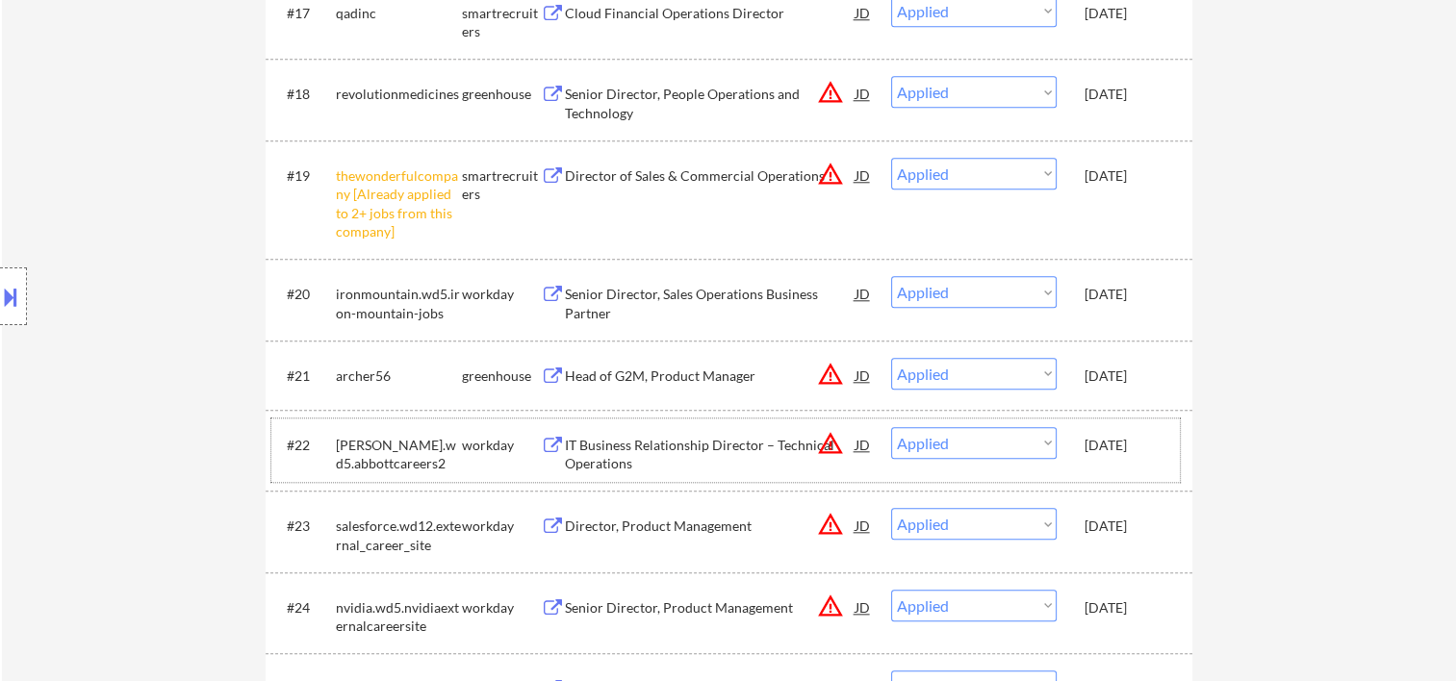
click at [1156, 456] on div "Oct 6, 2025" at bounding box center [1127, 444] width 85 height 35
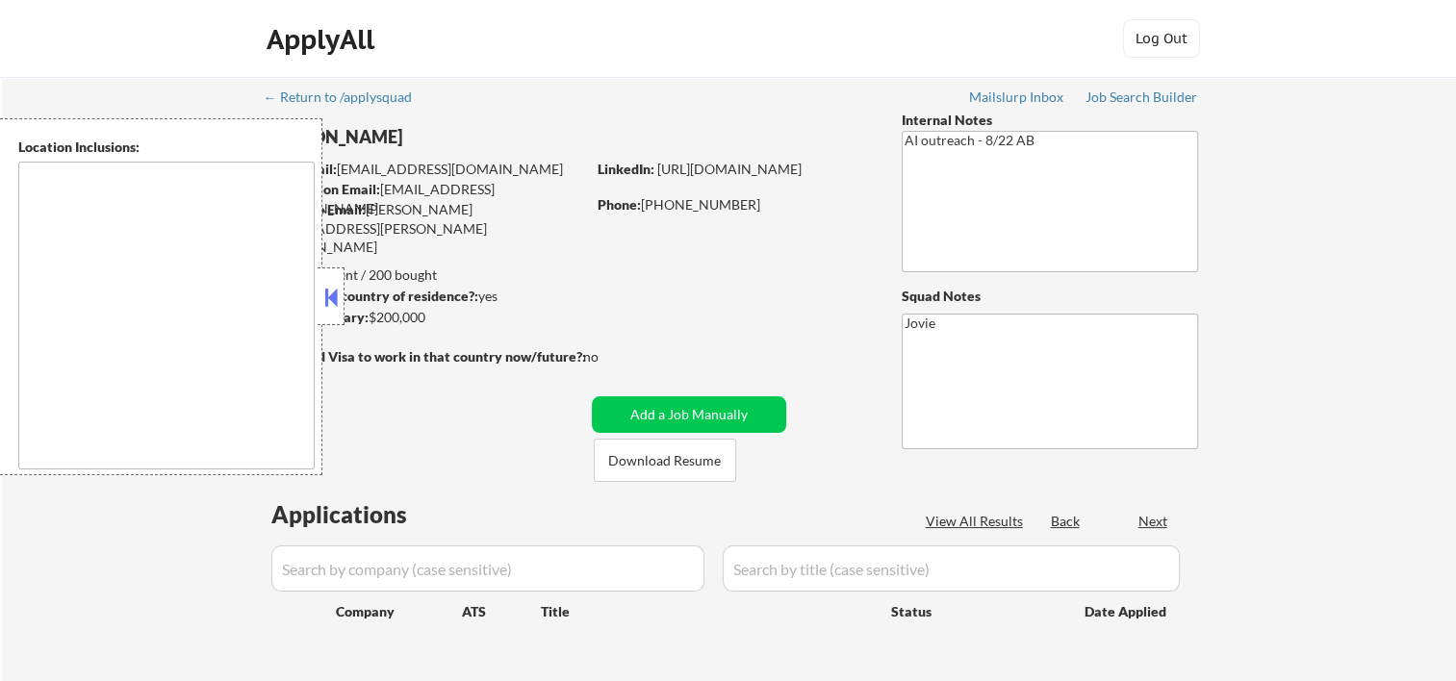
type textarea "Glendale, CA Burbank, CA Pasadena, CA West Hollywood, CA Beverly Hills, CA Sant…"
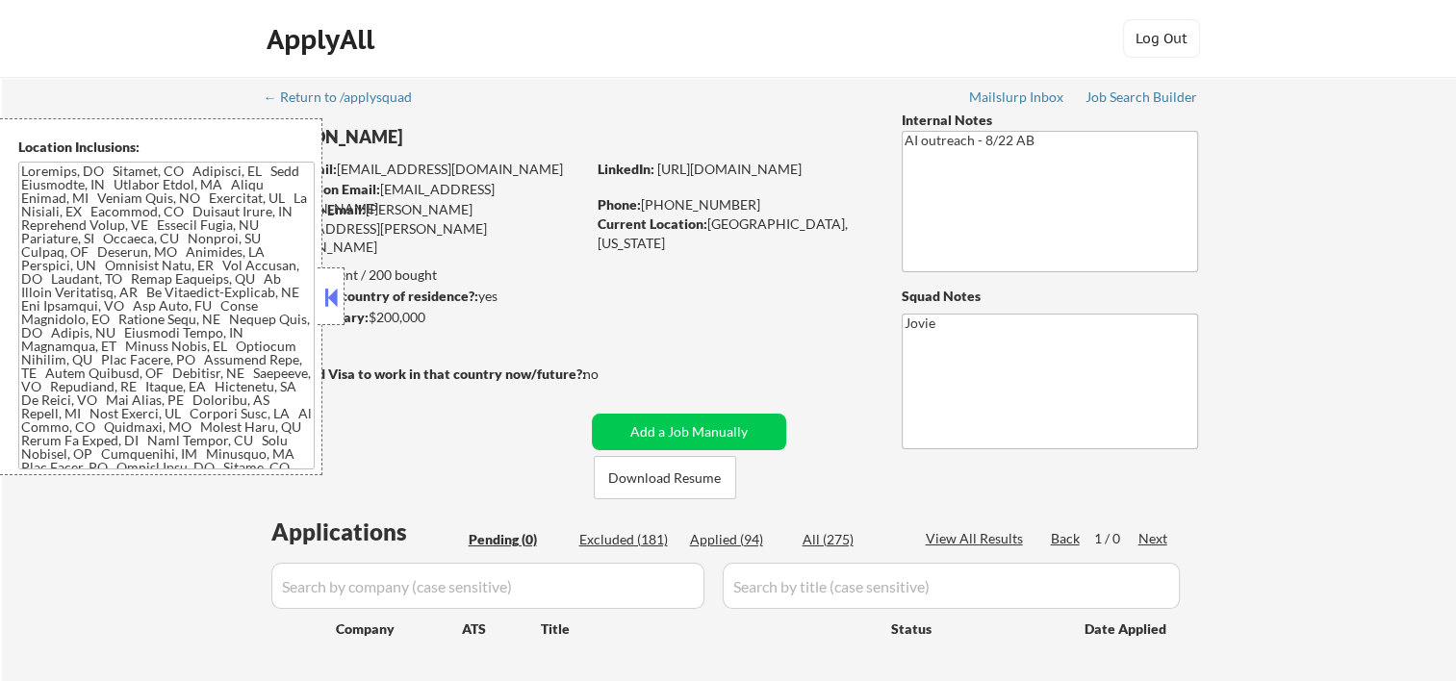
click at [333, 294] on button at bounding box center [330, 297] width 21 height 29
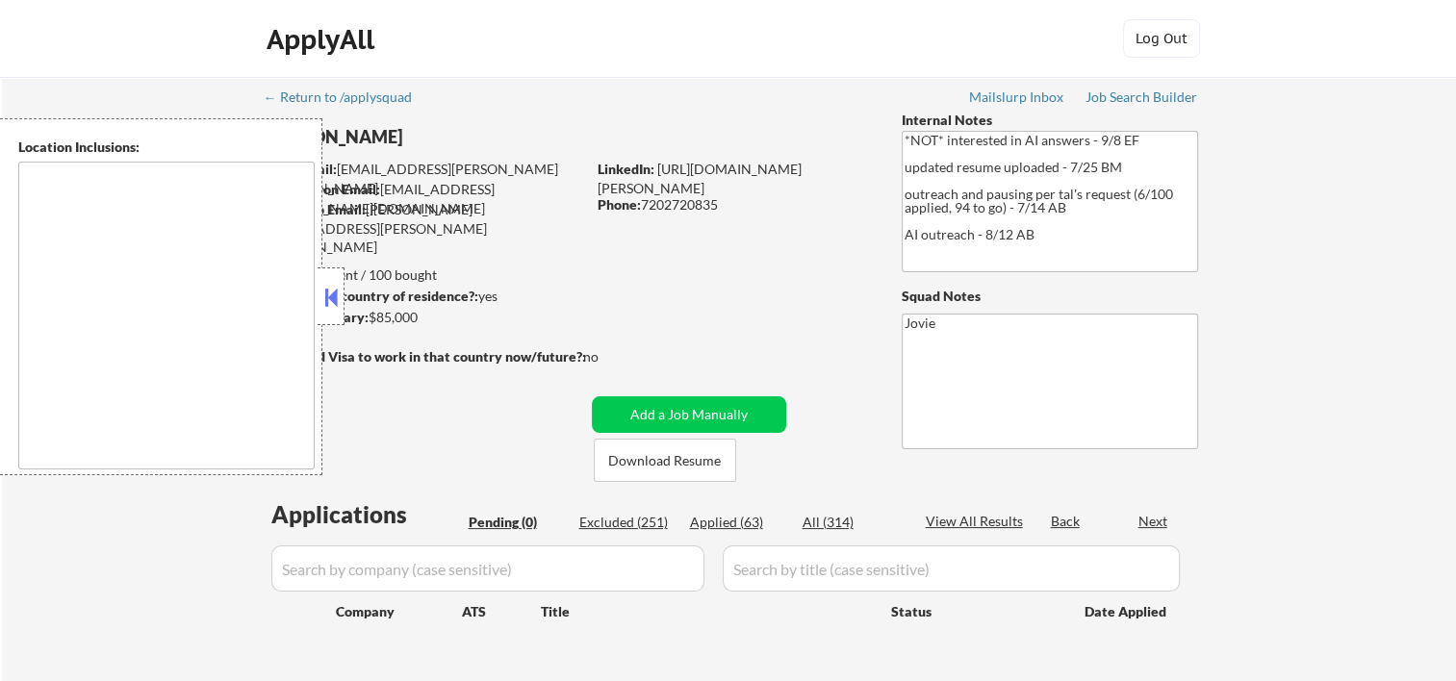
type textarea "Westminster, CO Broomfield, CO Arvada, CO Northglenn, CO Thornton, CO Federal H…"
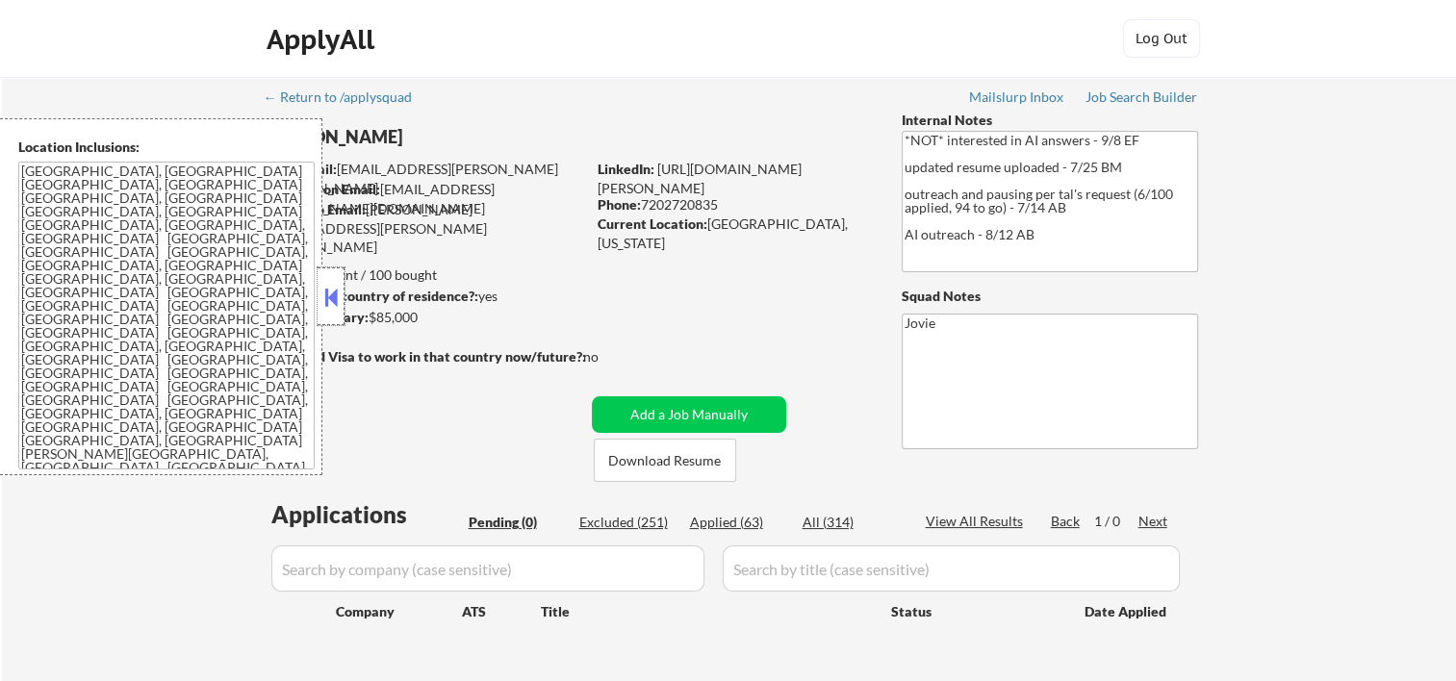
click at [342, 292] on div at bounding box center [331, 297] width 27 height 58
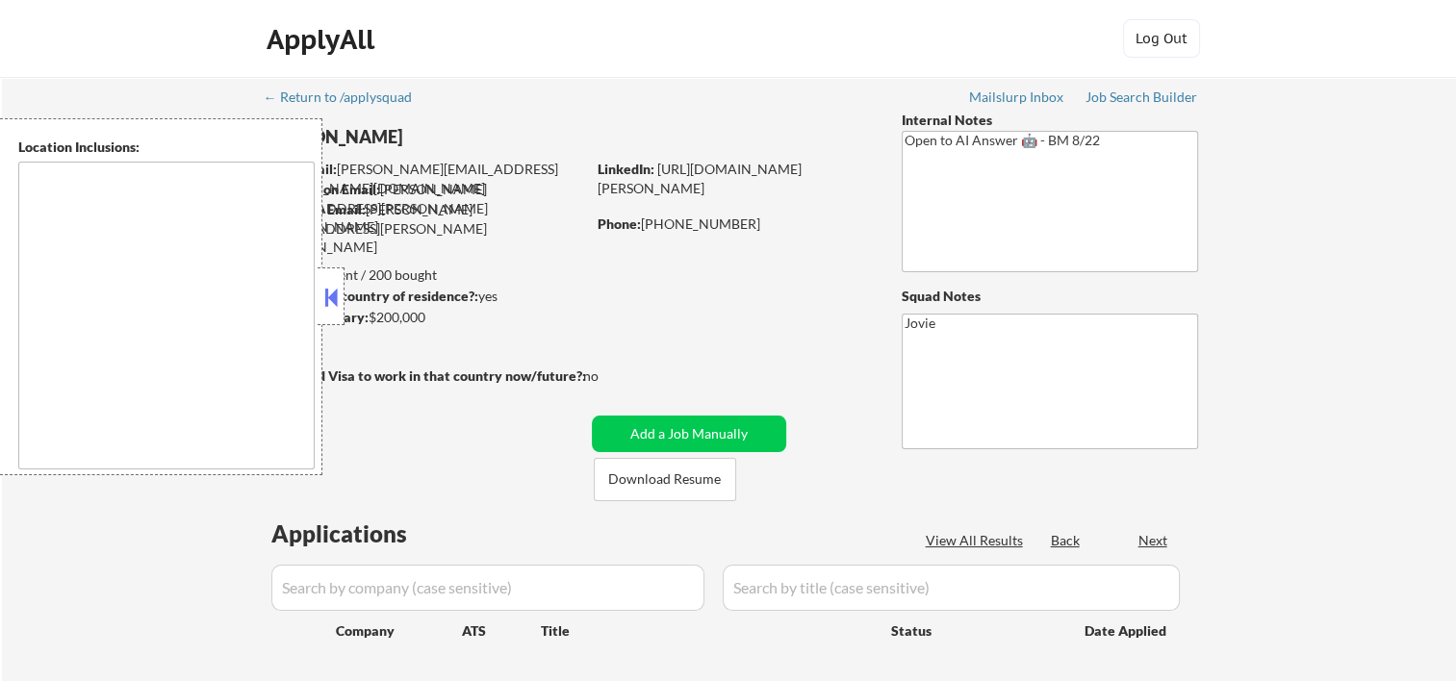
type textarea "[GEOGRAPHIC_DATA], [GEOGRAPHIC_DATA] [GEOGRAPHIC_DATA], [GEOGRAPHIC_DATA] [GEOG…"
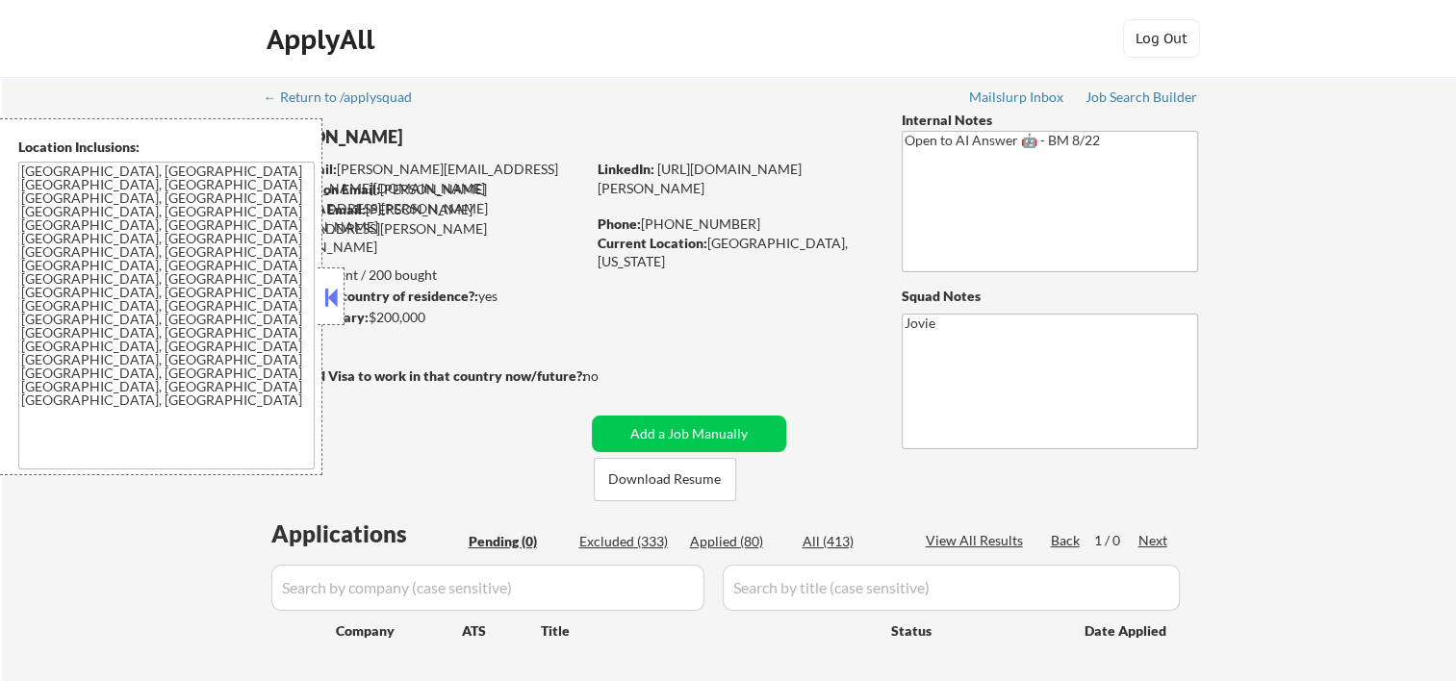
click at [333, 300] on button at bounding box center [330, 297] width 21 height 29
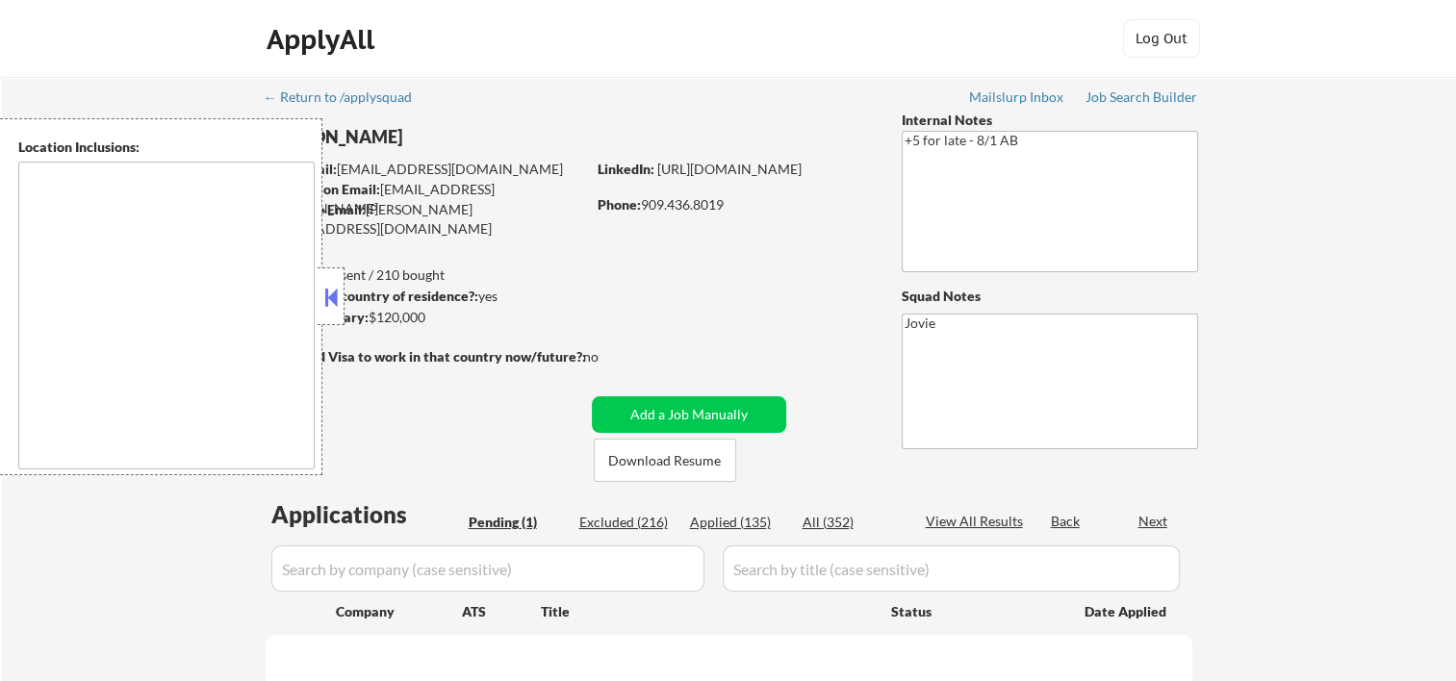
select select ""pending""
type textarea "Loremip Dolor, SI Amet Consectet, AD Elitsed Doei, TE Incididu, UT Labor Etdolo…"
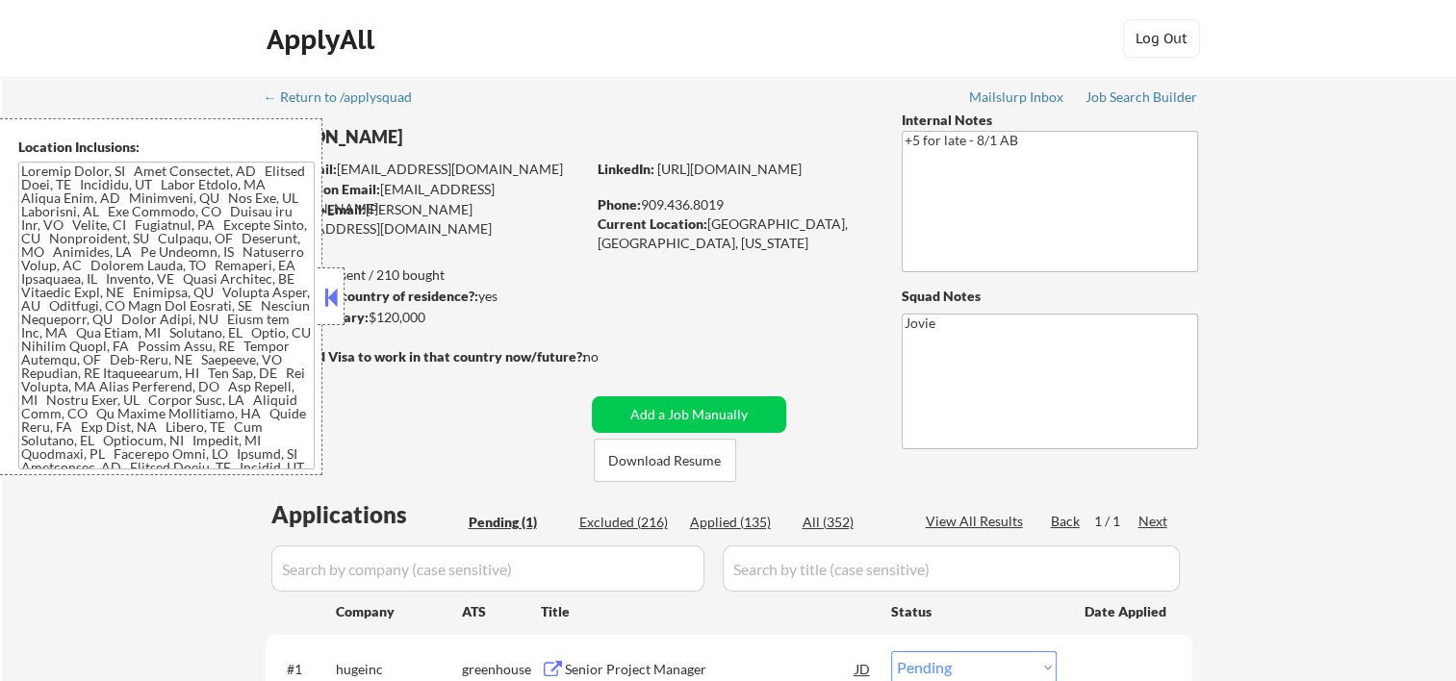
click at [326, 300] on button at bounding box center [330, 297] width 21 height 29
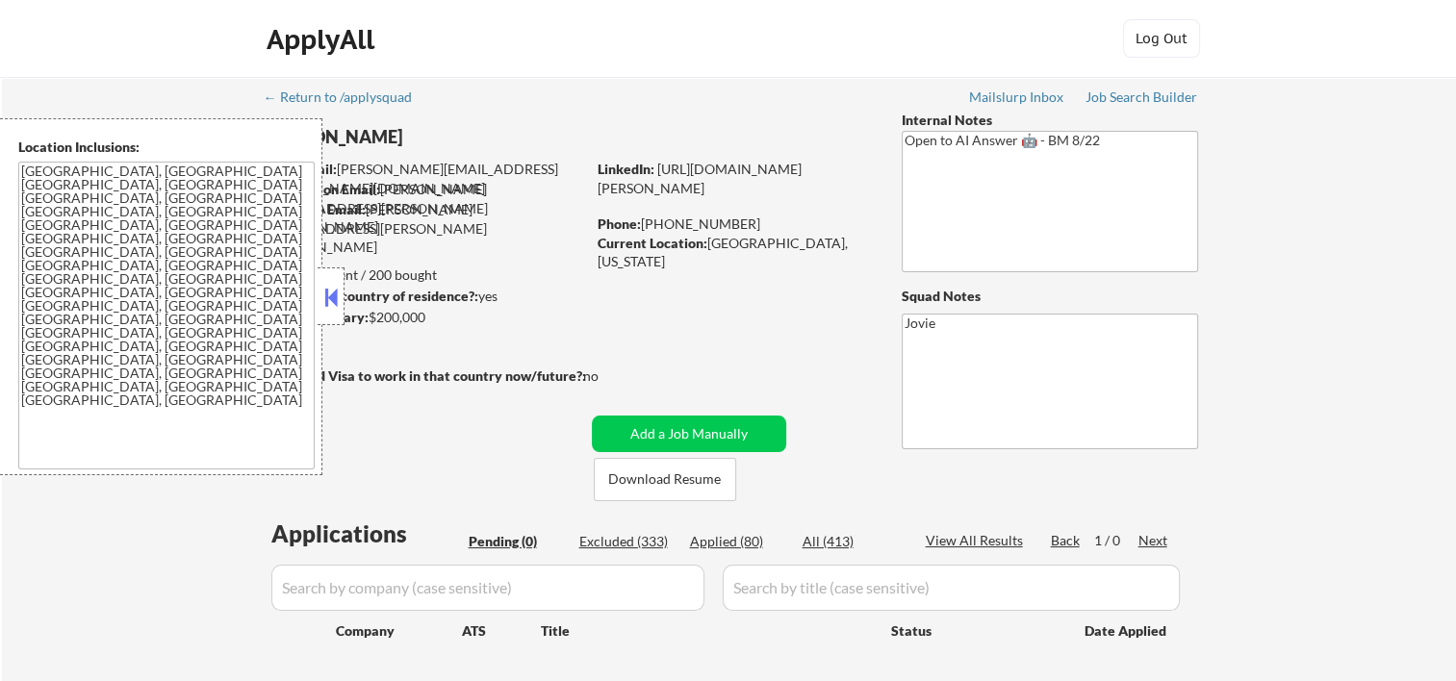
click at [325, 290] on button at bounding box center [330, 297] width 21 height 29
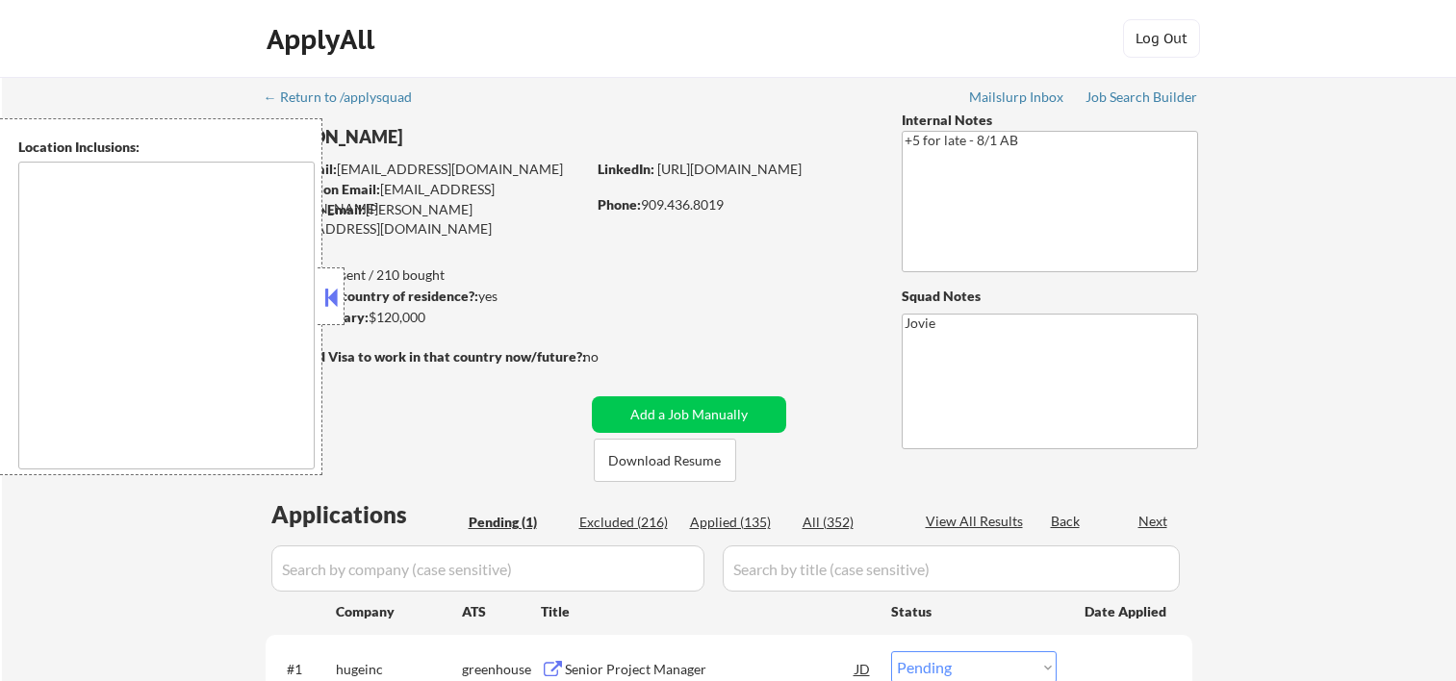
select select ""pending""
type textarea "Loremip Dolor, SI Amet Consectet, AD Elitsed Doei, TE Incididu, UT Labor Etdolo…"
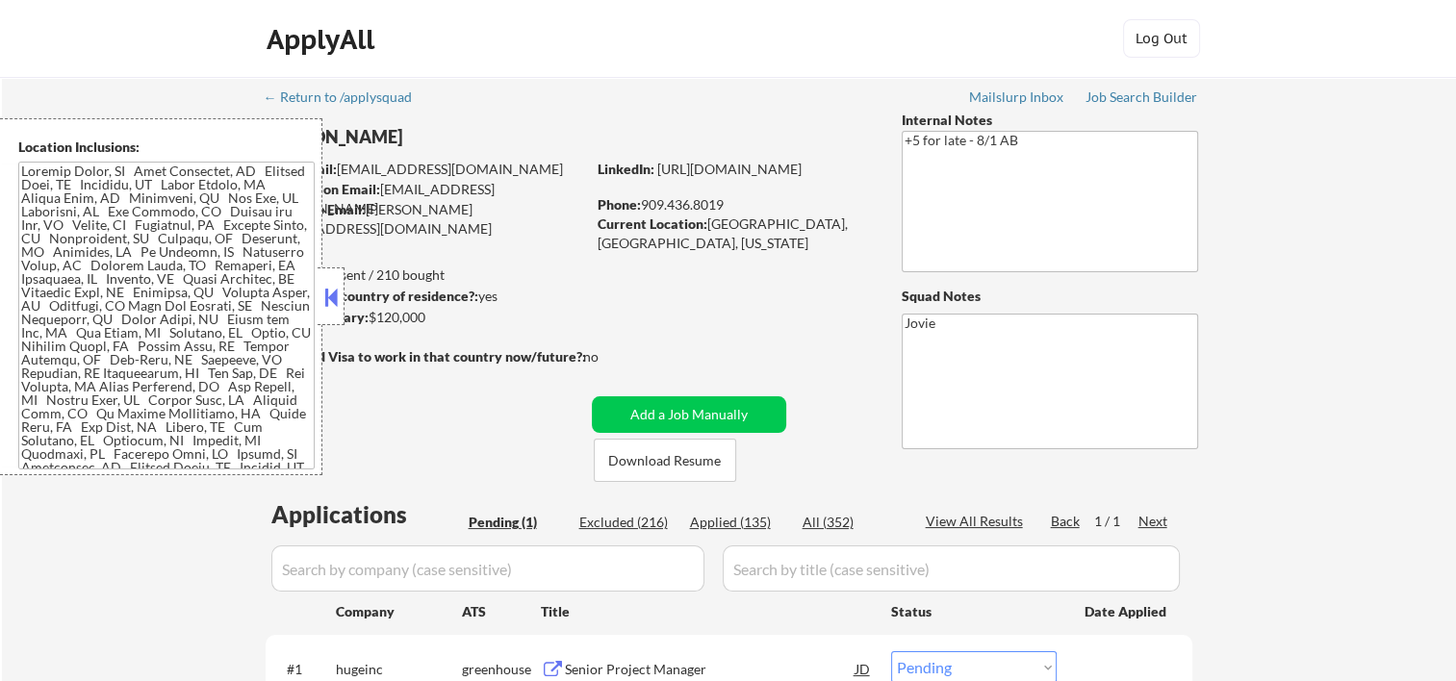
click at [342, 296] on div at bounding box center [331, 297] width 27 height 58
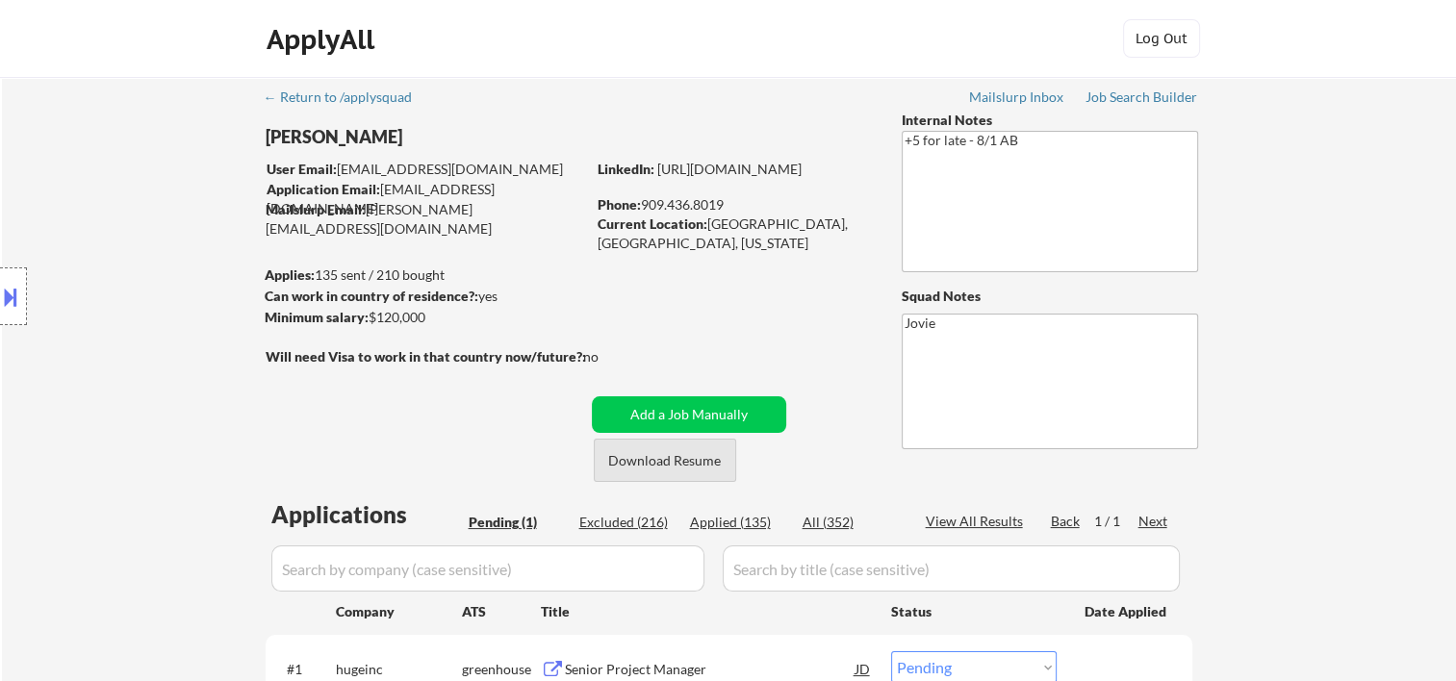
click at [685, 458] on button "Download Resume" at bounding box center [665, 460] width 142 height 43
drag, startPoint x: 714, startPoint y: 57, endPoint x: 683, endPoint y: 41, distance: 34.4
click at [713, 54] on div "ApplyAll Log In Sign Up Log Out" at bounding box center [728, 43] width 962 height 48
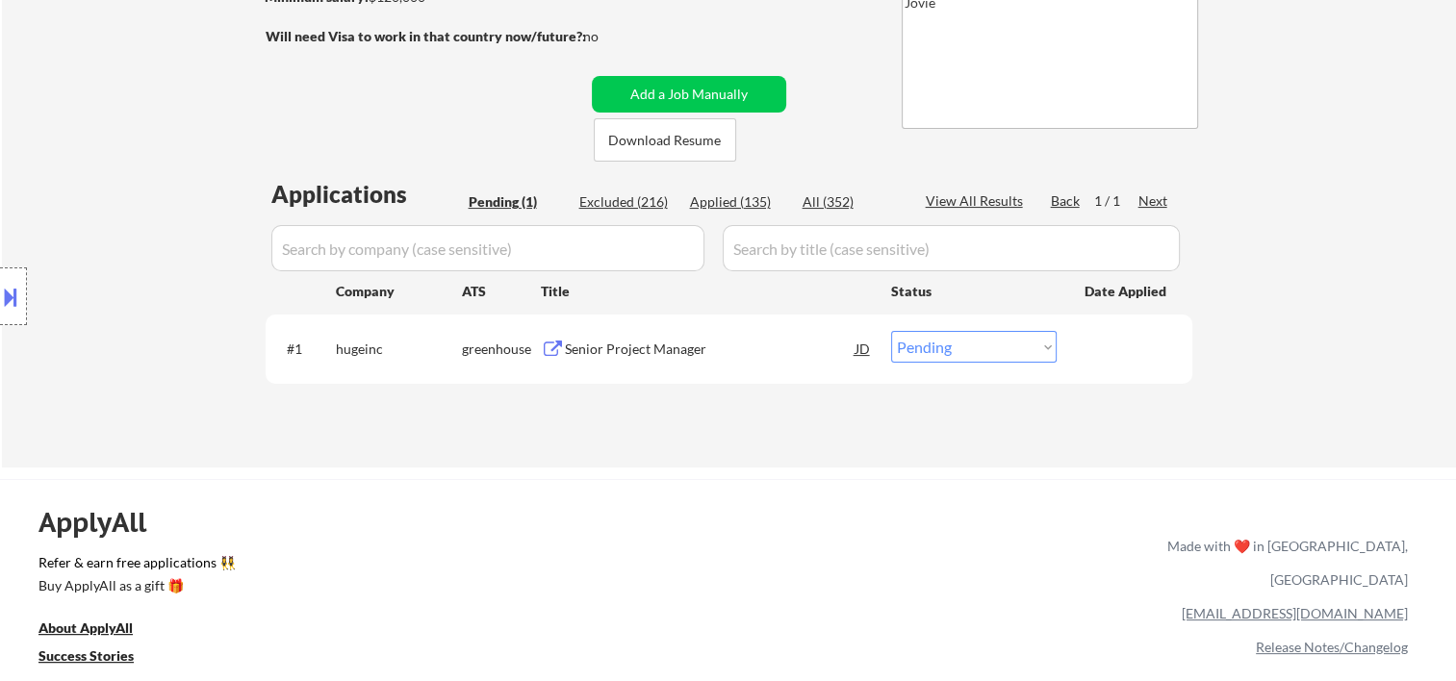
click at [605, 338] on div "Senior Project Manager" at bounding box center [710, 348] width 291 height 35
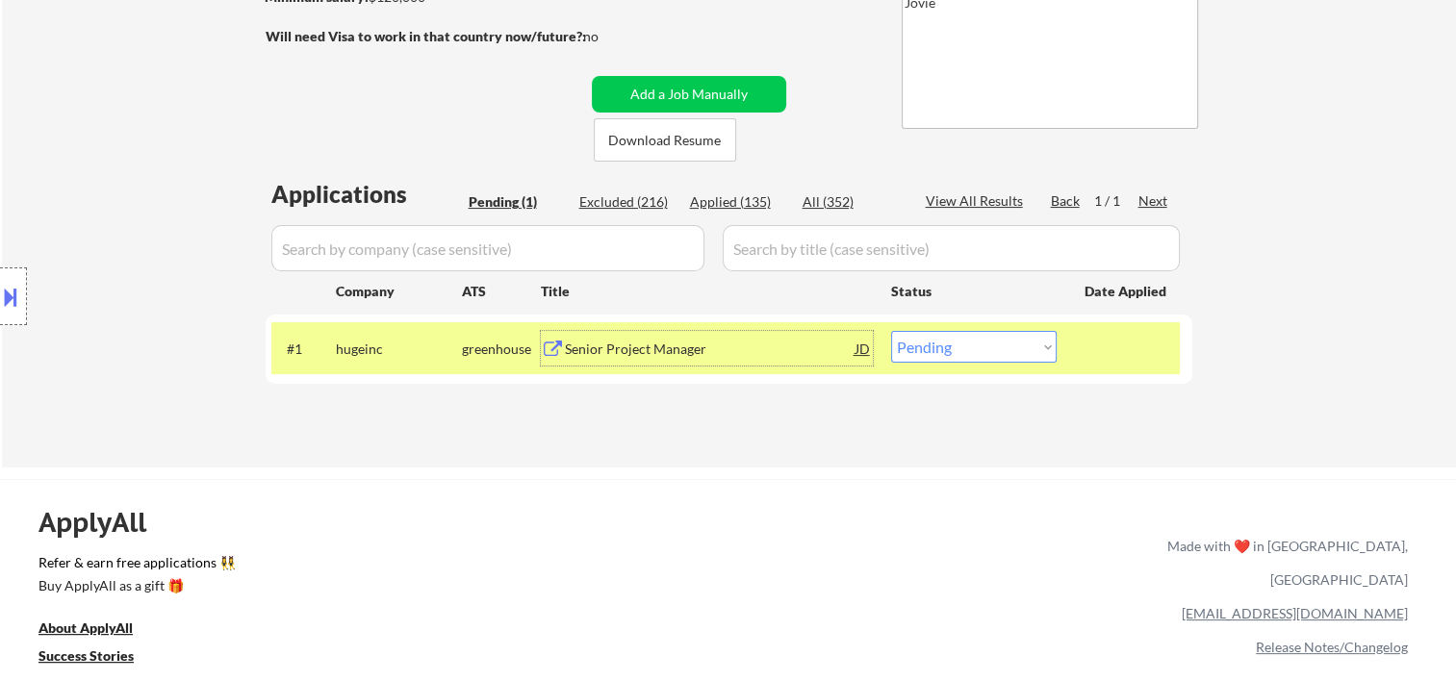
click at [1011, 343] on select "Choose an option... Pending Applied Excluded (Questions) Excluded (Expired) Exc…" at bounding box center [974, 347] width 166 height 32
select select ""applied""
click at [891, 331] on select "Choose an option... Pending Applied Excluded (Questions) Excluded (Expired) Exc…" at bounding box center [974, 347] width 166 height 32
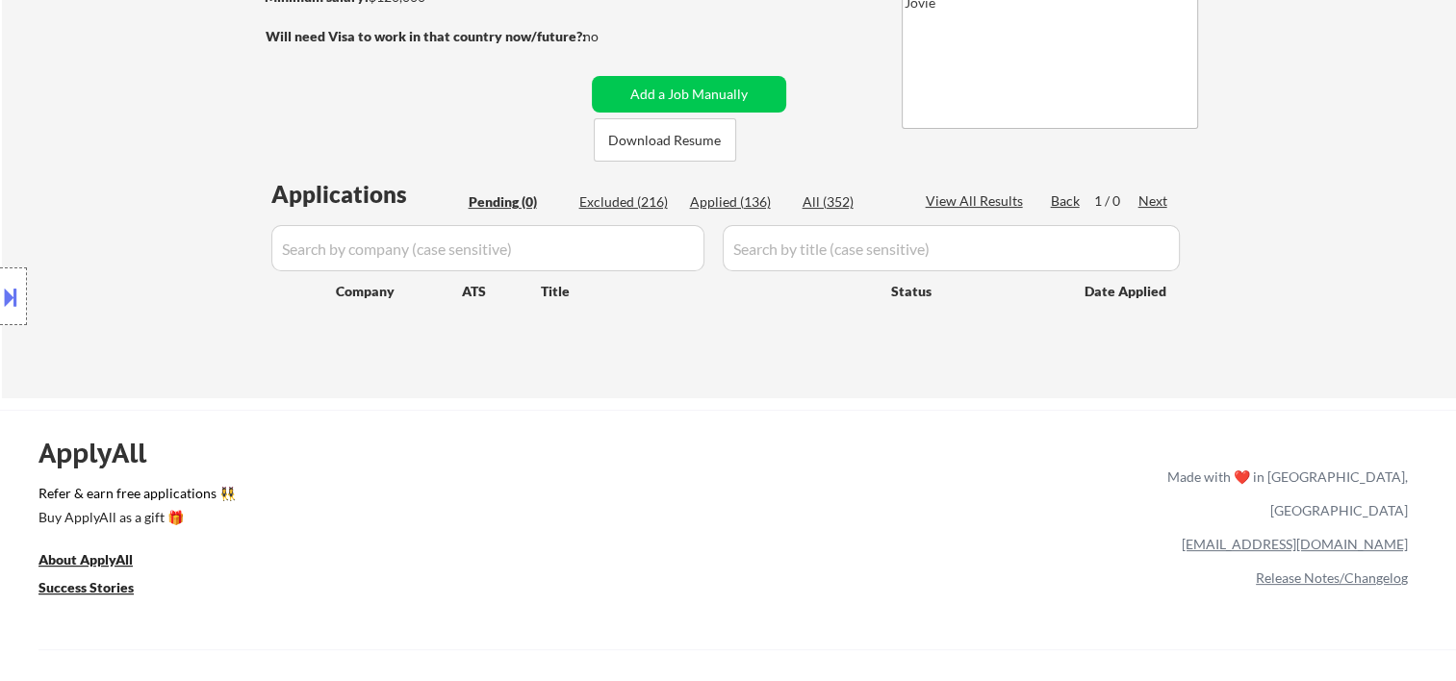
scroll to position [0, 0]
